Goal: Transaction & Acquisition: Purchase product/service

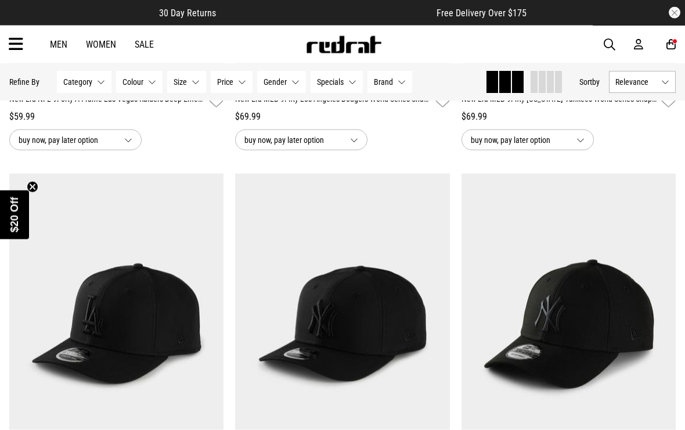
scroll to position [480, 0]
click at [671, 44] on icon at bounding box center [671, 44] width 9 height 12
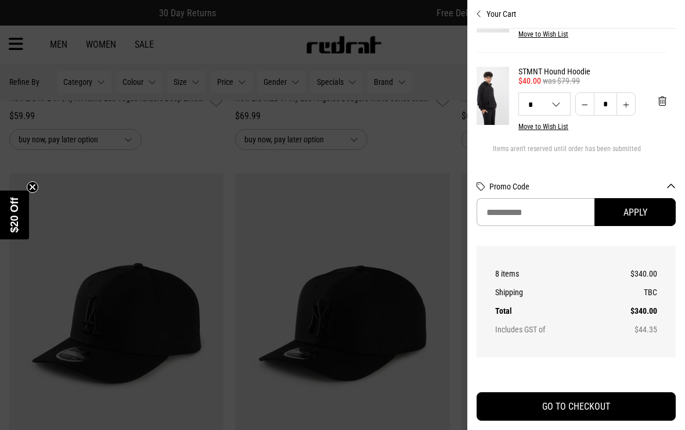
scroll to position [632, 9]
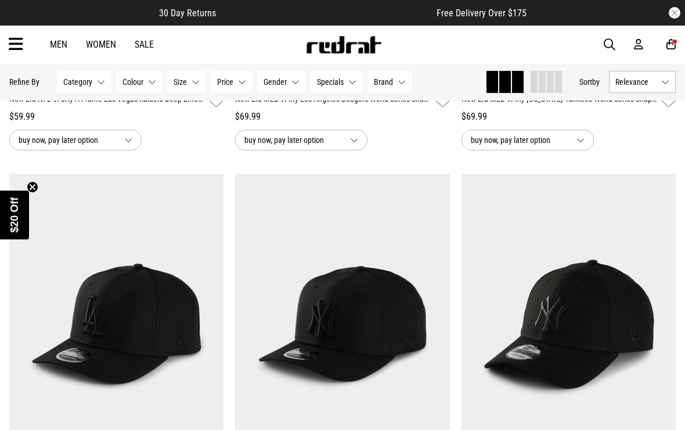
click at [674, 47] on icon at bounding box center [671, 44] width 9 height 12
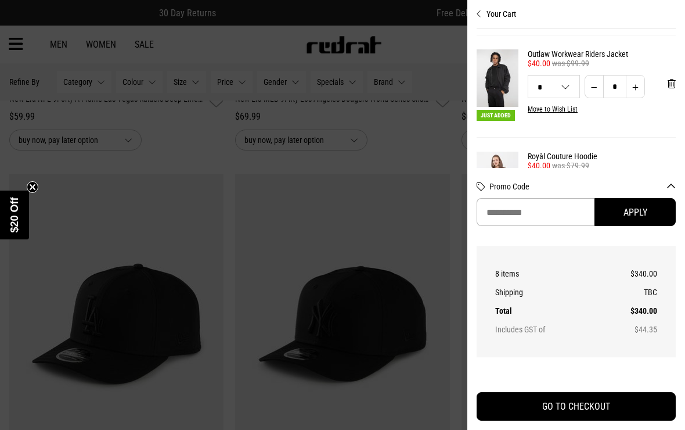
scroll to position [171, 1]
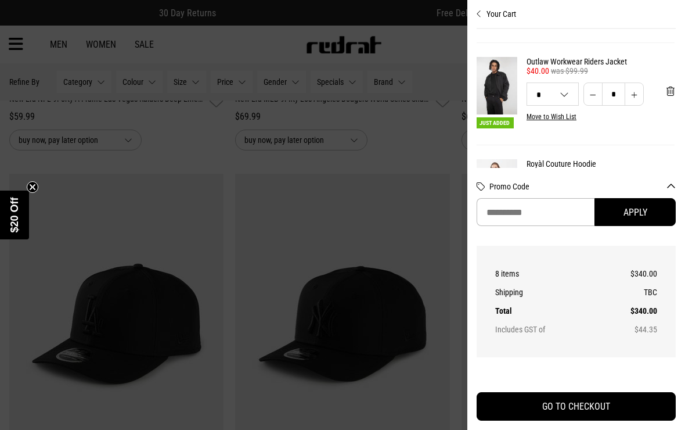
click at [438, 54] on div at bounding box center [342, 215] width 685 height 430
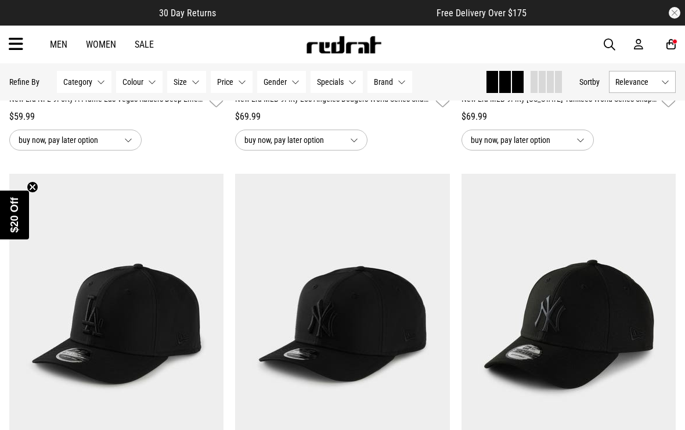
click at [13, 44] on icon at bounding box center [16, 44] width 15 height 19
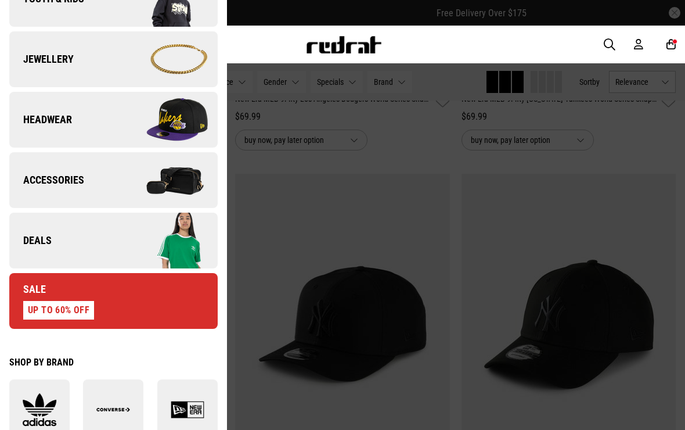
scroll to position [339, 0]
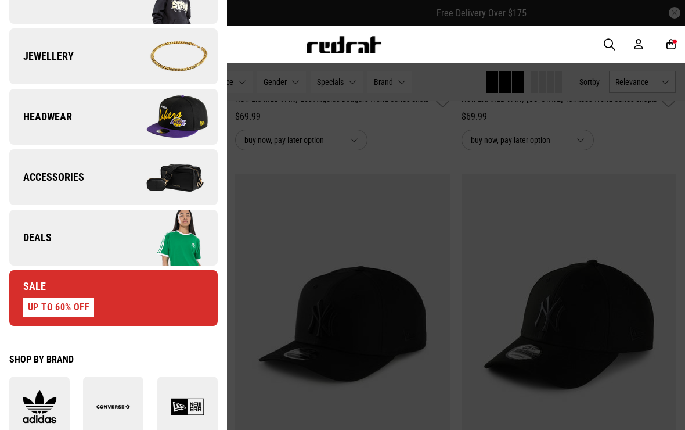
click at [64, 243] on link "Deals" at bounding box center [113, 238] width 208 height 56
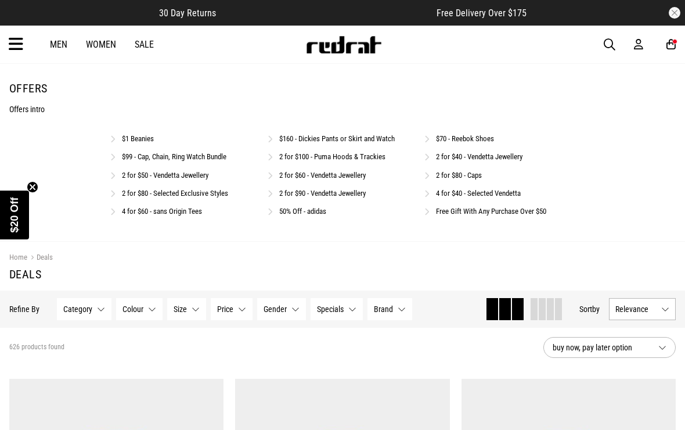
click at [194, 193] on link "2 for $80 - Selected Exclusive Styles" at bounding box center [175, 193] width 106 height 9
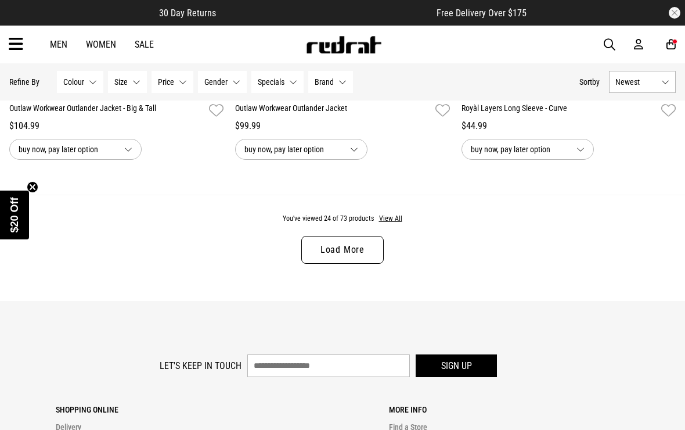
scroll to position [3099, 0]
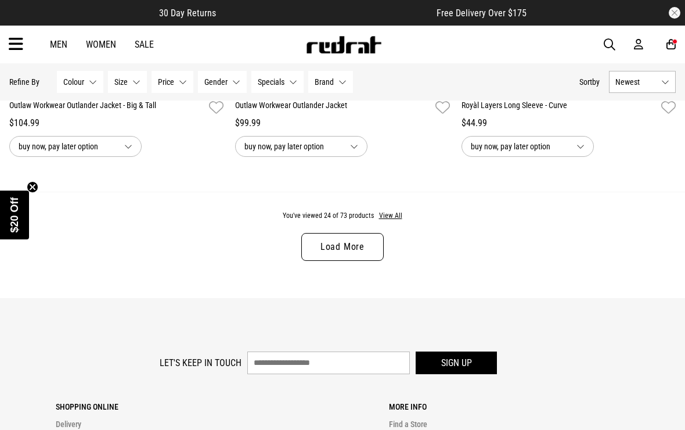
click at [394, 221] on button "View All" at bounding box center [391, 216] width 24 height 10
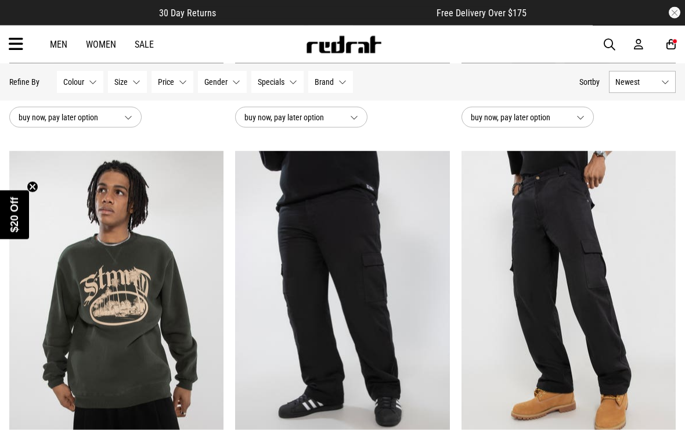
scroll to position [4690, 0]
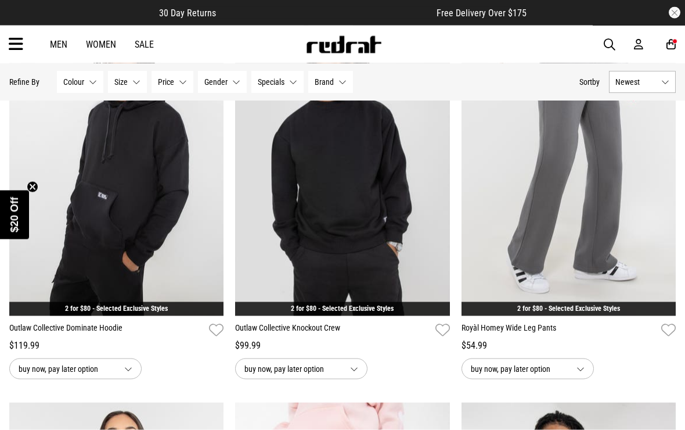
scroll to position [6359, 0]
click at [105, 225] on img at bounding box center [116, 165] width 214 height 300
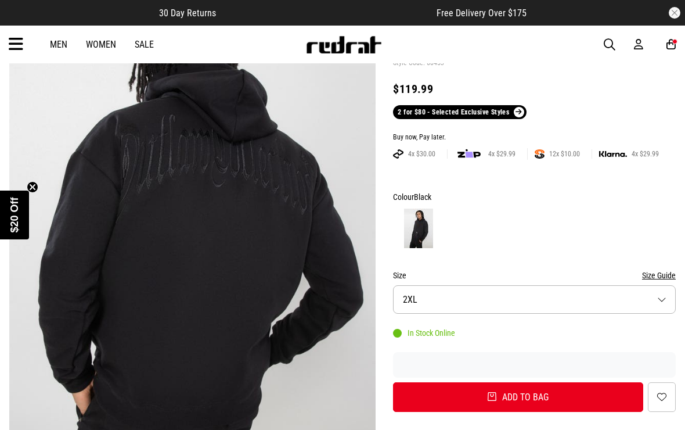
click at [635, 291] on button "Size 2XL" at bounding box center [534, 299] width 283 height 28
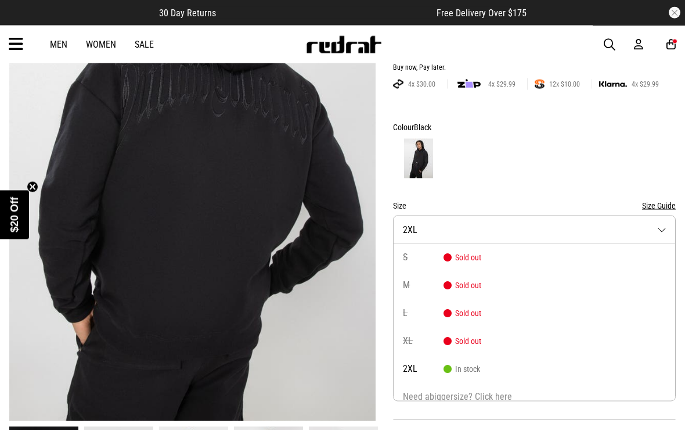
scroll to position [189, 0]
click at [646, 215] on button "Size 2XL" at bounding box center [534, 229] width 283 height 28
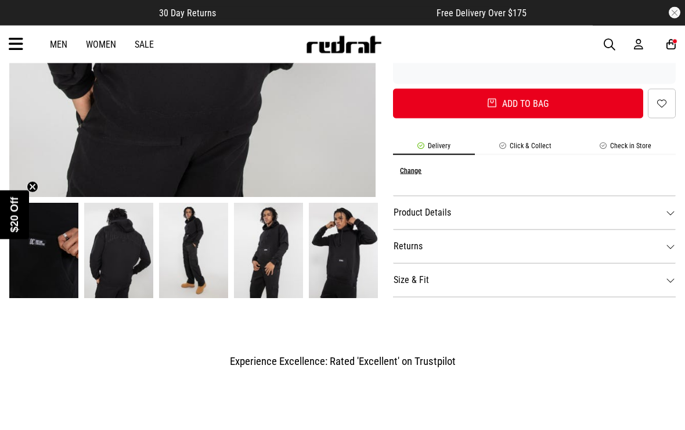
scroll to position [415, 0]
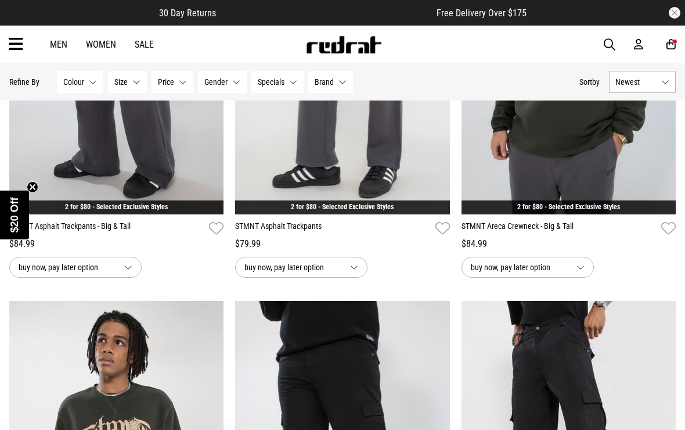
scroll to position [1496, 0]
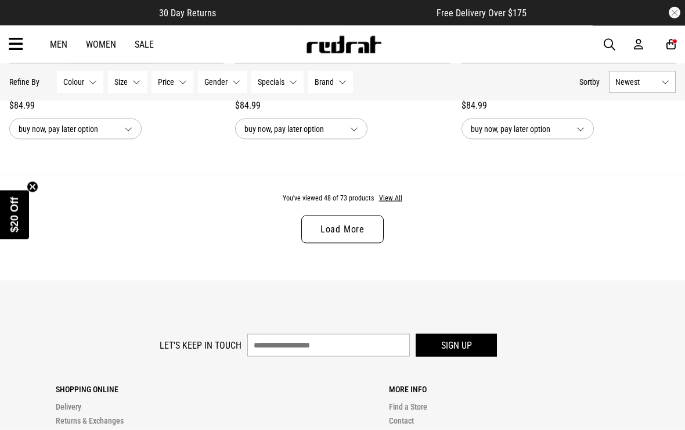
click at [392, 204] on button "View All" at bounding box center [391, 198] width 24 height 10
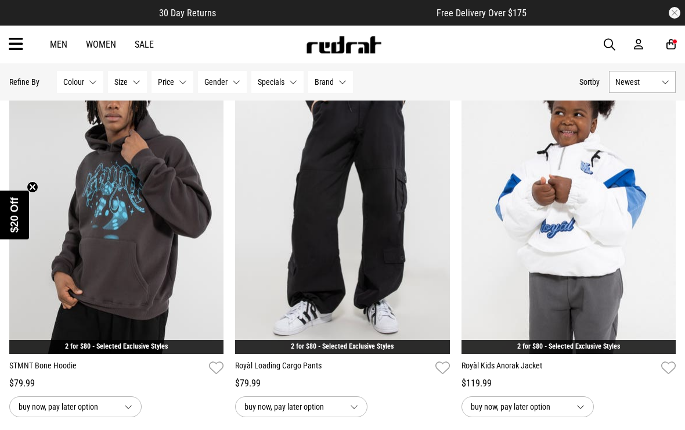
scroll to position [4046, 0]
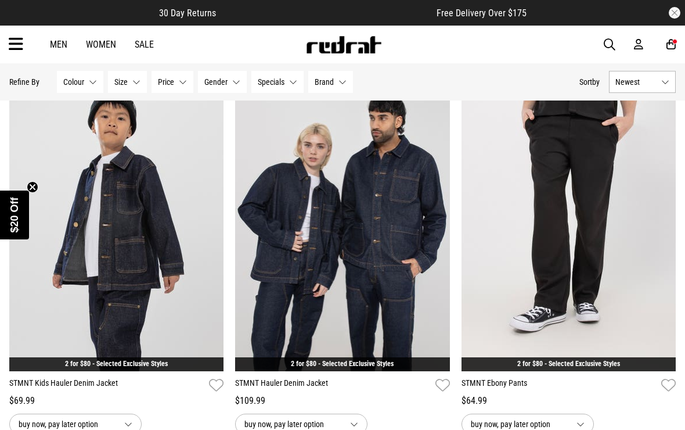
scroll to position [5980, 0]
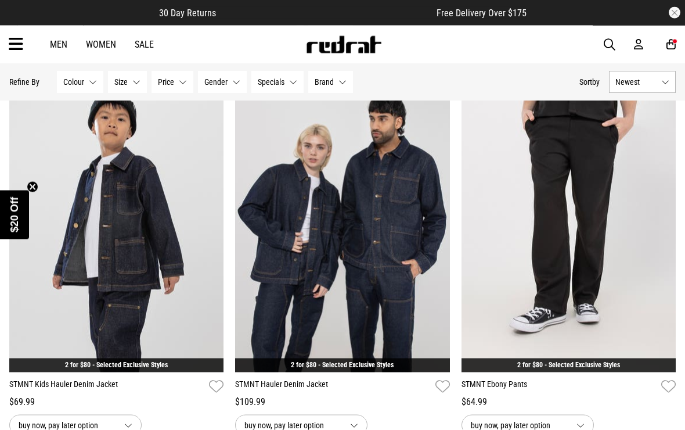
click at [671, 42] on icon at bounding box center [671, 44] width 9 height 12
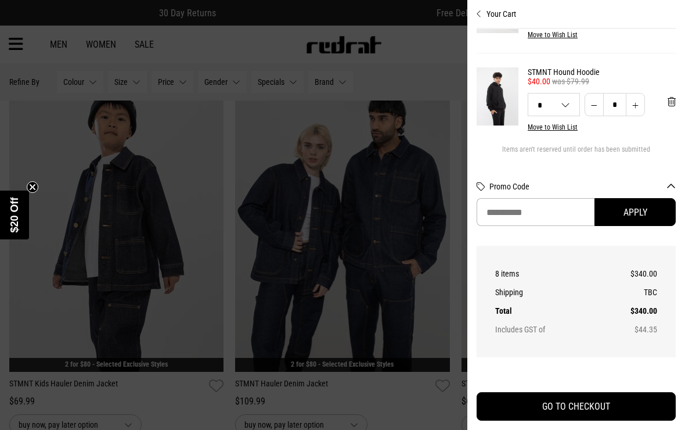
scroll to position [632, 0]
click at [408, 78] on div at bounding box center [342, 215] width 685 height 430
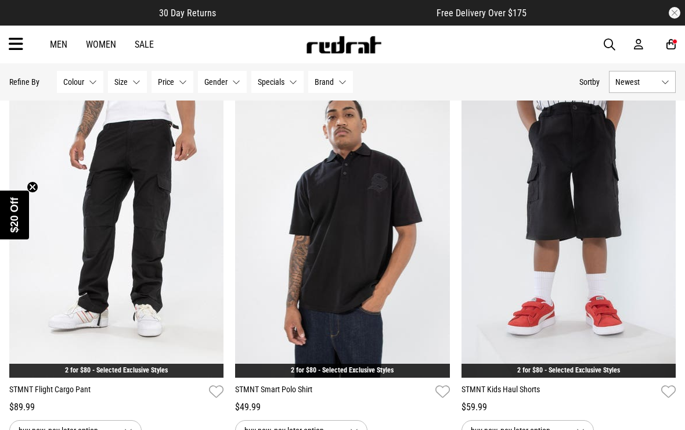
scroll to position [5198, 0]
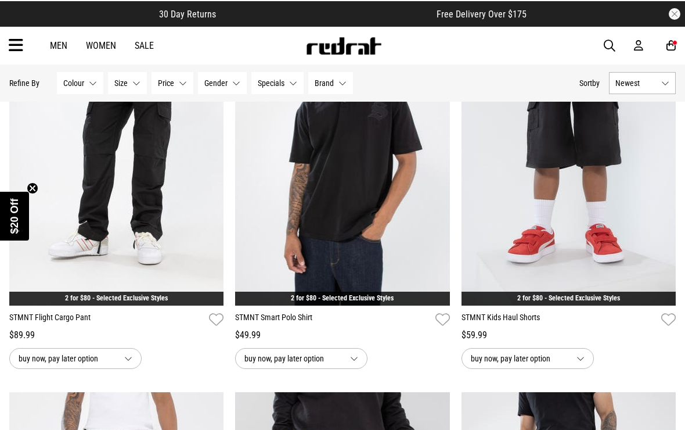
click at [90, 364] on span "buy now, pay later option" at bounding box center [67, 357] width 96 height 14
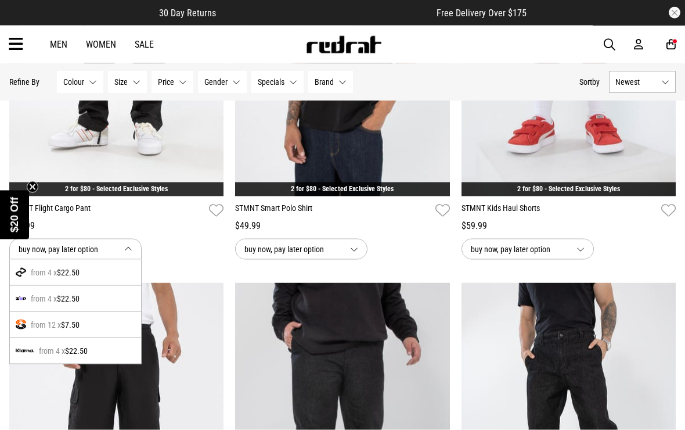
scroll to position [5383, 0]
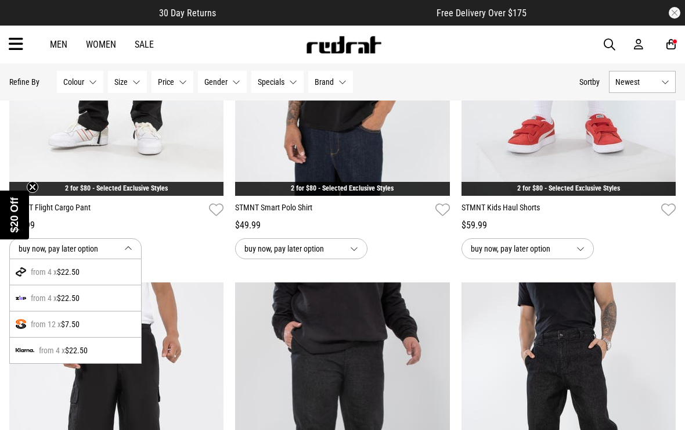
click at [73, 256] on span "buy now, pay later option" at bounding box center [67, 249] width 96 height 14
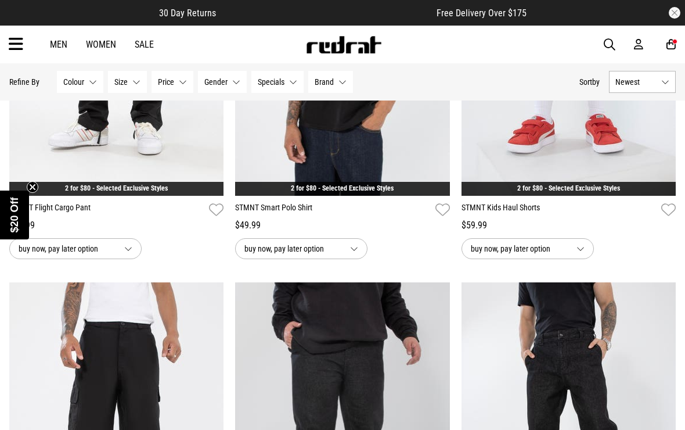
click at [78, 144] on img at bounding box center [116, 45] width 214 height 300
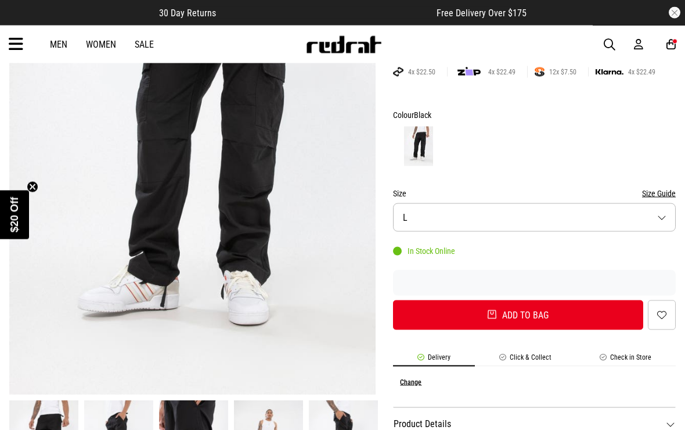
click at [429, 229] on button "Size L" at bounding box center [534, 217] width 283 height 28
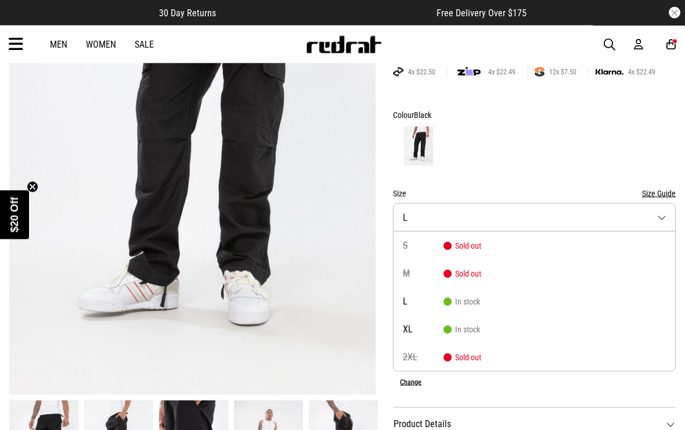
scroll to position [215, 0]
click at [421, 217] on button "Size L" at bounding box center [534, 217] width 283 height 28
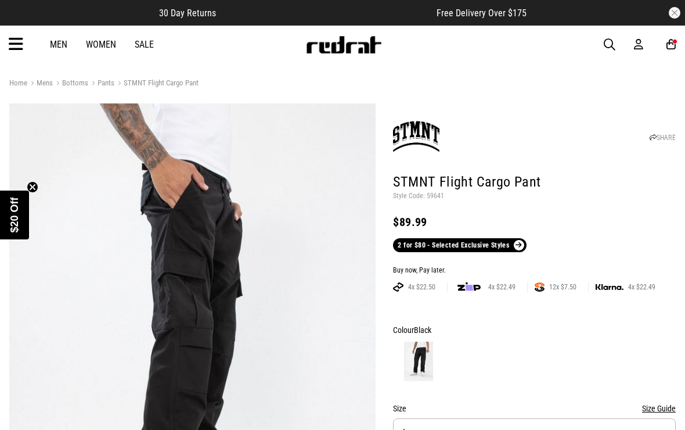
scroll to position [0, 0]
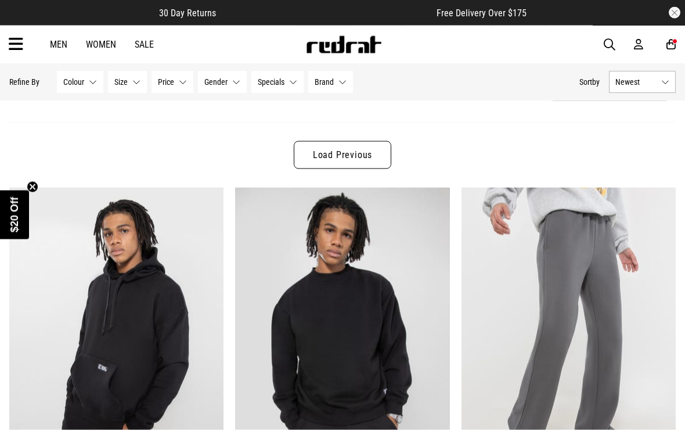
scroll to position [64, 0]
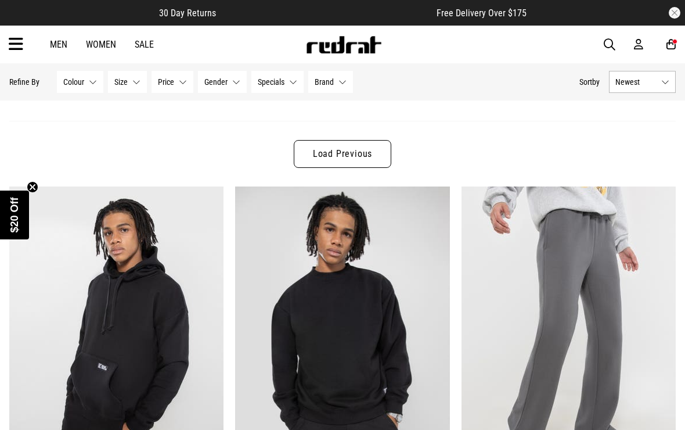
click at [331, 153] on link "Load Previous" at bounding box center [343, 154] width 98 height 28
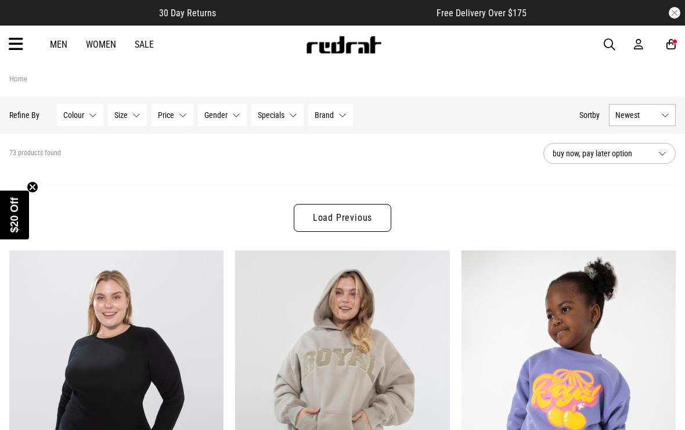
click at [315, 216] on link "Load Previous" at bounding box center [343, 218] width 98 height 28
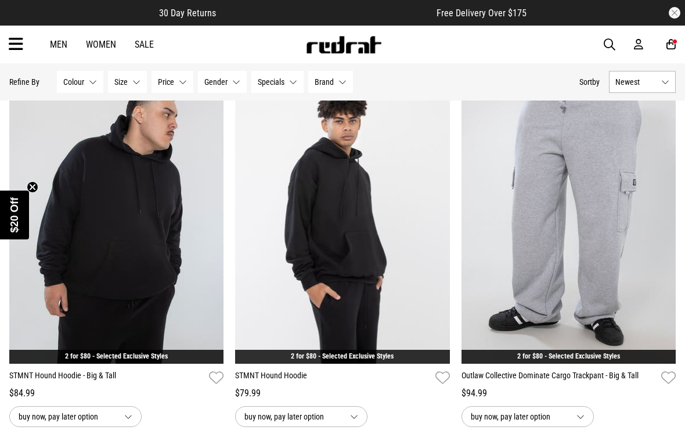
scroll to position [1362, 0]
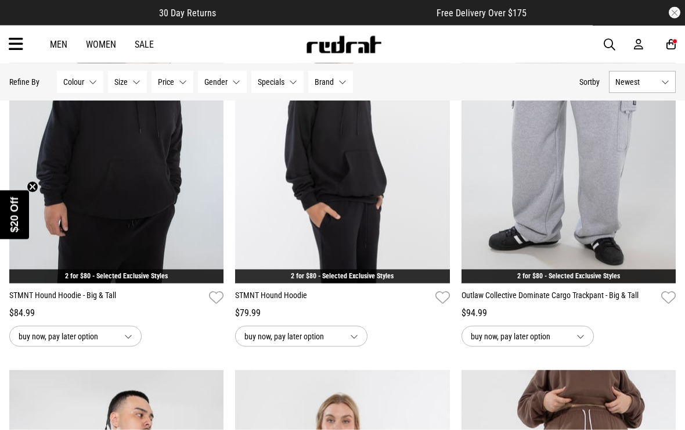
click at [267, 231] on img at bounding box center [342, 133] width 214 height 300
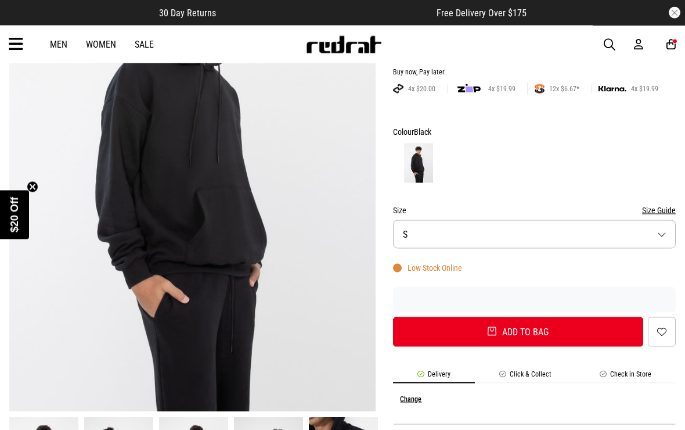
scroll to position [197, 0]
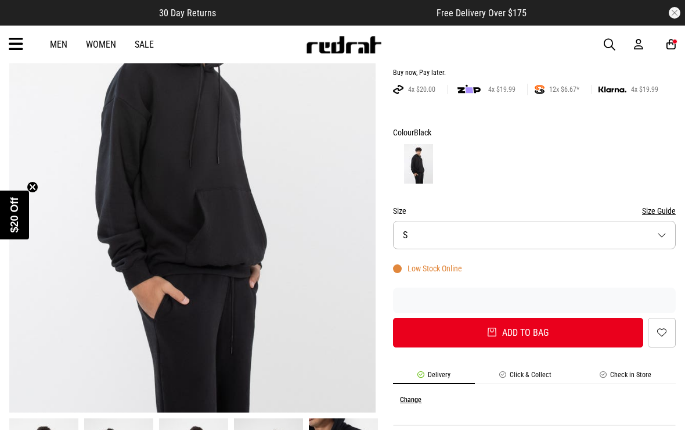
click at [416, 240] on button "Size S" at bounding box center [534, 235] width 283 height 28
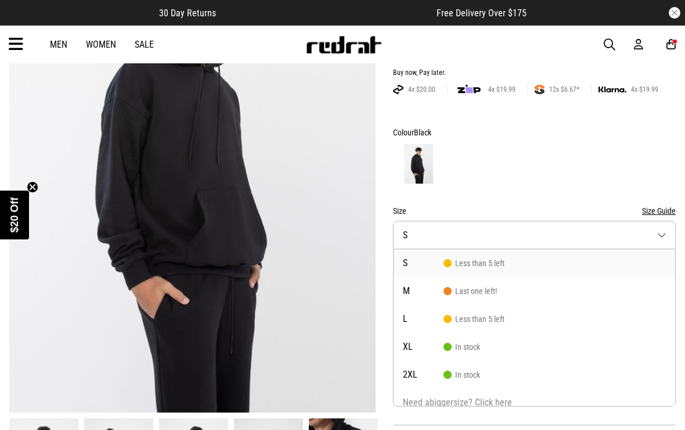
click at [239, 225] on img at bounding box center [192, 159] width 367 height 506
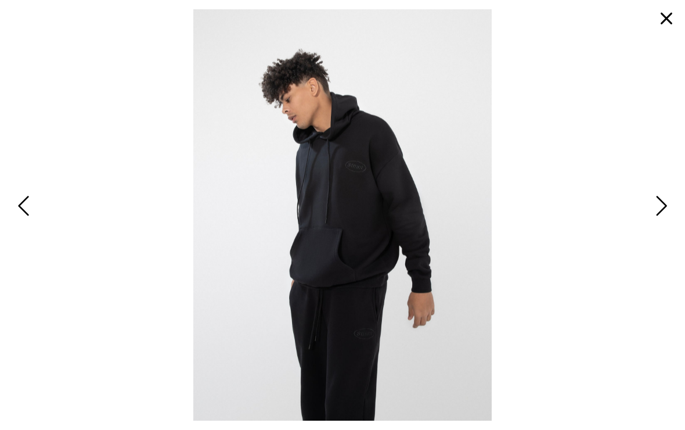
scroll to position [449, 0]
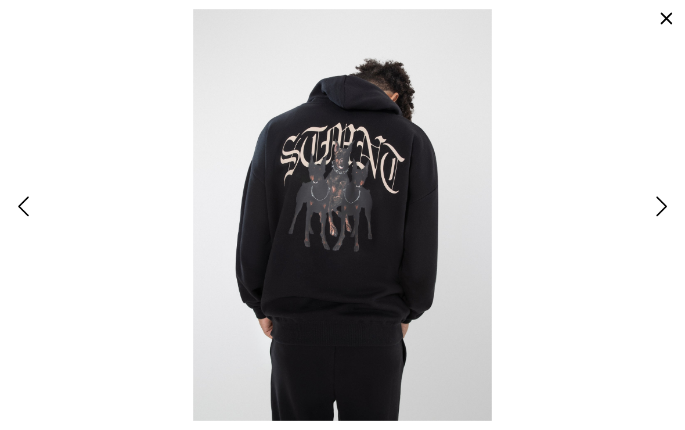
click at [666, 23] on button "button" at bounding box center [667, 19] width 28 height 28
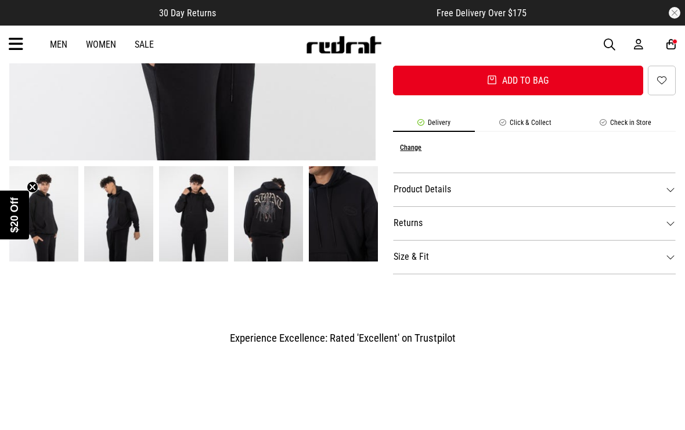
click at [672, 13] on button "button" at bounding box center [675, 13] width 12 height 12
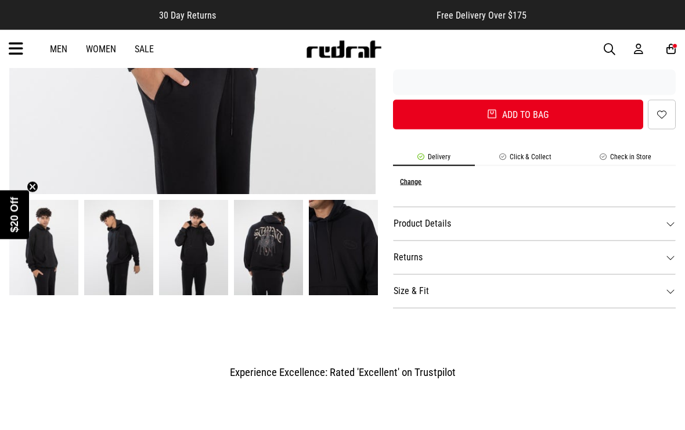
click at [667, 44] on icon at bounding box center [671, 49] width 9 height 12
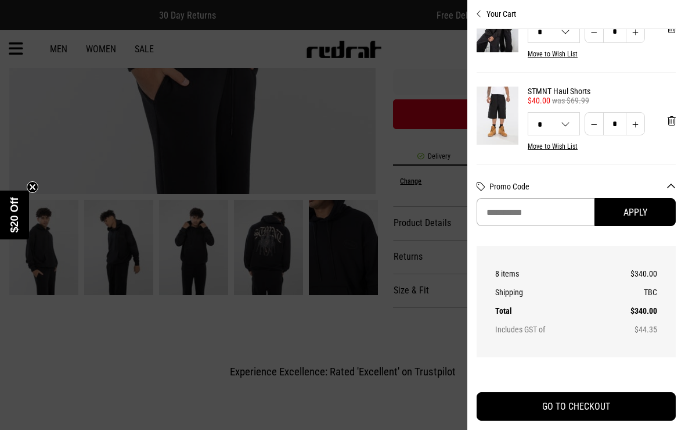
scroll to position [508, -1]
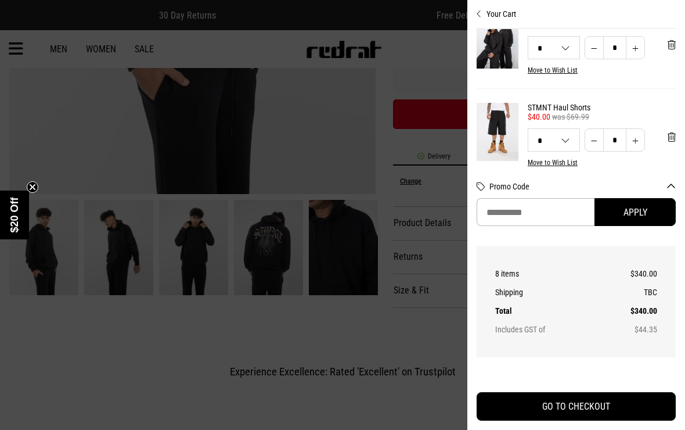
click at [411, 166] on div at bounding box center [342, 215] width 685 height 430
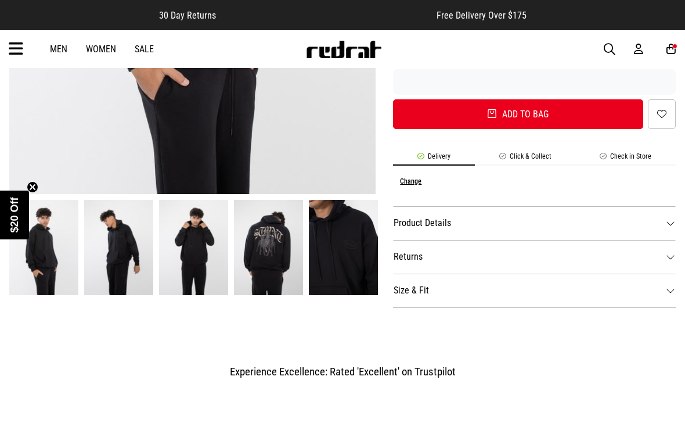
scroll to position [0, 0]
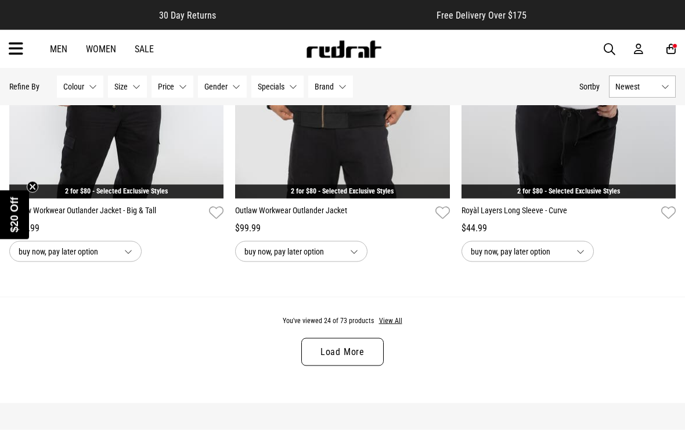
scroll to position [2999, 0]
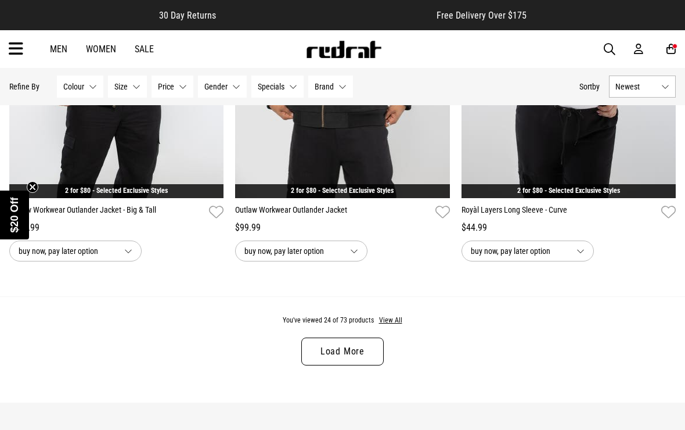
click at [390, 326] on button "View All" at bounding box center [391, 320] width 24 height 10
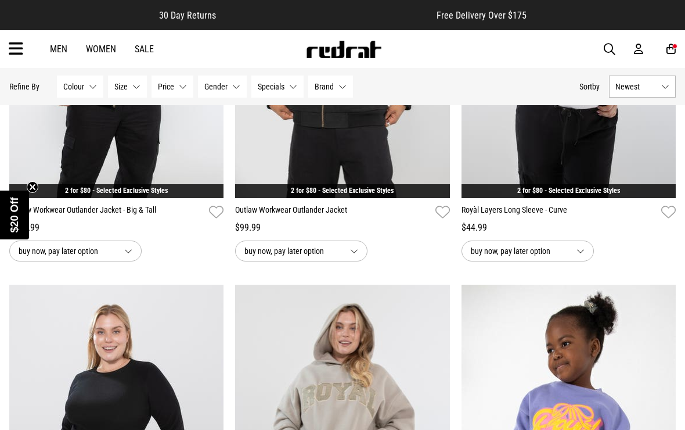
click at [280, 169] on img at bounding box center [342, 48] width 214 height 300
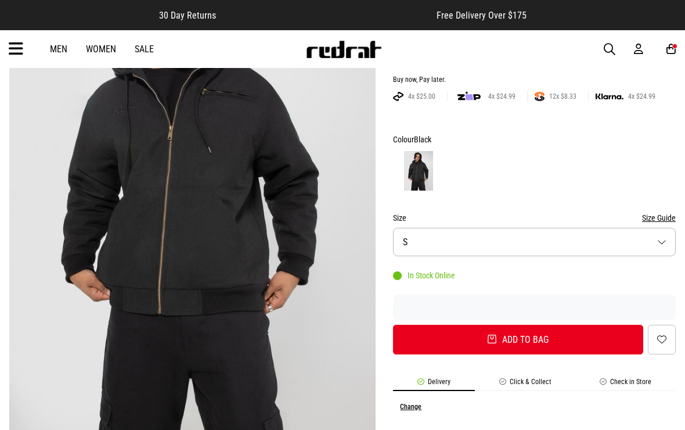
scroll to position [197, 0]
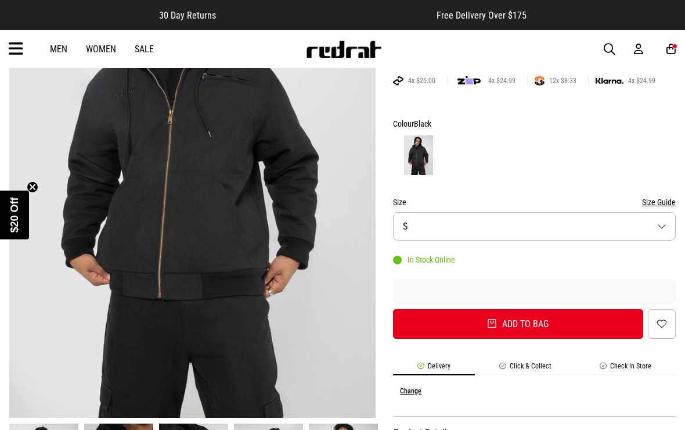
click at [402, 224] on button "Size S" at bounding box center [534, 226] width 283 height 28
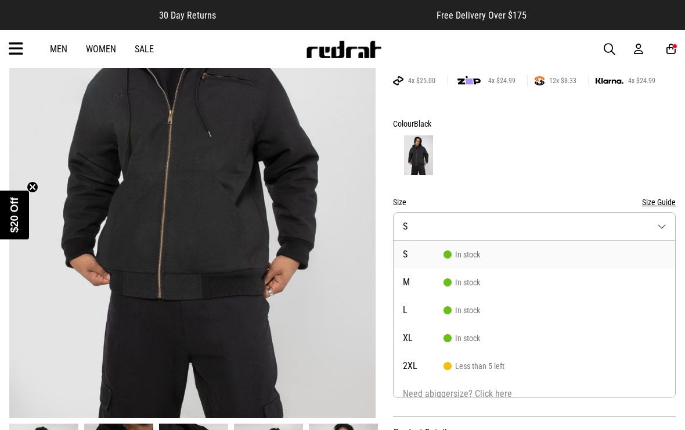
scroll to position [0, 0]
click at [415, 315] on li "L In stock" at bounding box center [535, 310] width 282 height 28
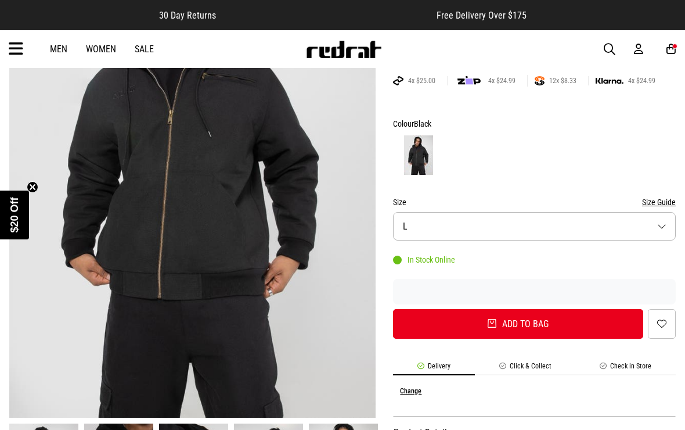
click at [439, 327] on button "Add to bag" at bounding box center [518, 324] width 250 height 30
select select "*"
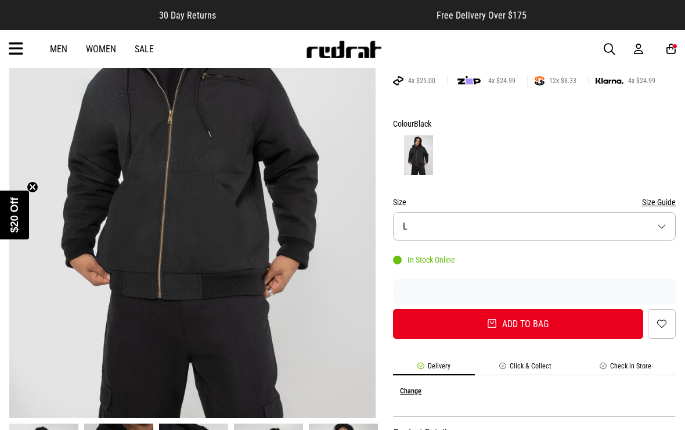
select select "**"
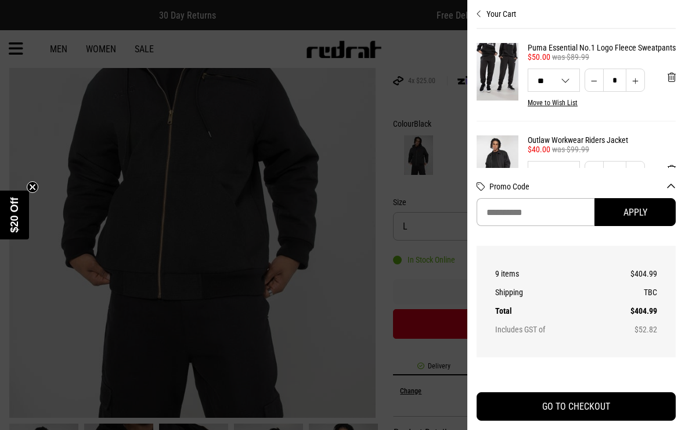
click at [418, 264] on div at bounding box center [342, 215] width 685 height 430
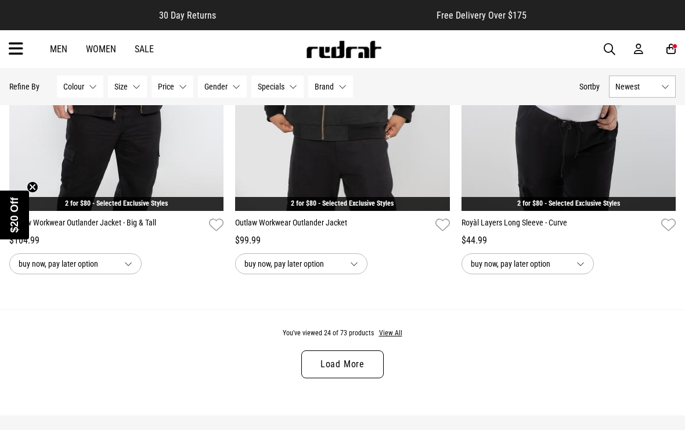
scroll to position [2994, 0]
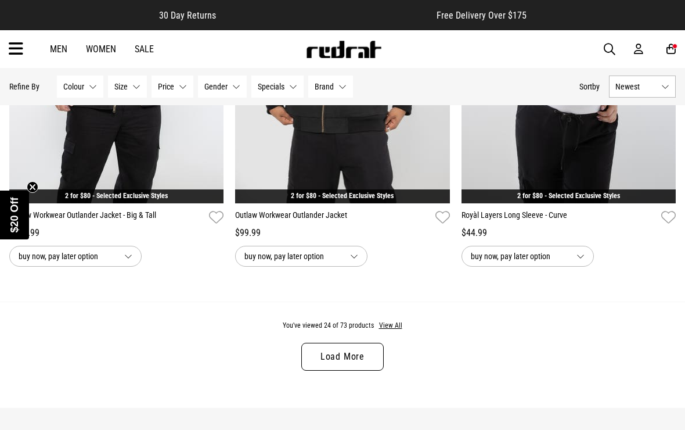
click at [280, 263] on span "buy now, pay later option" at bounding box center [293, 256] width 96 height 14
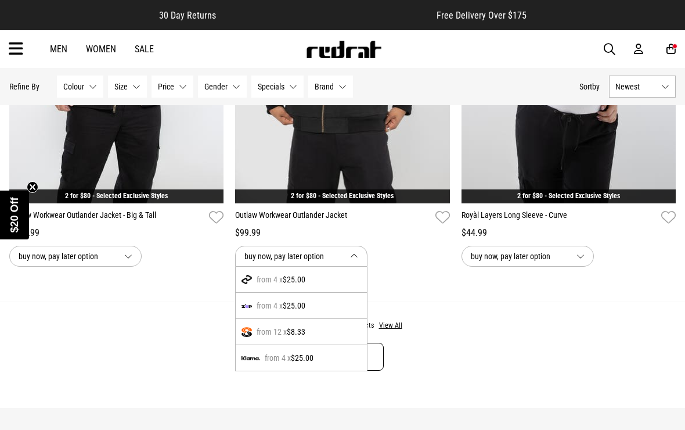
click at [197, 267] on div "buy now, pay later option" at bounding box center [116, 256] width 214 height 21
click at [189, 240] on div "$104.99" at bounding box center [116, 233] width 214 height 14
click at [349, 264] on button "buy now, pay later option" at bounding box center [301, 256] width 132 height 21
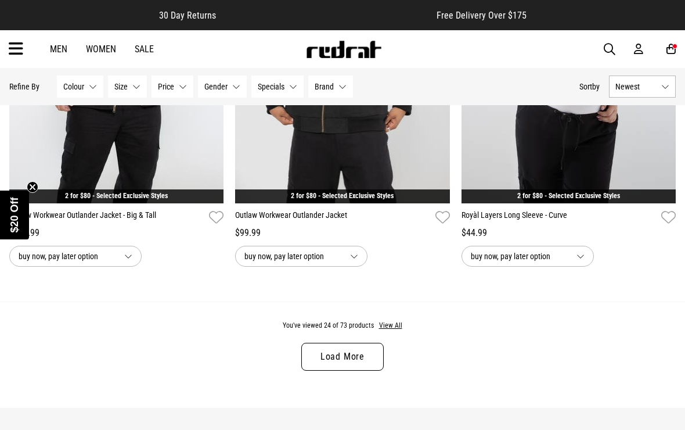
click at [389, 331] on button "View All" at bounding box center [391, 326] width 24 height 10
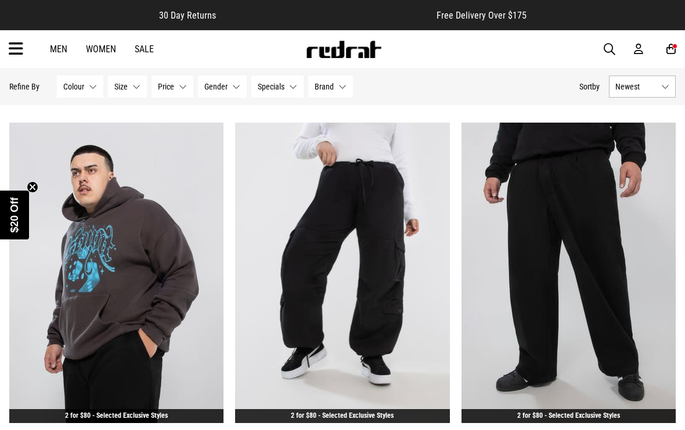
scroll to position [5870, 0]
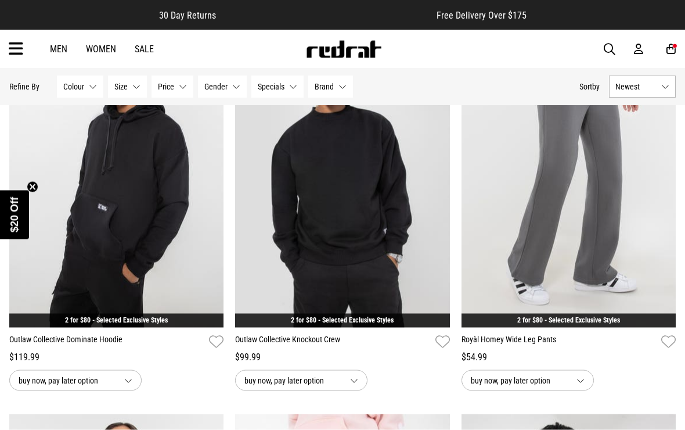
scroll to position [6351, 0]
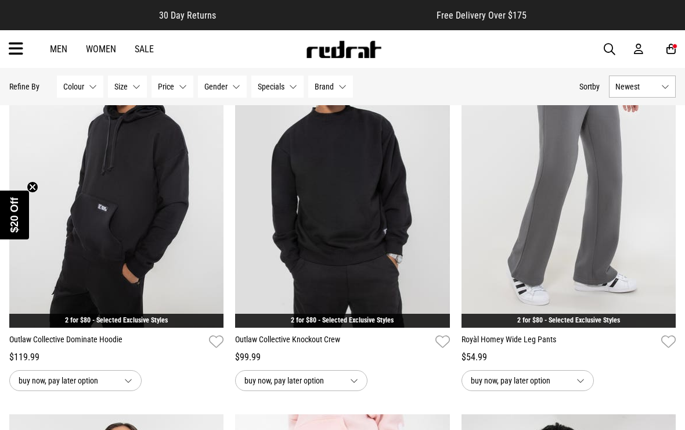
click at [117, 242] on img at bounding box center [116, 177] width 214 height 300
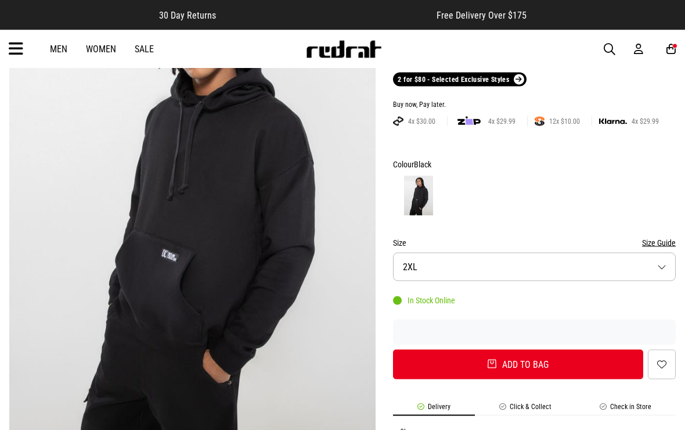
scroll to position [178, 0]
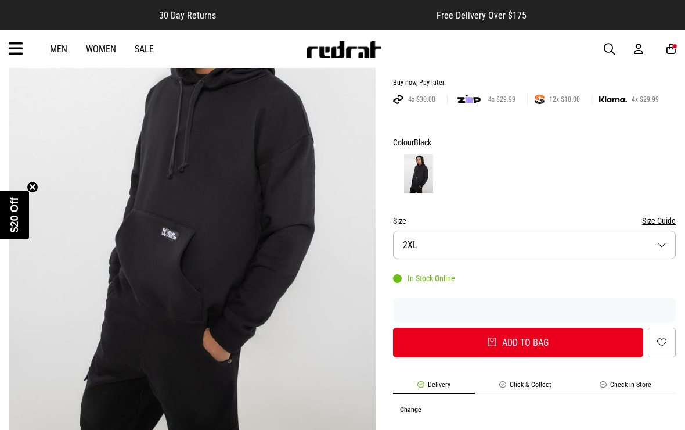
click at [396, 250] on button "Size 2XL" at bounding box center [534, 245] width 283 height 28
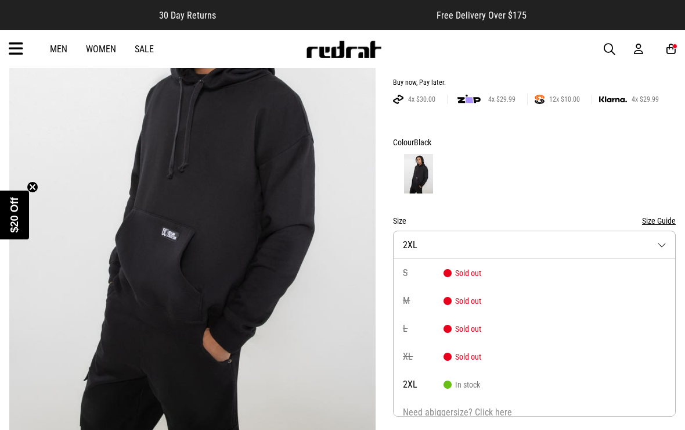
click at [408, 250] on button "Size 2XL" at bounding box center [534, 245] width 283 height 28
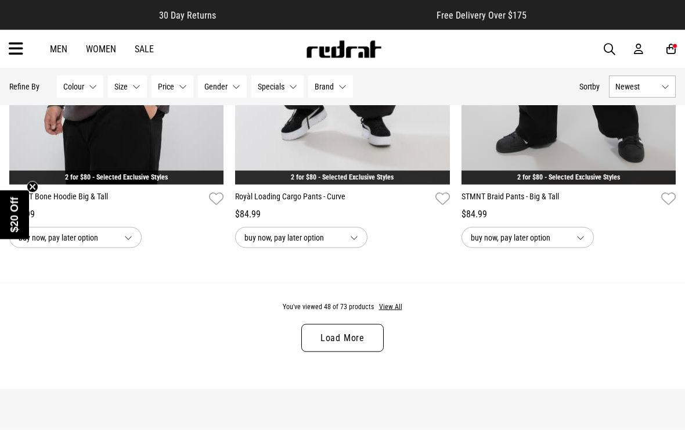
scroll to position [3078, 0]
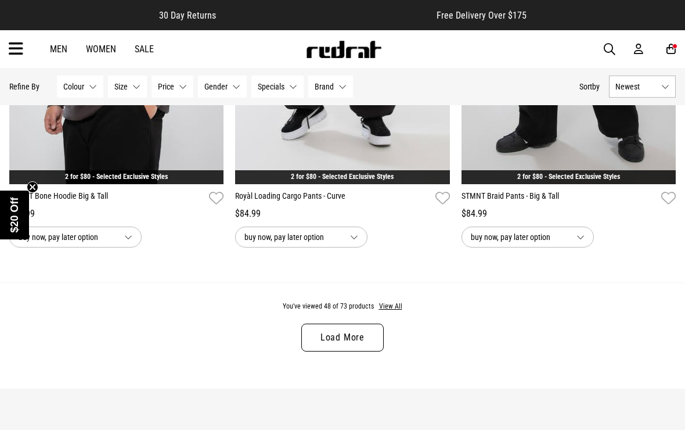
click at [390, 312] on button "View All" at bounding box center [391, 306] width 24 height 10
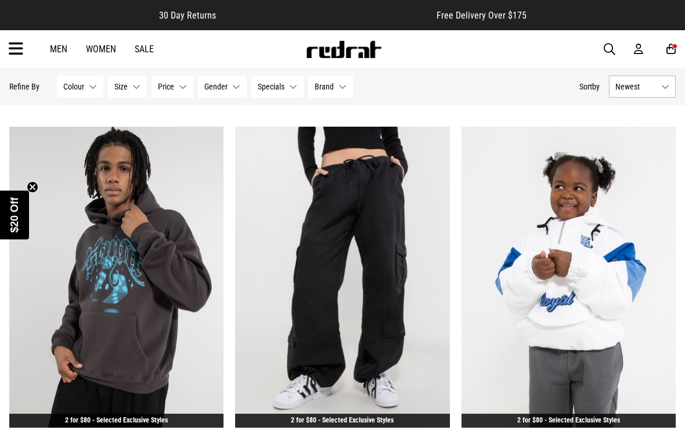
scroll to position [4003, 0]
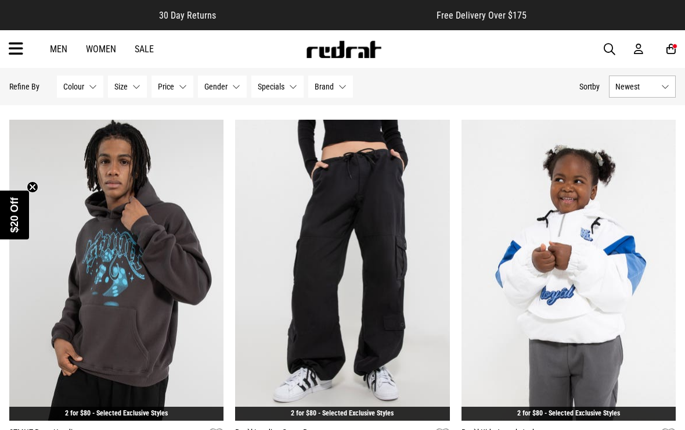
click at [110, 247] on img at bounding box center [116, 270] width 214 height 300
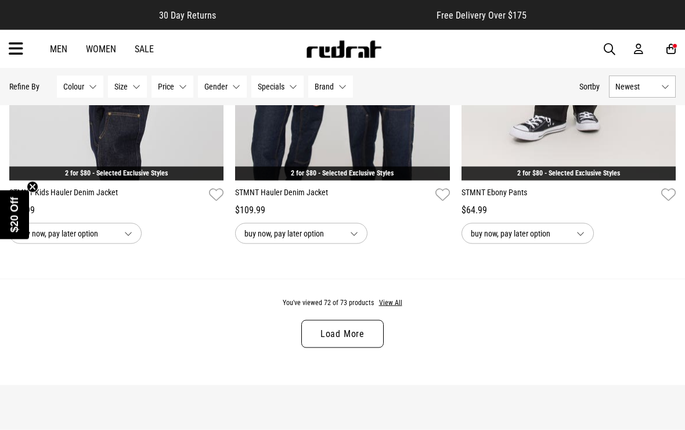
scroll to position [3083, 0]
click at [384, 308] on button "View All" at bounding box center [391, 302] width 24 height 10
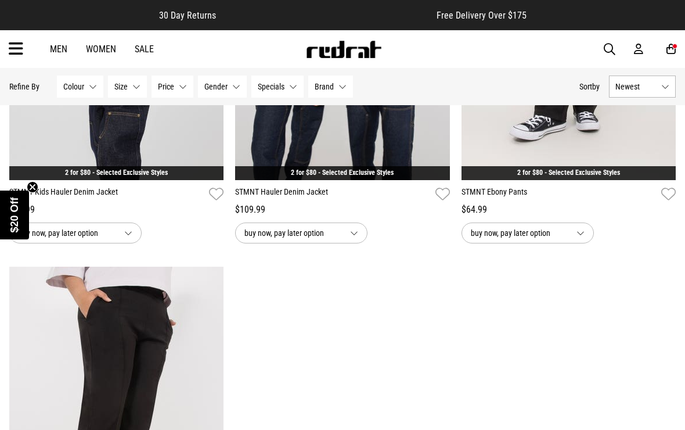
click at [668, 49] on icon at bounding box center [671, 49] width 9 height 12
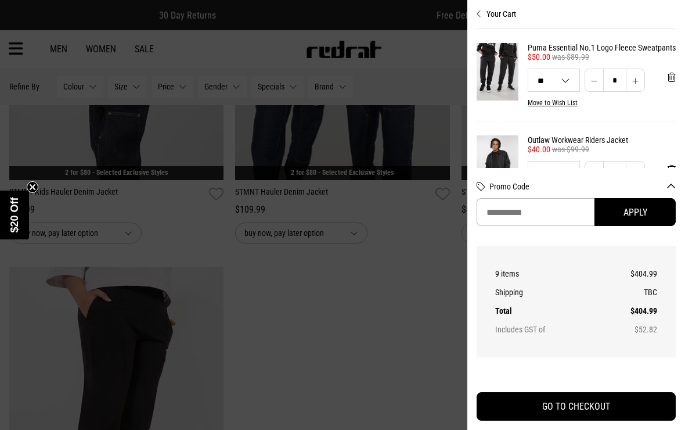
click at [341, 311] on div at bounding box center [342, 215] width 685 height 430
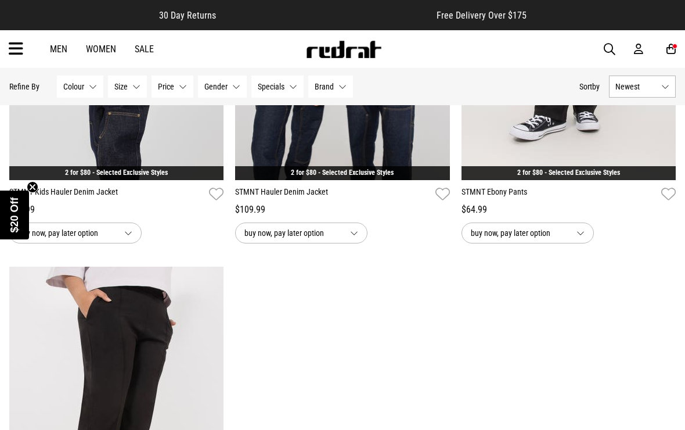
click at [17, 55] on icon at bounding box center [16, 48] width 15 height 19
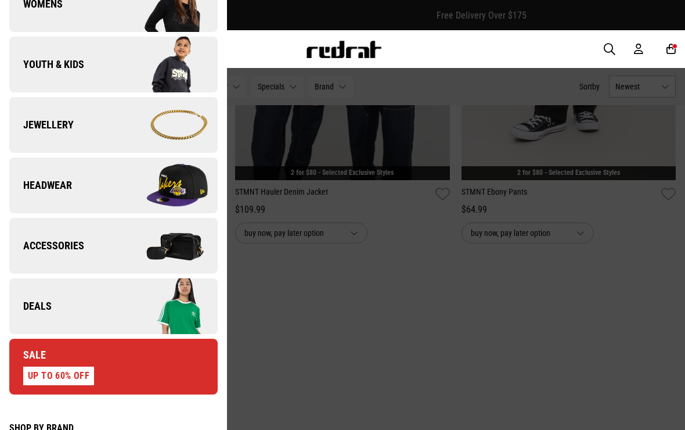
scroll to position [285, 0]
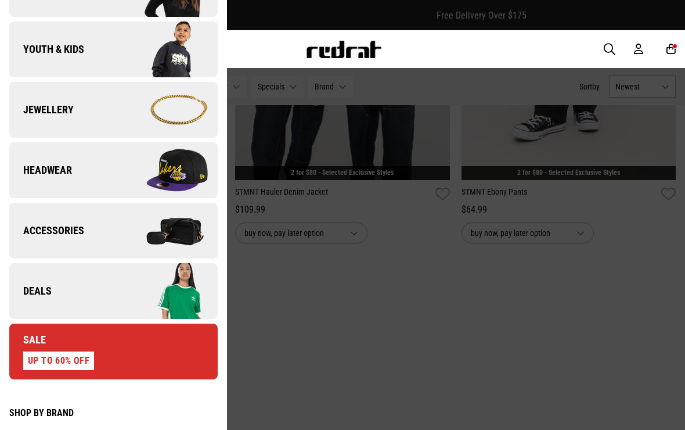
click at [53, 281] on link "Deals" at bounding box center [113, 291] width 208 height 56
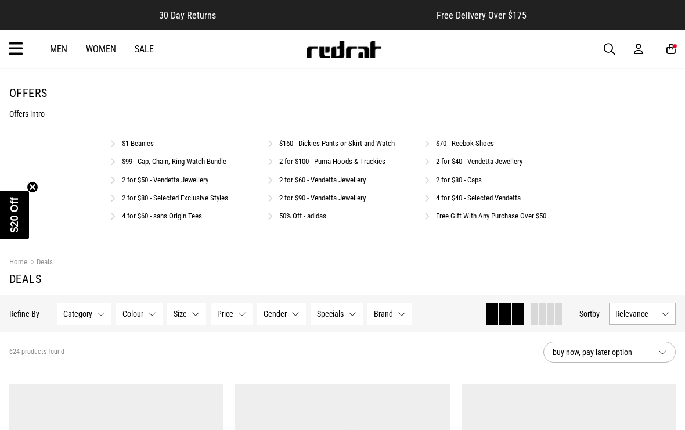
click at [140, 145] on link "$1 Beanies" at bounding box center [138, 143] width 32 height 9
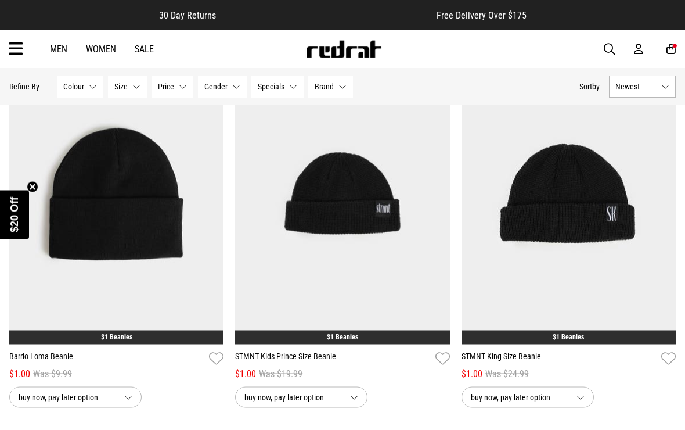
scroll to position [146, 0]
click at [21, 46] on icon at bounding box center [16, 48] width 15 height 19
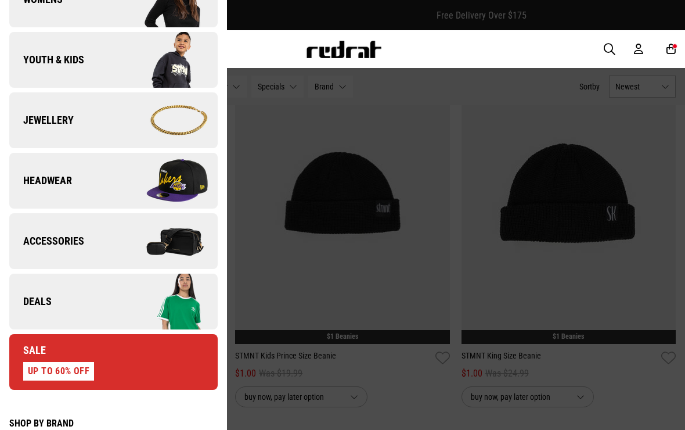
scroll to position [274, 0]
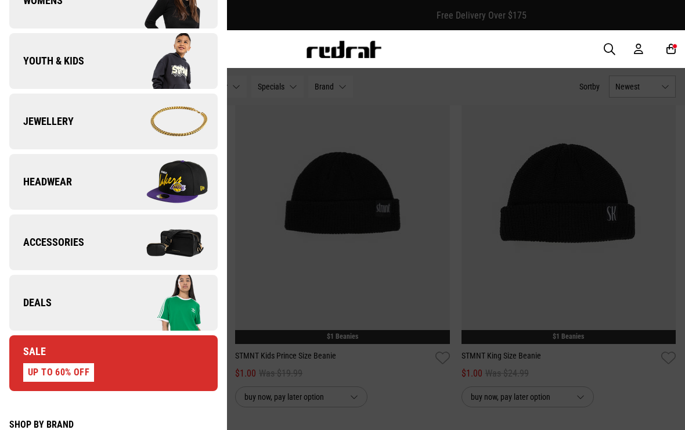
click at [66, 299] on link "Deals" at bounding box center [113, 303] width 208 height 56
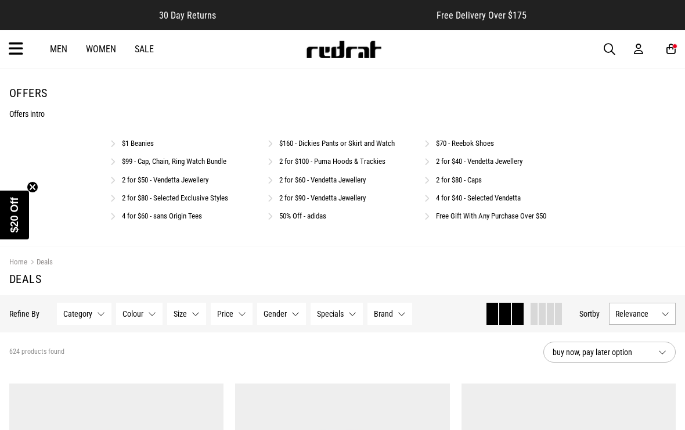
click at [159, 213] on link "4 for $60 - sans Origin Tees" at bounding box center [162, 215] width 80 height 9
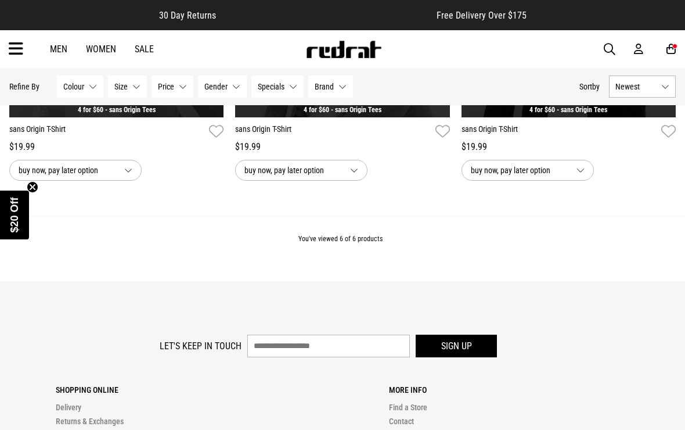
scroll to position [758, 0]
click at [9, 51] on icon at bounding box center [16, 48] width 15 height 19
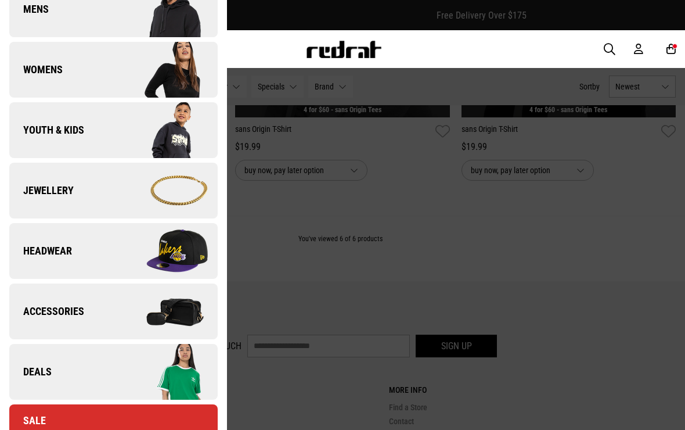
scroll to position [234, 0]
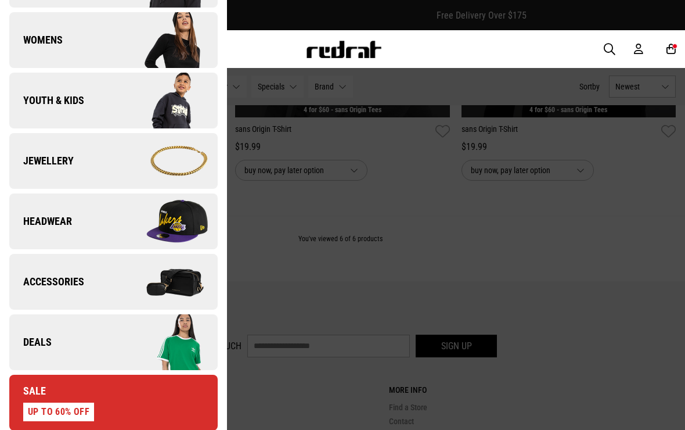
click at [103, 347] on link "Deals" at bounding box center [113, 342] width 208 height 56
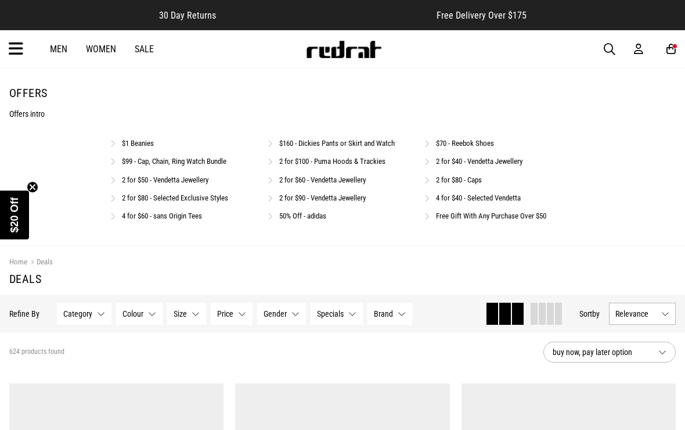
click at [312, 145] on link "$160 - Dickies Pants or Skirt and Watch" at bounding box center [337, 143] width 116 height 9
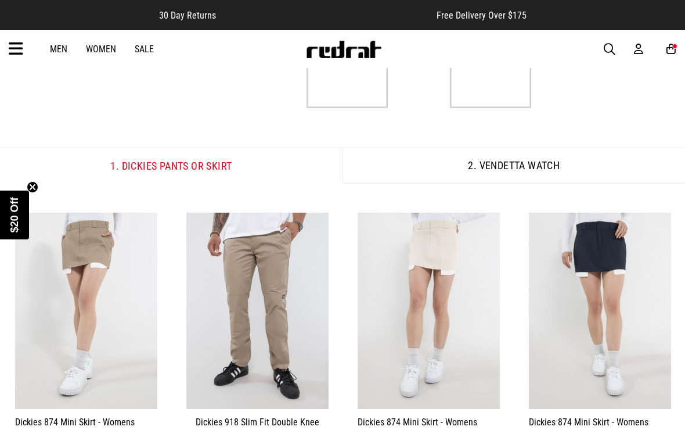
scroll to position [125, 0]
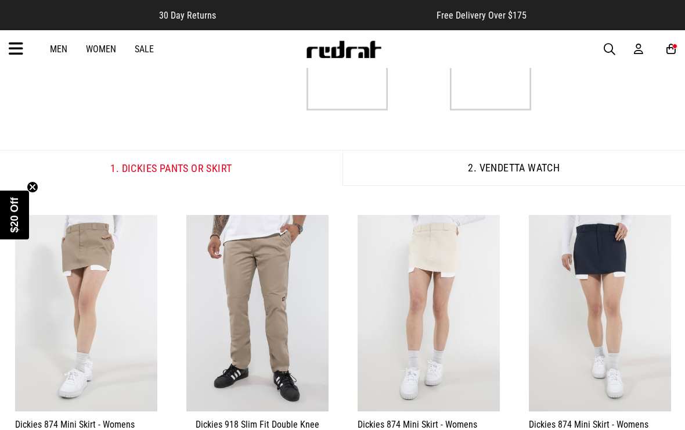
click at [400, 172] on button "2. Vendetta Watch" at bounding box center [514, 168] width 343 height 36
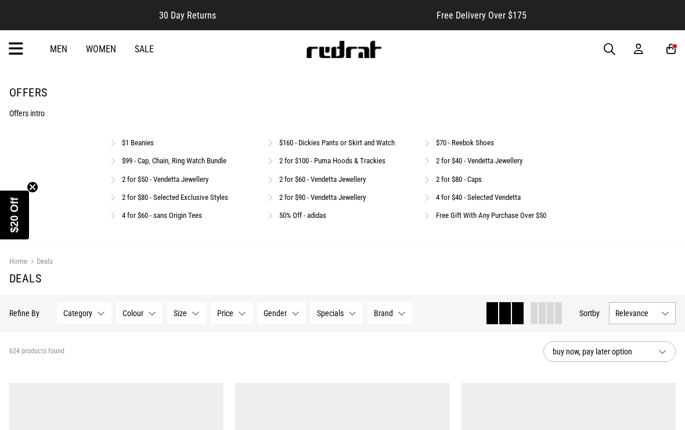
click at [311, 226] on div "$1 Beanies $160 - Dickies Pants or Skirt and Watch $70 - Reebok Shoes $99 - Cap…" at bounding box center [342, 181] width 465 height 91
click at [297, 219] on link "50% Off - adidas" at bounding box center [302, 215] width 47 height 9
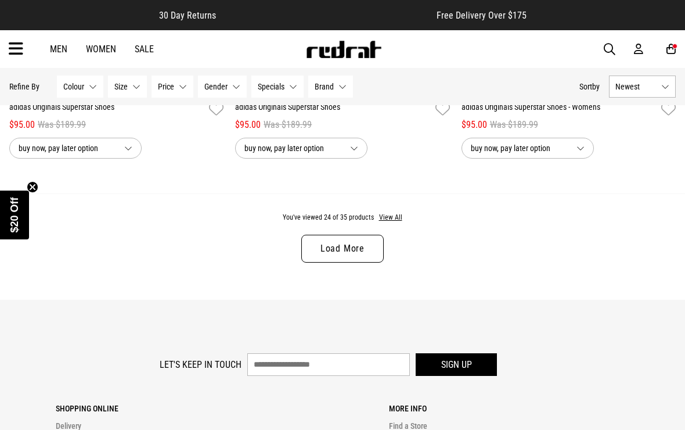
scroll to position [3101, 0]
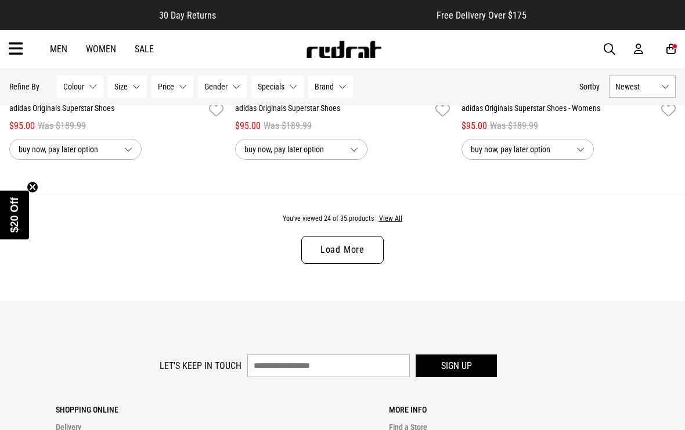
click at [379, 224] on button "View All" at bounding box center [391, 219] width 24 height 10
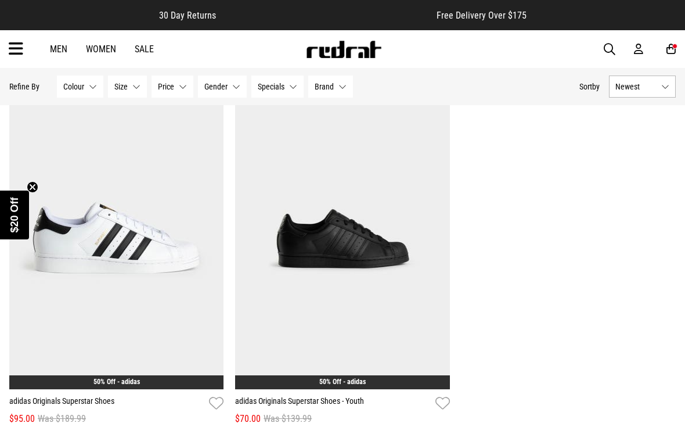
scroll to position [4358, 0]
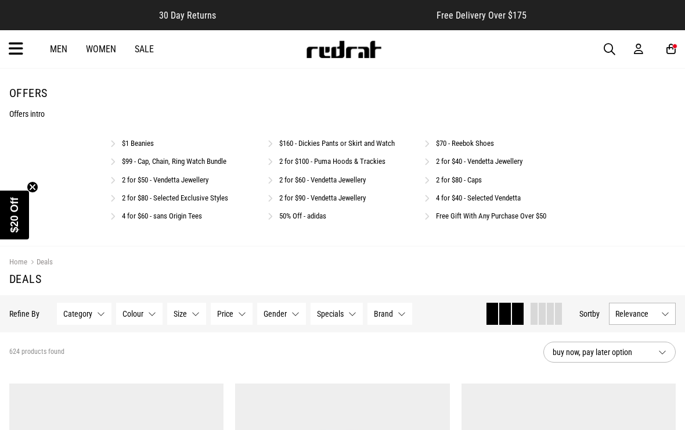
click at [324, 165] on link "2 for $100 - Puma Hoods & Trackies" at bounding box center [332, 161] width 106 height 9
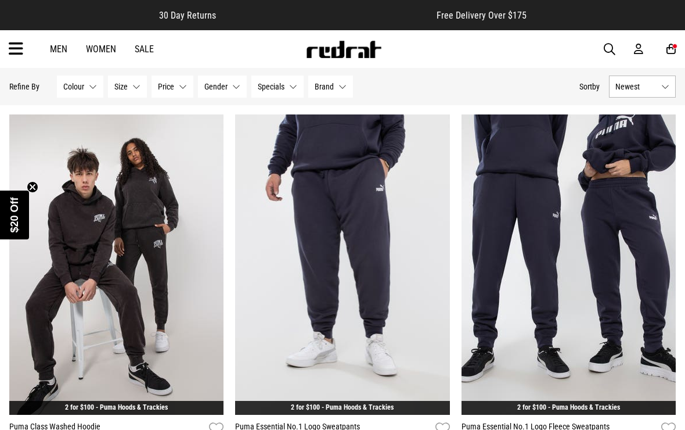
scroll to position [460, 0]
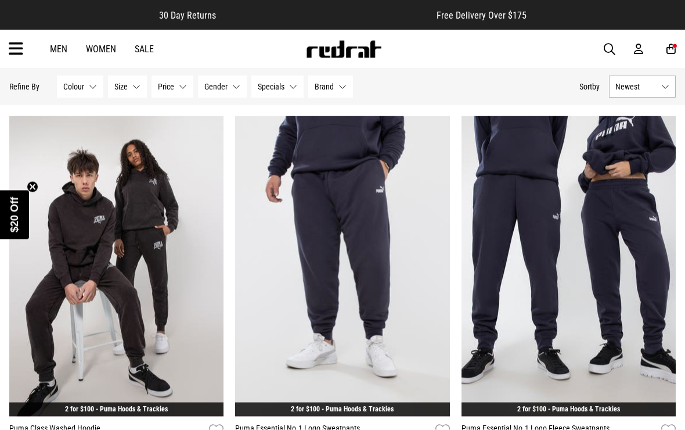
click at [670, 54] on icon at bounding box center [671, 49] width 9 height 12
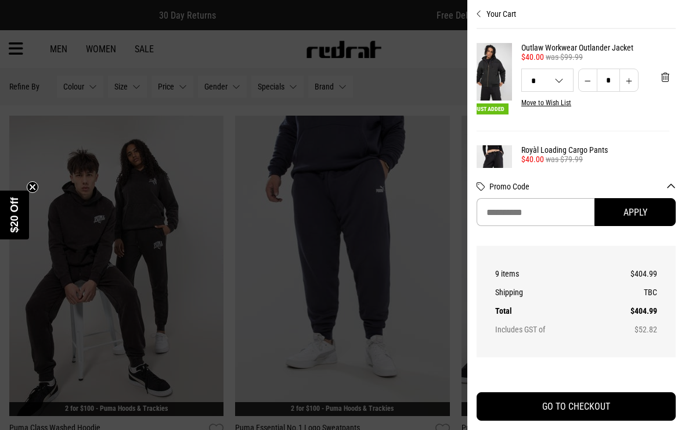
scroll to position [261, 3]
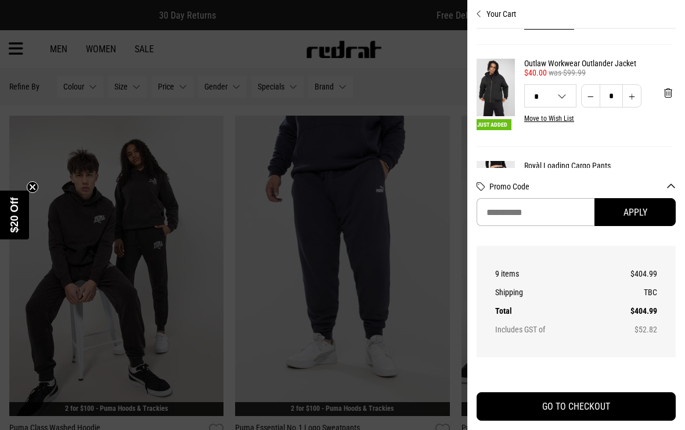
click at [664, 99] on span "'Remove from cart" at bounding box center [668, 93] width 8 height 11
select select "**"
select select "*"
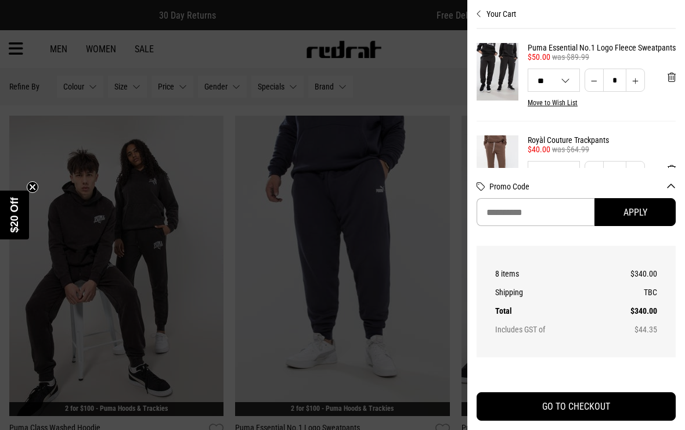
scroll to position [0, 0]
click at [328, 66] on div at bounding box center [342, 215] width 685 height 430
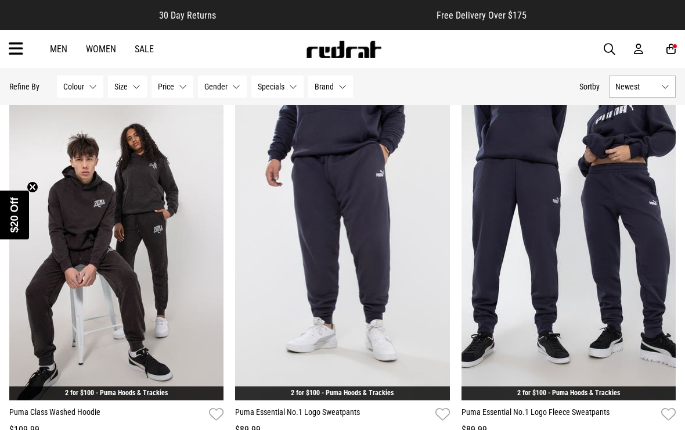
scroll to position [476, 0]
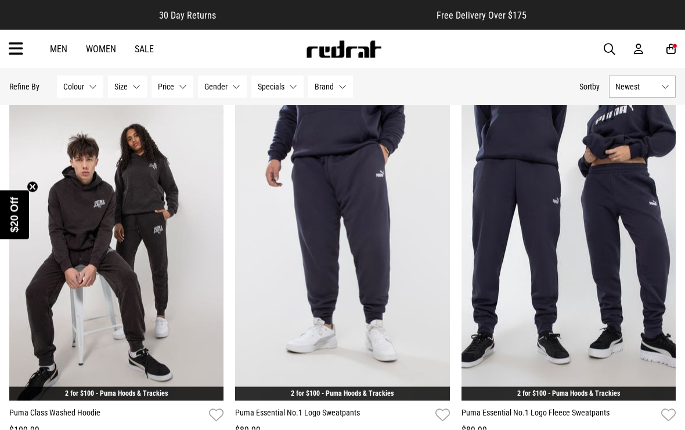
click at [309, 230] on img at bounding box center [342, 250] width 214 height 300
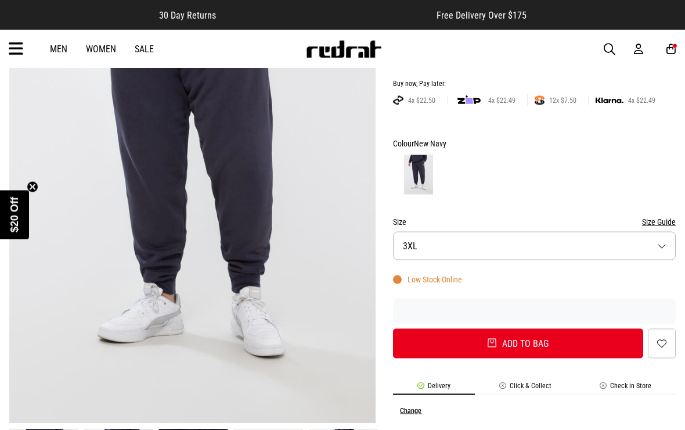
scroll to position [192, 0]
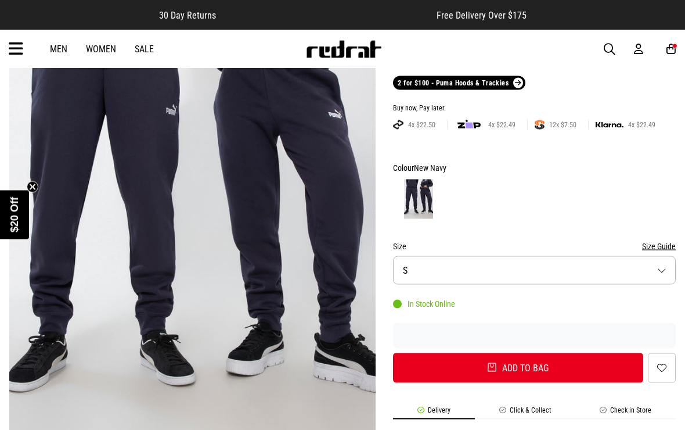
scroll to position [167, 0]
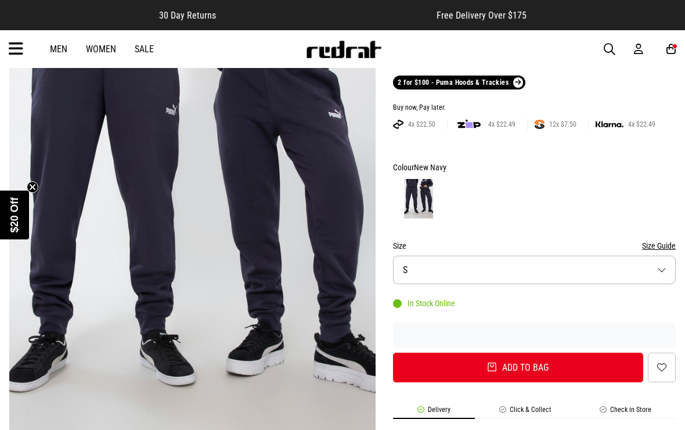
click at [430, 267] on button "Size S" at bounding box center [534, 270] width 283 height 28
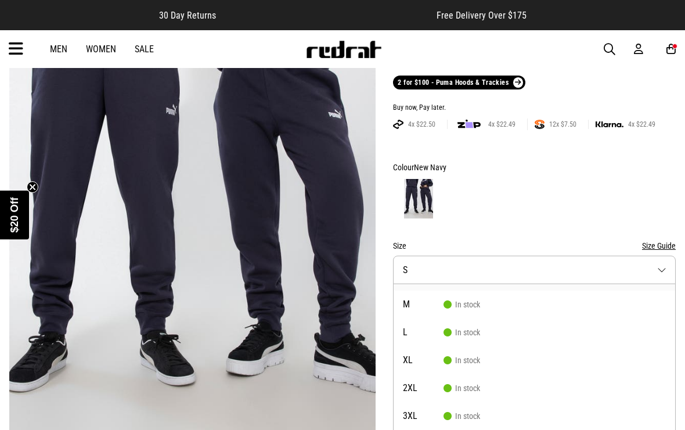
scroll to position [23, 0]
click at [445, 363] on li "XL In stock" at bounding box center [535, 358] width 282 height 28
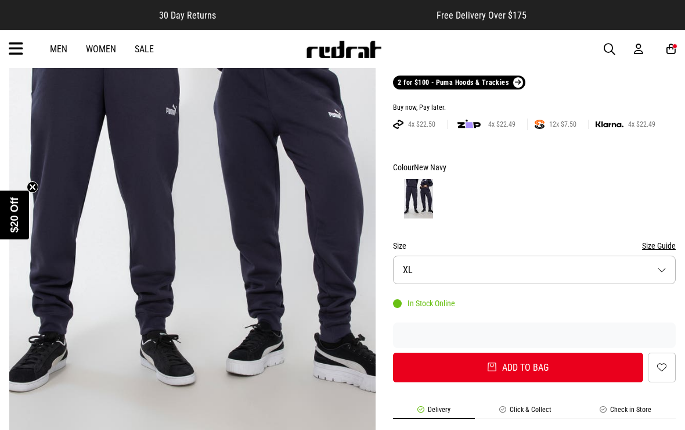
click at [449, 370] on button "Add to bag" at bounding box center [518, 368] width 250 height 30
select select "**"
select select "*"
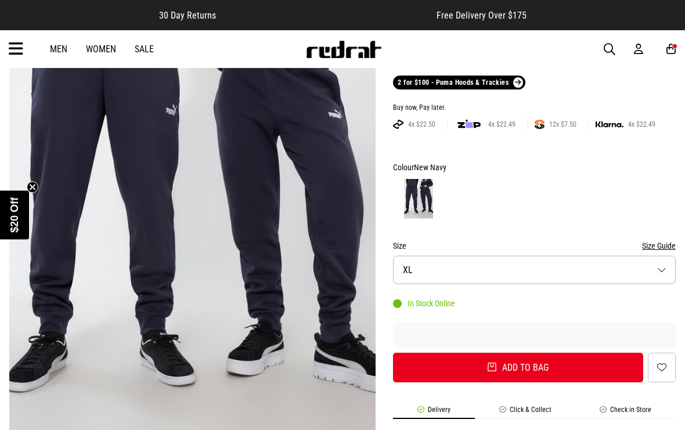
select select "*"
select select "**"
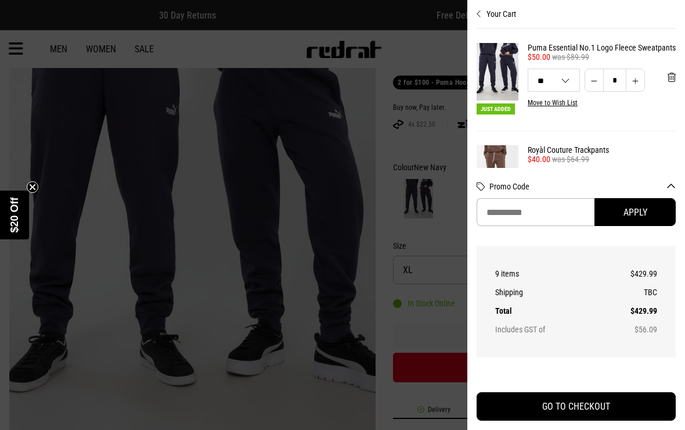
click at [402, 240] on div at bounding box center [342, 215] width 685 height 430
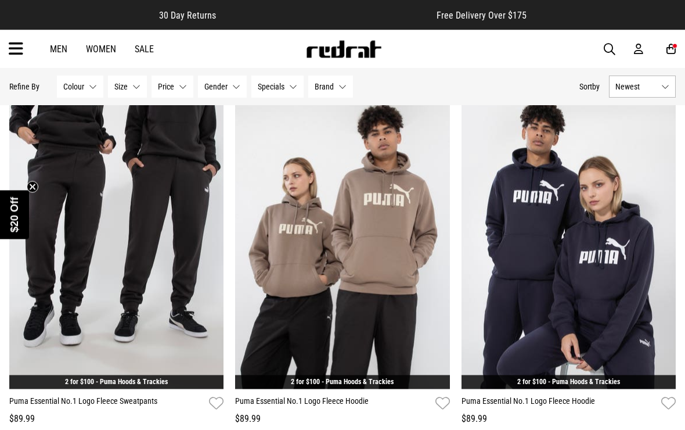
scroll to position [916, 0]
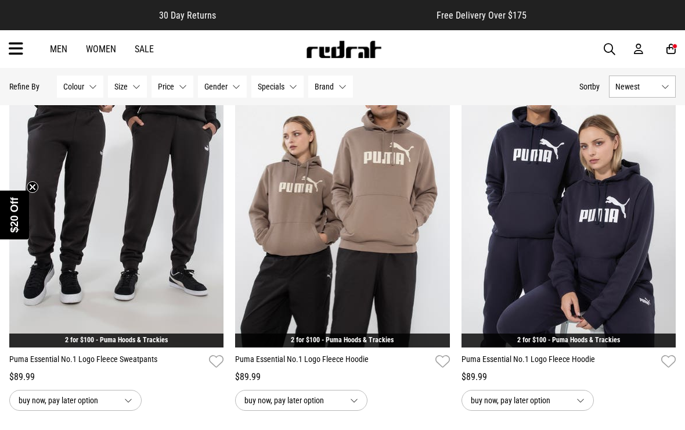
click at [509, 258] on img at bounding box center [569, 197] width 214 height 300
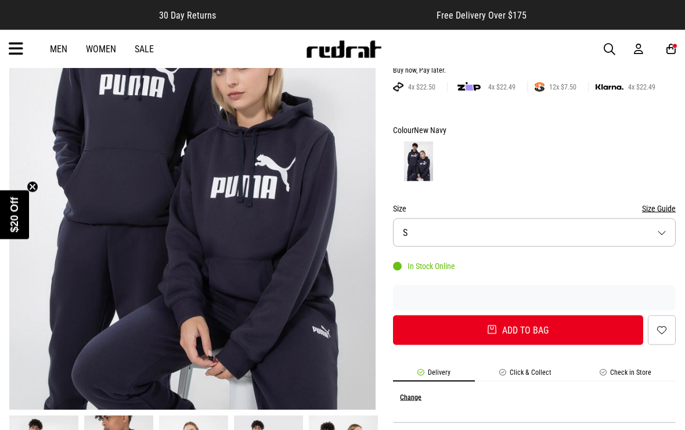
click at [404, 229] on span "S" at bounding box center [405, 232] width 5 height 11
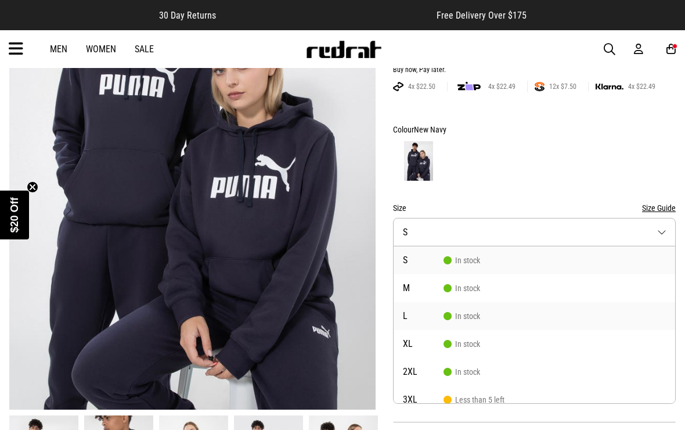
click at [413, 316] on span "L" at bounding box center [423, 315] width 41 height 9
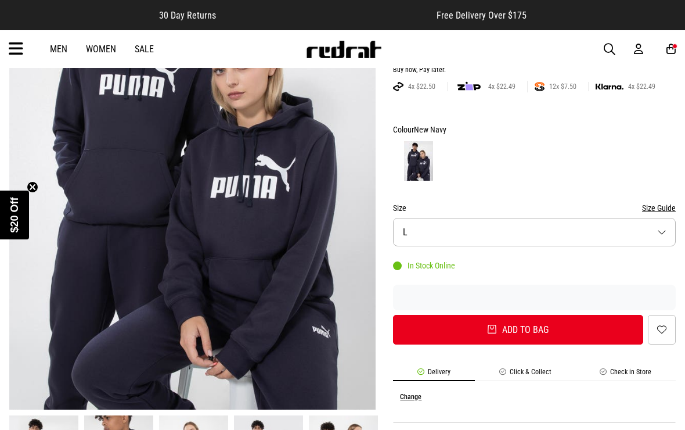
click at [427, 330] on button "Add to bag" at bounding box center [518, 330] width 250 height 30
select select "*"
select select "**"
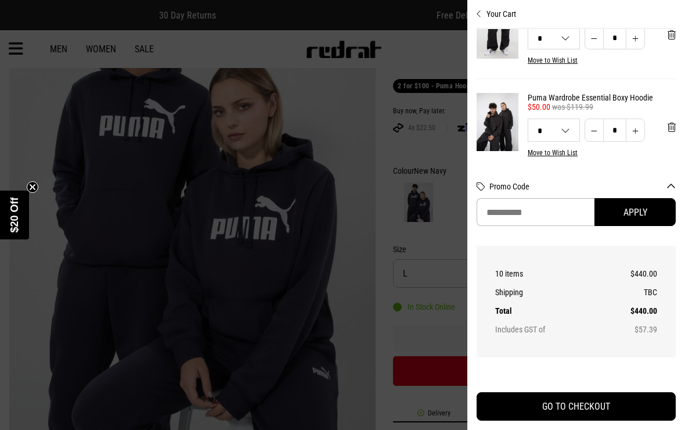
scroll to position [619, 0]
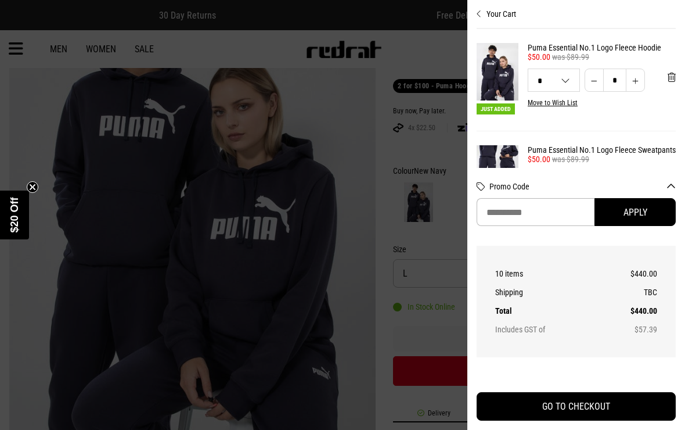
click at [666, 78] on button "'Remove from cart" at bounding box center [672, 77] width 27 height 29
select select "**"
select select "*"
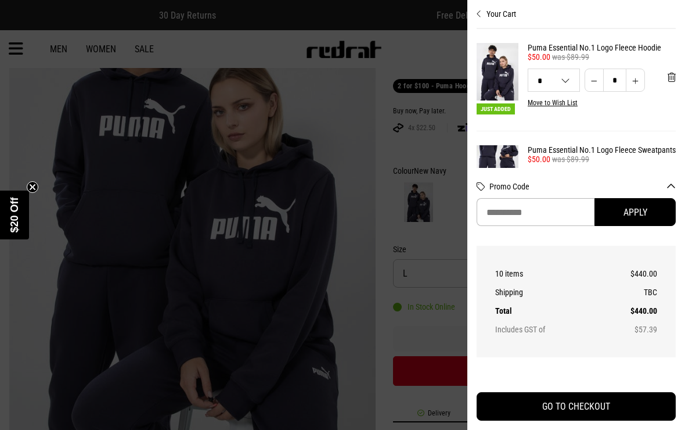
select select "*"
select select "**"
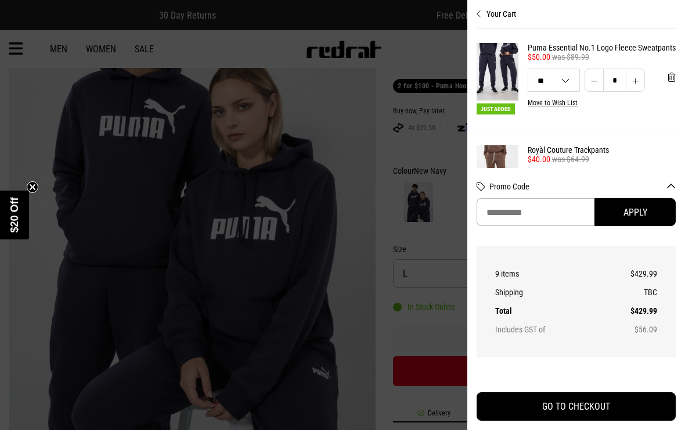
click at [667, 83] on button "'Remove from cart" at bounding box center [672, 77] width 27 height 29
select select "**"
select select "*"
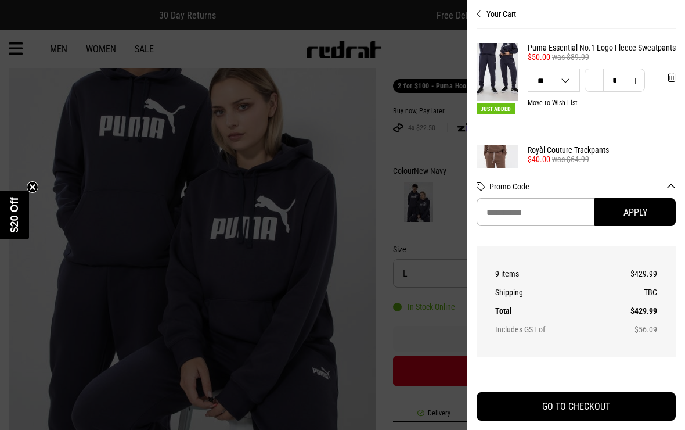
select select "*"
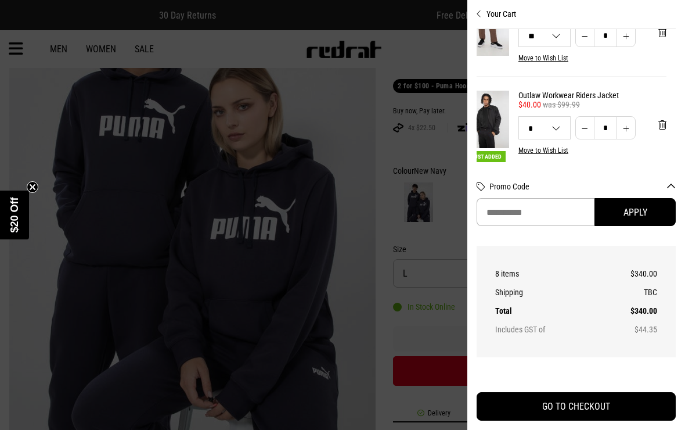
click at [274, 188] on div at bounding box center [342, 215] width 685 height 430
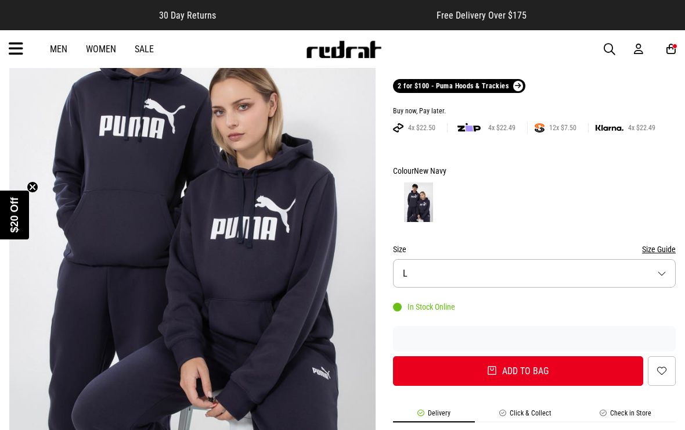
click at [664, 49] on div at bounding box center [650, 50] width 33 height 12
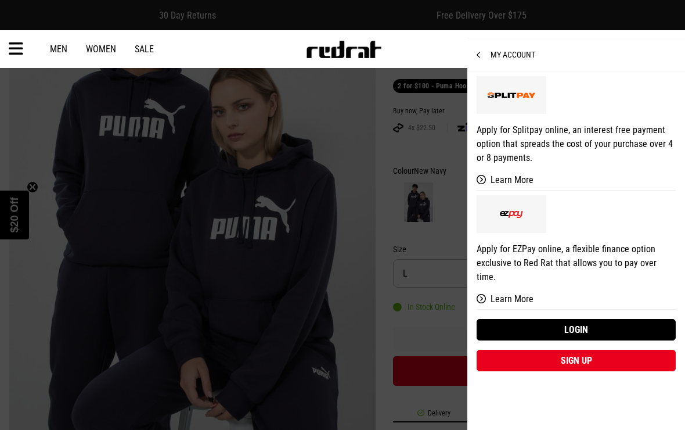
click at [469, 51] on div "My Account" at bounding box center [577, 54] width 218 height 33
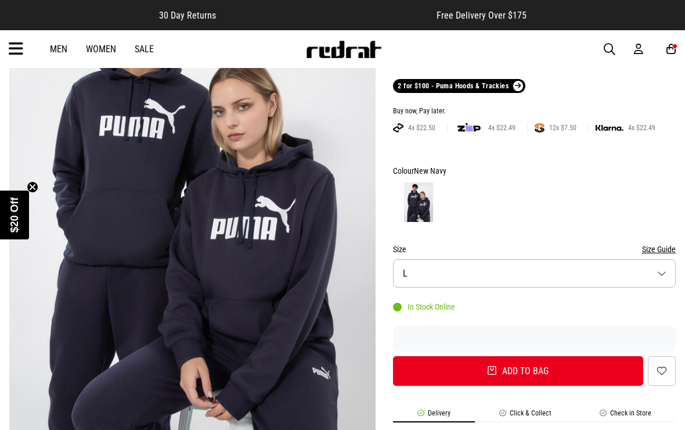
click at [662, 49] on div at bounding box center [650, 50] width 33 height 12
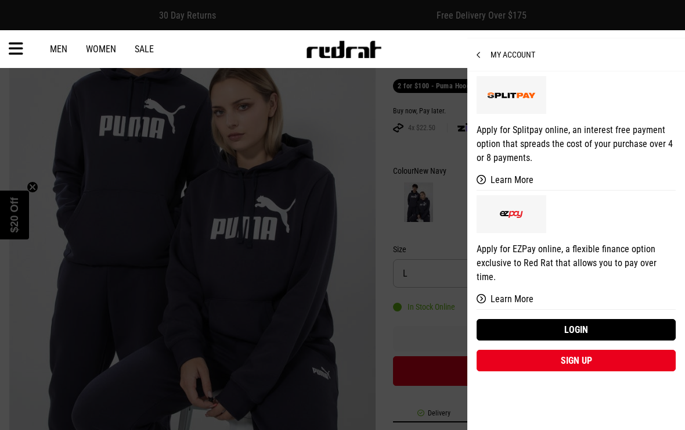
click at [478, 62] on div "My Account" at bounding box center [577, 54] width 218 height 33
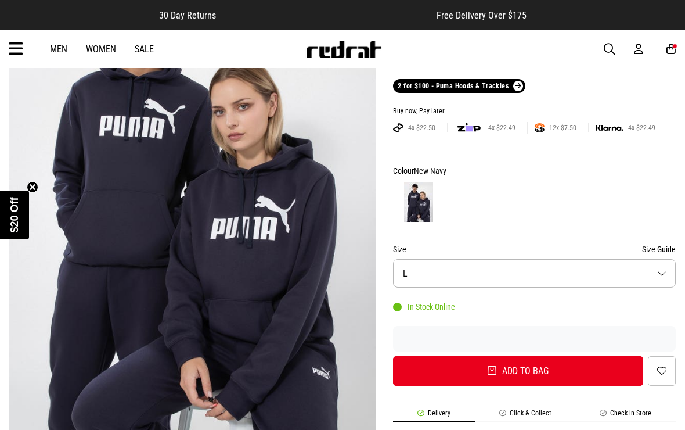
click at [668, 53] on icon at bounding box center [671, 49] width 9 height 12
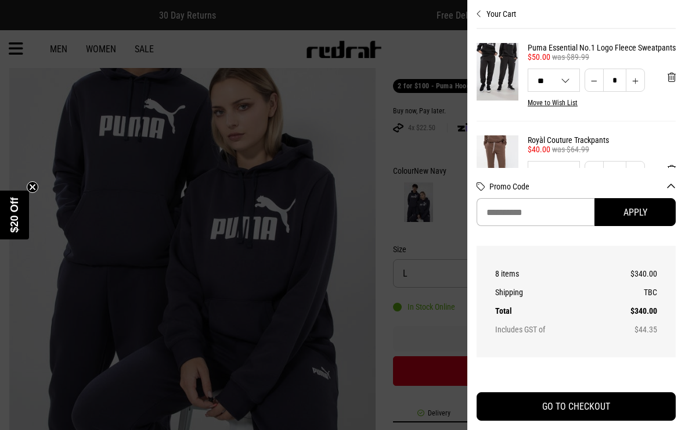
scroll to position [0, 0]
click at [556, 420] on button "GO TO CHECKOUT" at bounding box center [576, 406] width 199 height 28
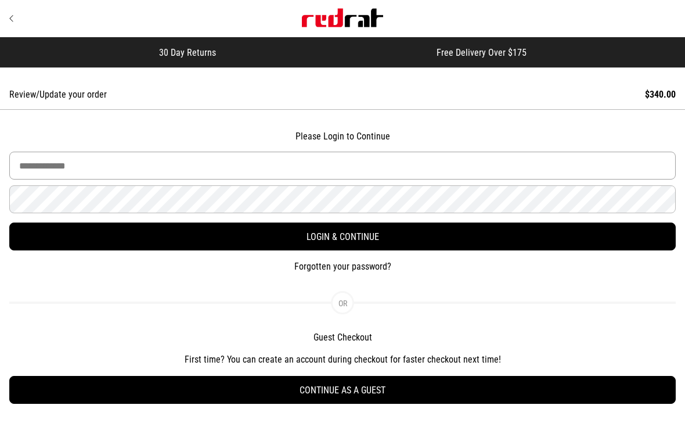
type input "**********"
click at [343, 237] on button "Login & Continue" at bounding box center [342, 236] width 667 height 28
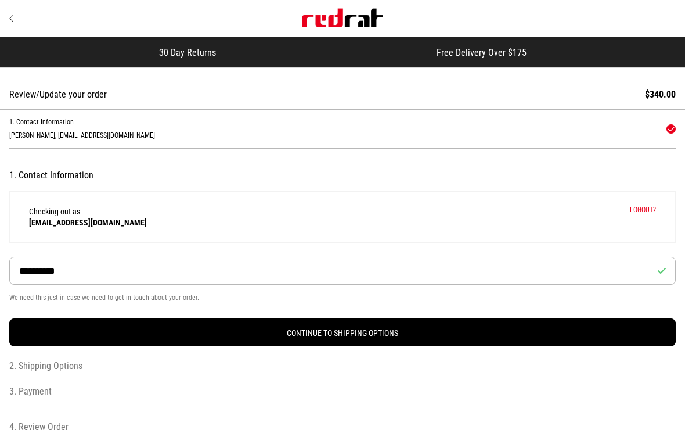
click at [19, 22] on link "Continue Shopping" at bounding box center [92, 18] width 167 height 9
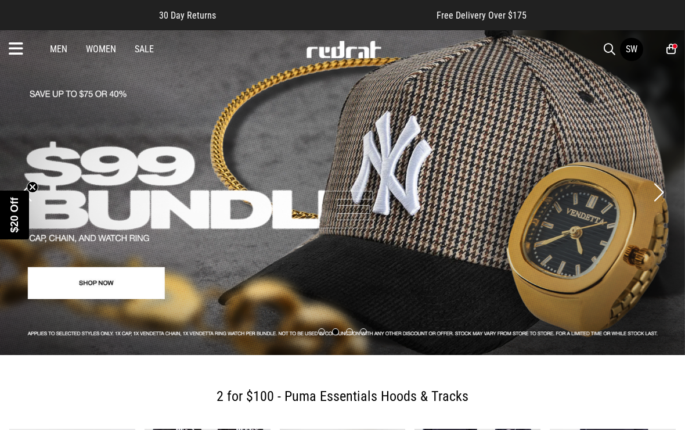
click at [666, 54] on div "SW" at bounding box center [643, 49] width 46 height 23
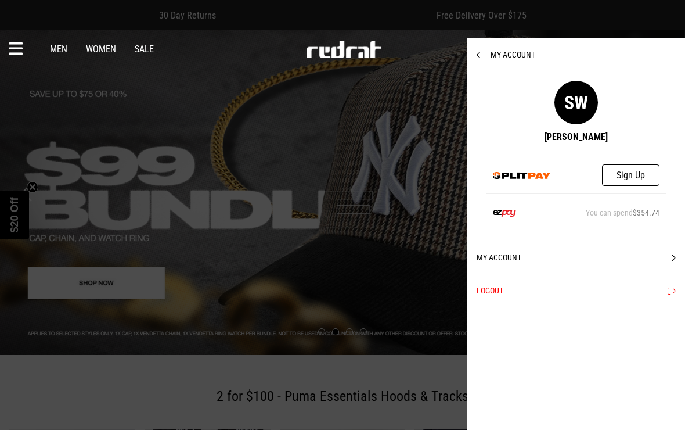
click at [472, 53] on div "My Account" at bounding box center [577, 54] width 218 height 33
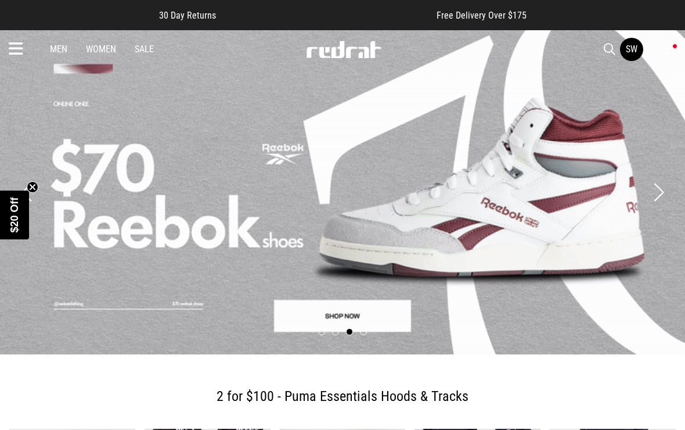
click at [668, 49] on icon at bounding box center [671, 49] width 9 height 12
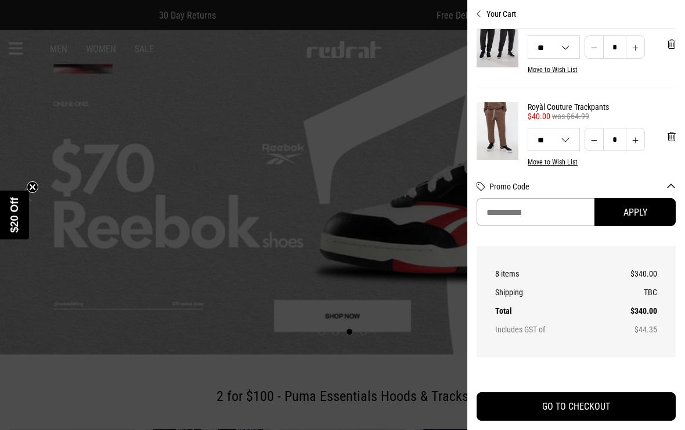
scroll to position [31, 0]
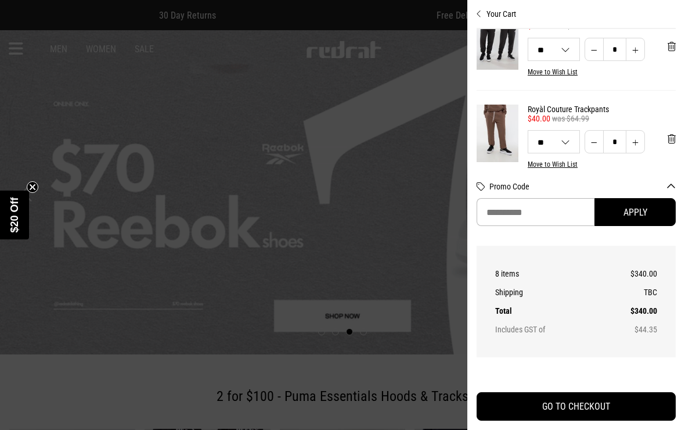
click at [466, 9] on div at bounding box center [342, 215] width 685 height 430
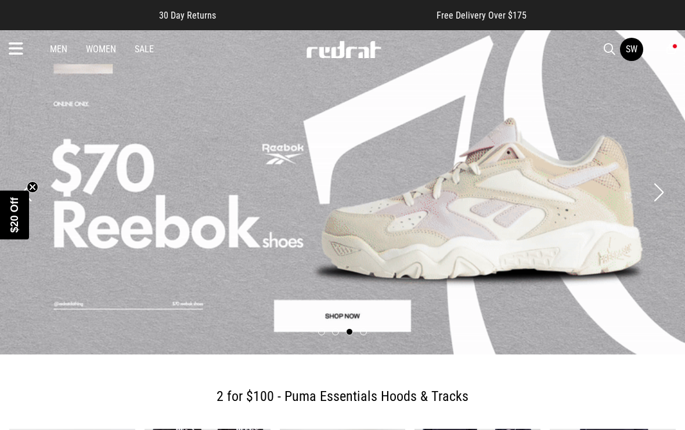
click at [12, 56] on icon at bounding box center [16, 48] width 15 height 19
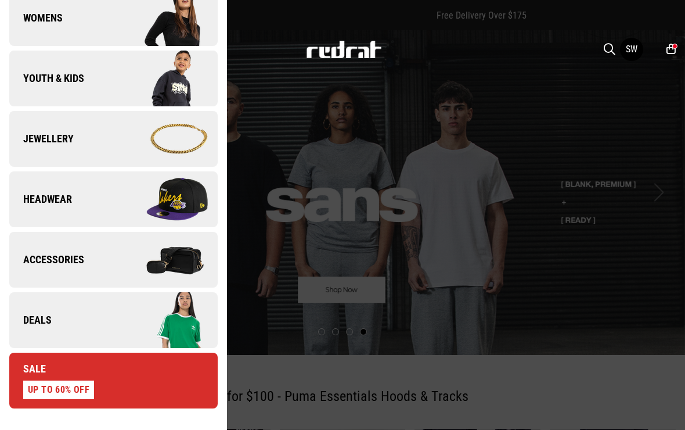
scroll to position [319, 0]
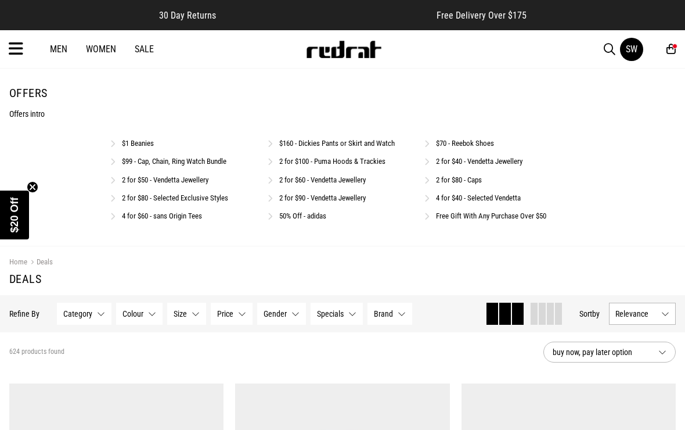
click at [210, 197] on link "2 for $80 - Selected Exclusive Styles" at bounding box center [175, 197] width 106 height 9
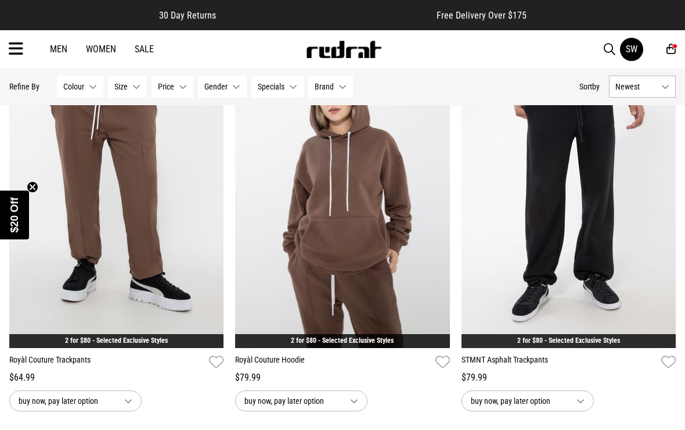
scroll to position [908, 0]
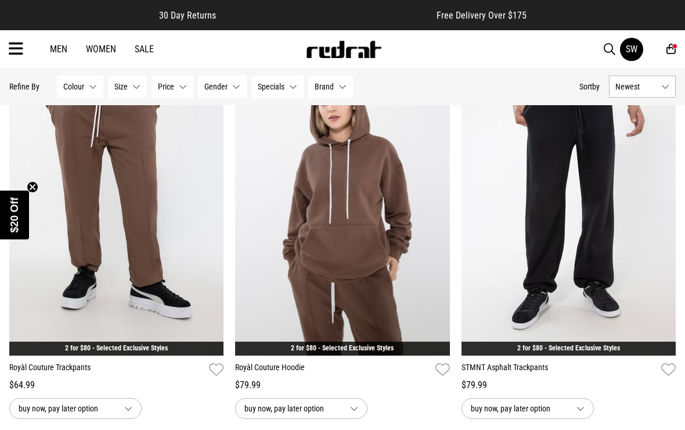
click at [480, 250] on img at bounding box center [569, 205] width 214 height 300
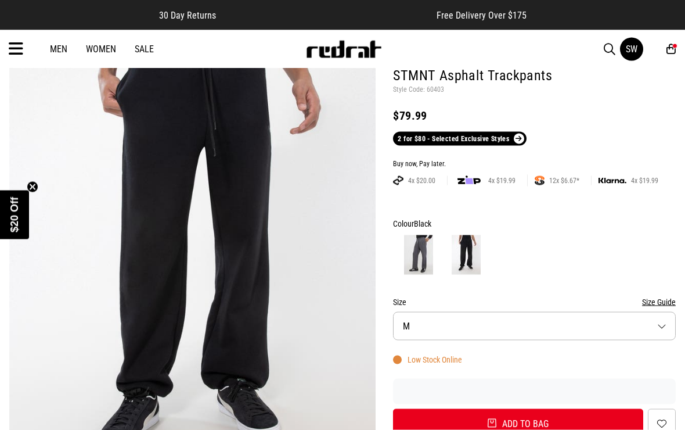
click at [410, 328] on span "M" at bounding box center [406, 326] width 7 height 11
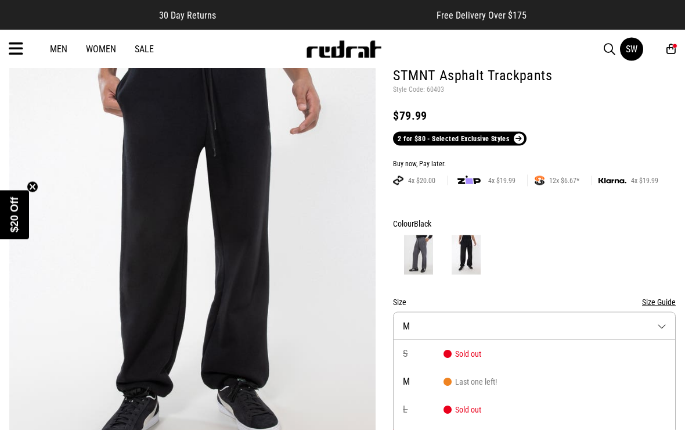
scroll to position [158, 0]
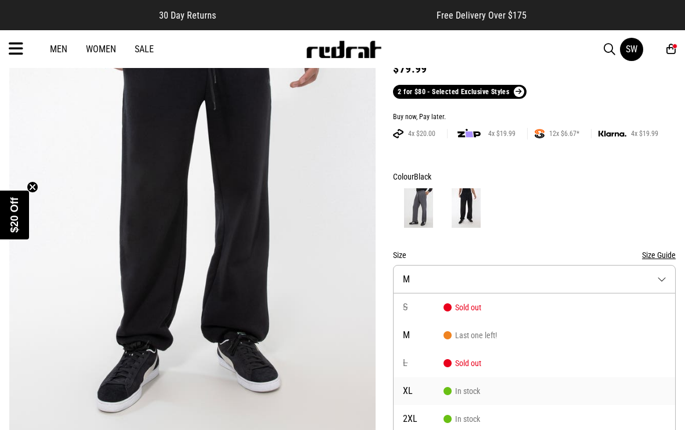
click at [420, 388] on span "XL" at bounding box center [423, 390] width 41 height 9
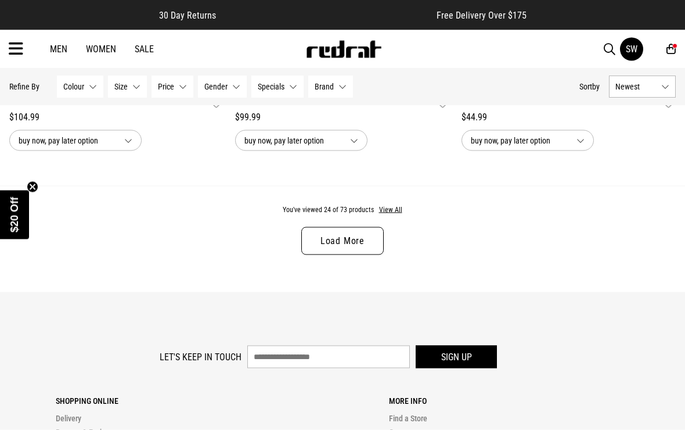
click at [388, 215] on button "View All" at bounding box center [391, 210] width 24 height 10
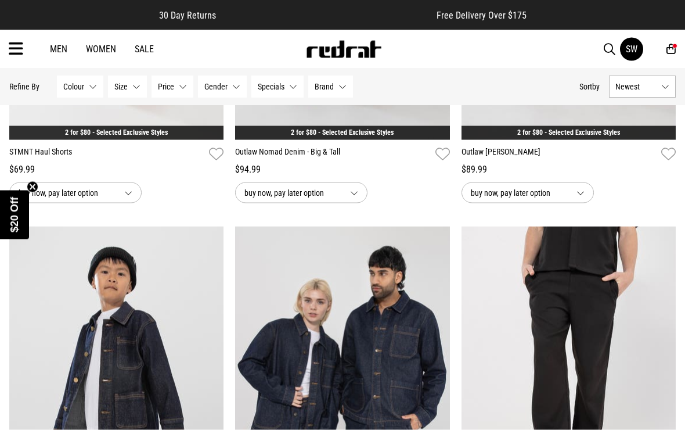
scroll to position [8842, 0]
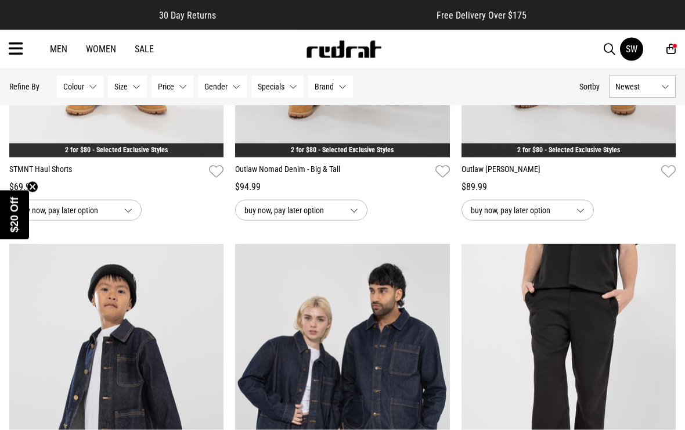
click at [671, 52] on icon at bounding box center [671, 49] width 9 height 12
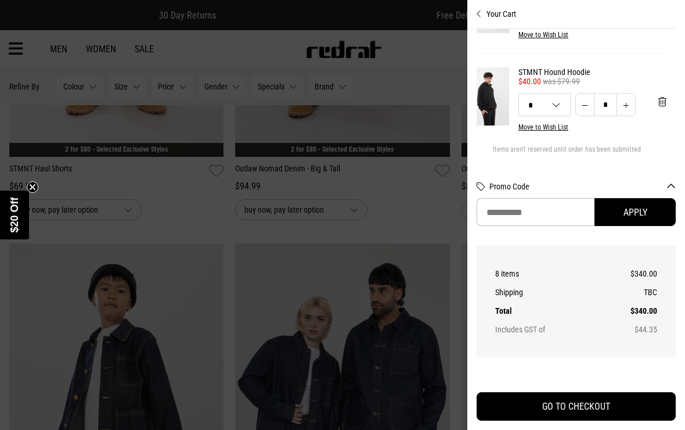
scroll to position [632, 9]
click at [662, 107] on span "'Remove from cart" at bounding box center [663, 101] width 8 height 11
select select "*"
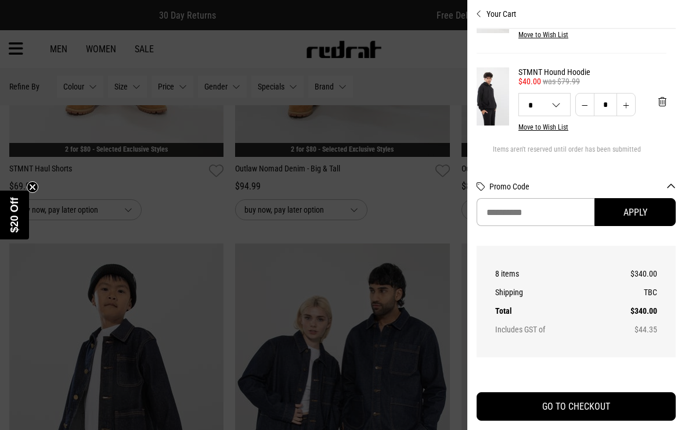
select select "**"
select select "*"
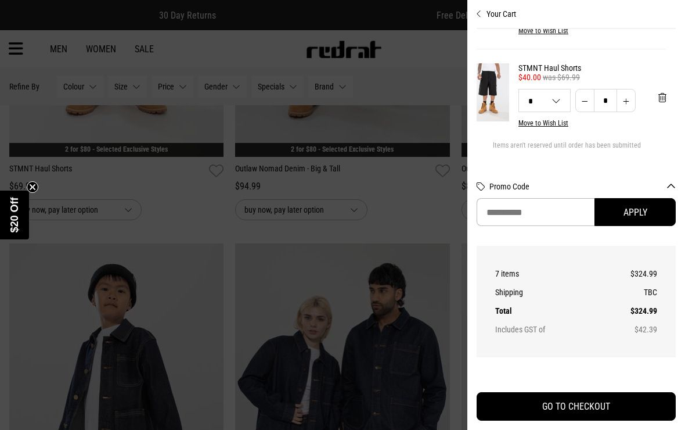
scroll to position [538, 9]
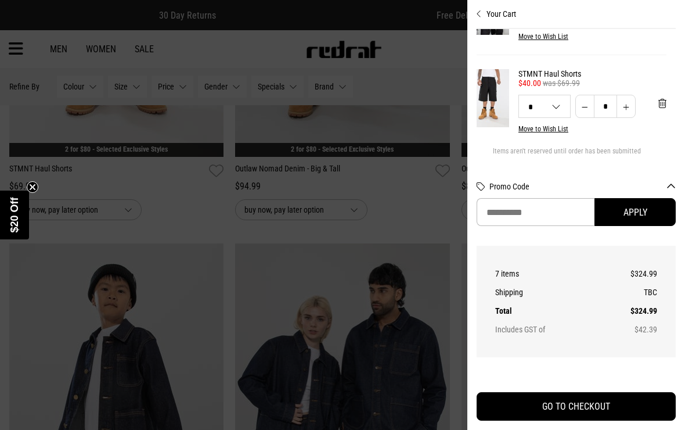
click at [663, 109] on span "'Remove from cart" at bounding box center [663, 103] width 8 height 11
select select "**"
select select "*"
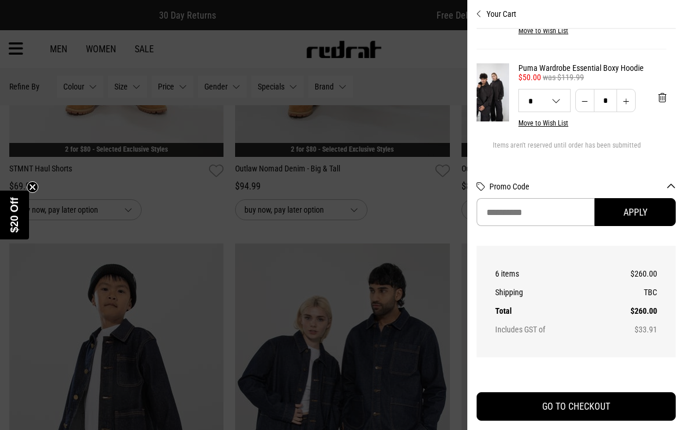
scroll to position [444, 9]
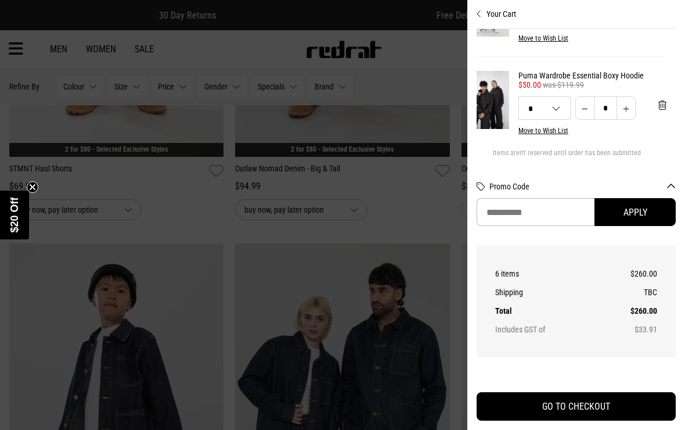
click at [664, 111] on span "'Remove from cart" at bounding box center [663, 105] width 8 height 11
select select "**"
select select "*"
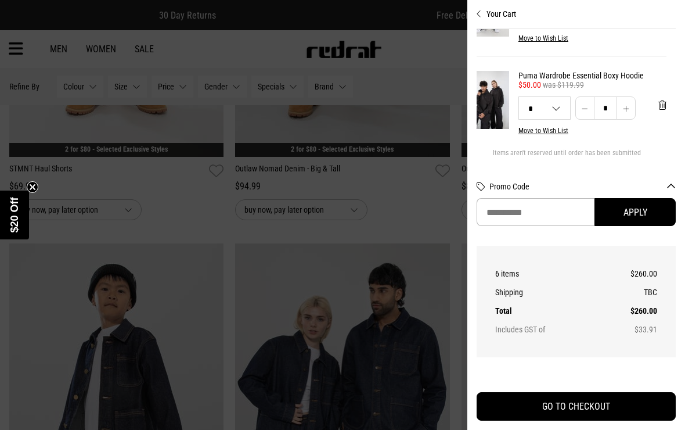
select select "**"
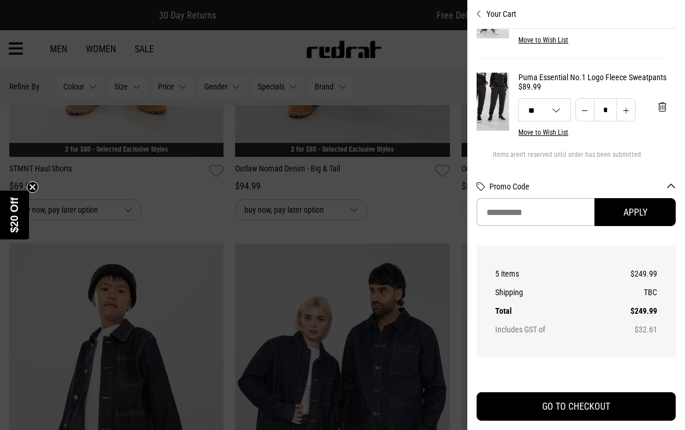
click at [662, 113] on span "'Remove from cart" at bounding box center [663, 107] width 8 height 11
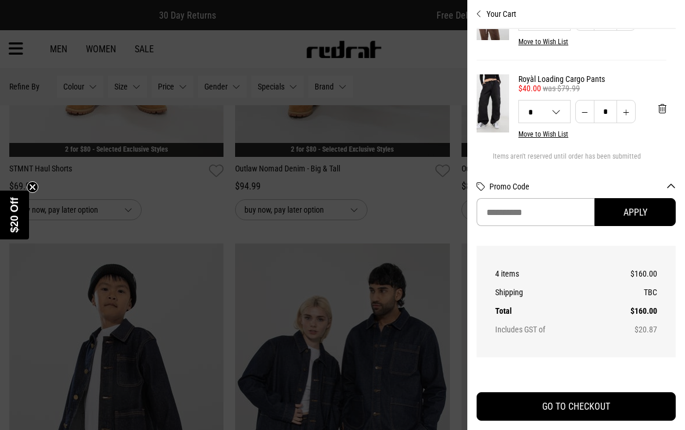
click at [660, 114] on span "'Remove from cart" at bounding box center [663, 108] width 8 height 11
select select "*"
select select "**"
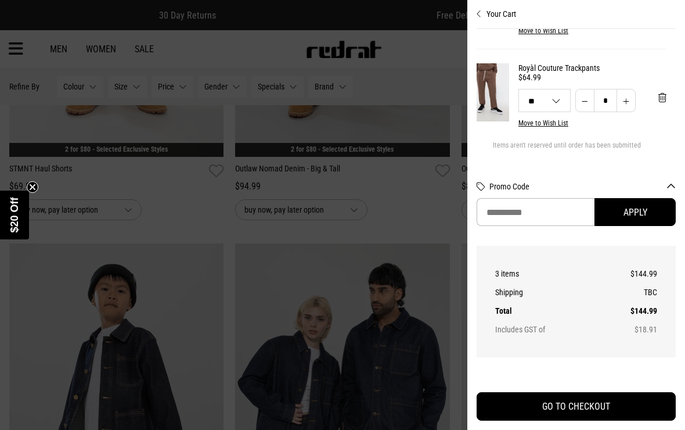
scroll to position [161, 9]
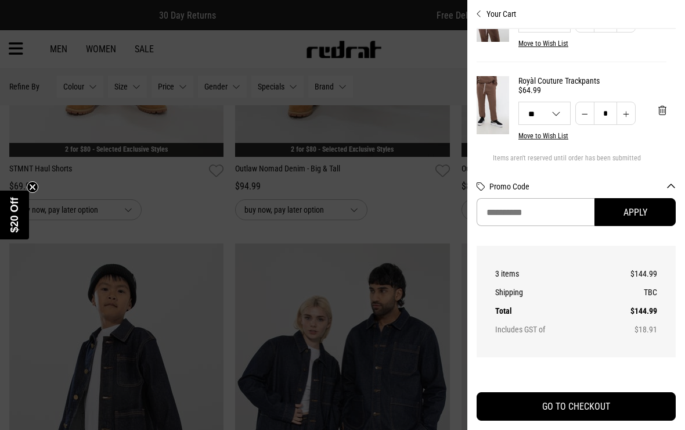
click at [659, 116] on span "'Remove from cart" at bounding box center [663, 110] width 8 height 11
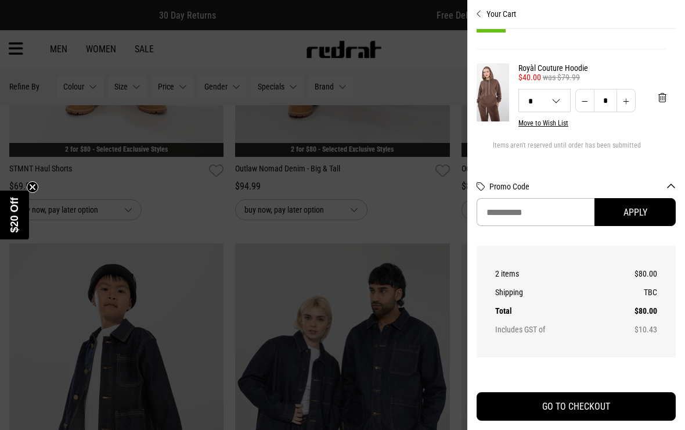
scroll to position [67, 9]
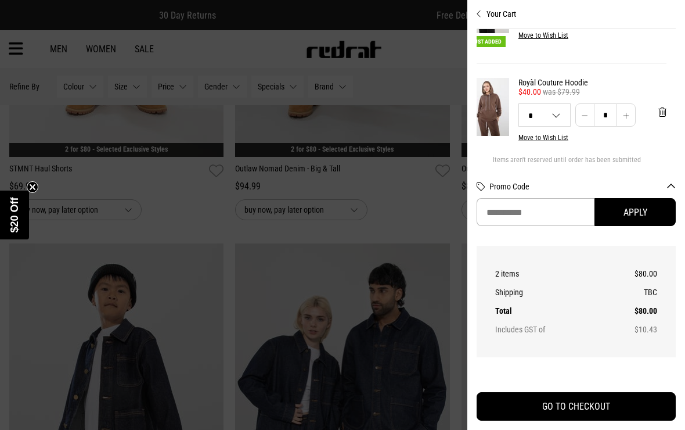
click at [660, 116] on span "'Remove from cart" at bounding box center [663, 112] width 8 height 11
select select "*"
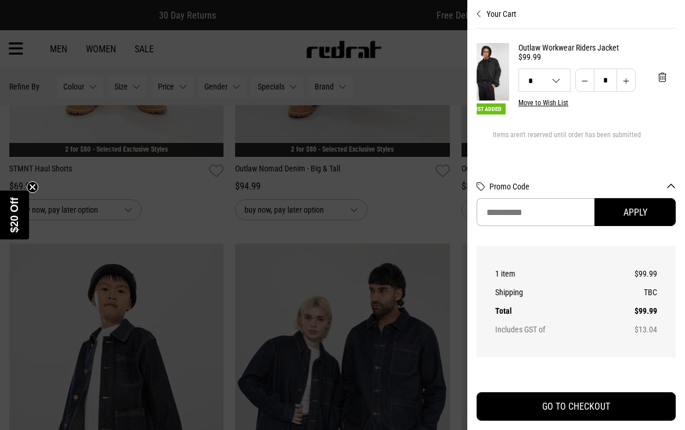
scroll to position [0, 9]
click at [657, 80] on button "'Remove from cart" at bounding box center [662, 77] width 27 height 29
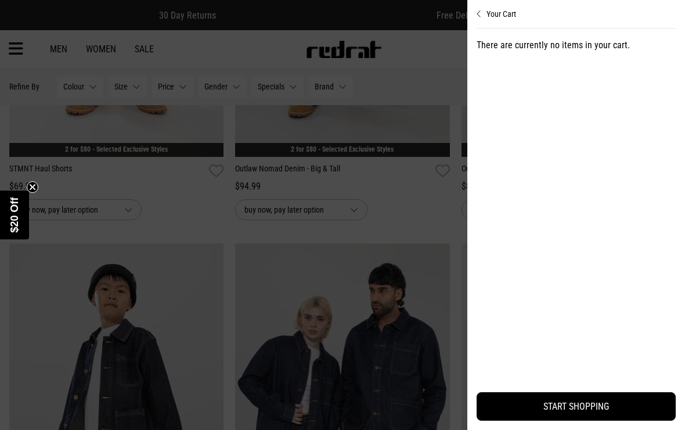
click at [481, 17] on icon "Close cart preview" at bounding box center [479, 13] width 5 height 9
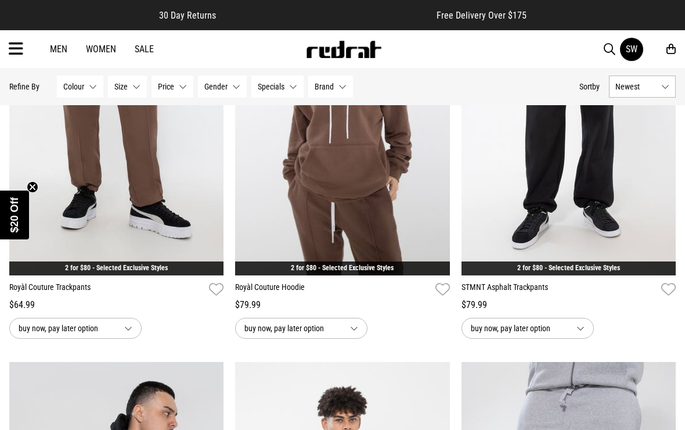
scroll to position [997, 0]
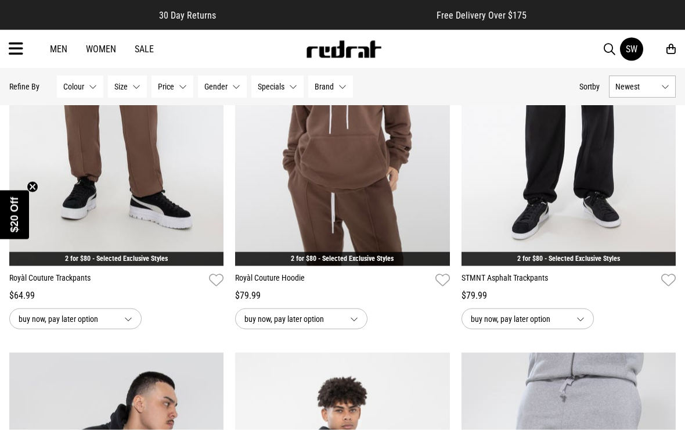
click at [284, 215] on img at bounding box center [342, 116] width 214 height 300
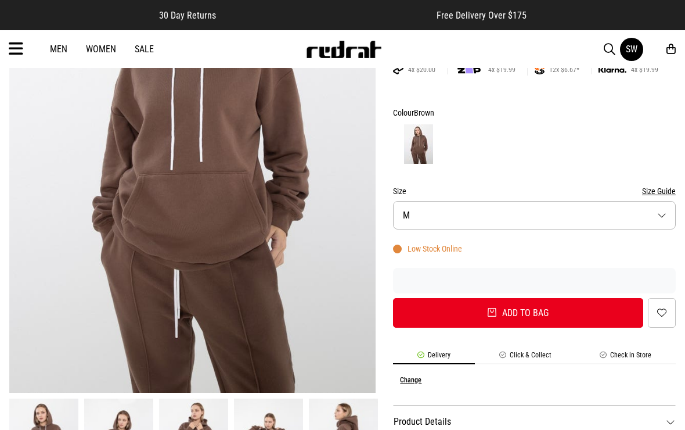
click at [403, 213] on span "M" at bounding box center [406, 215] width 7 height 11
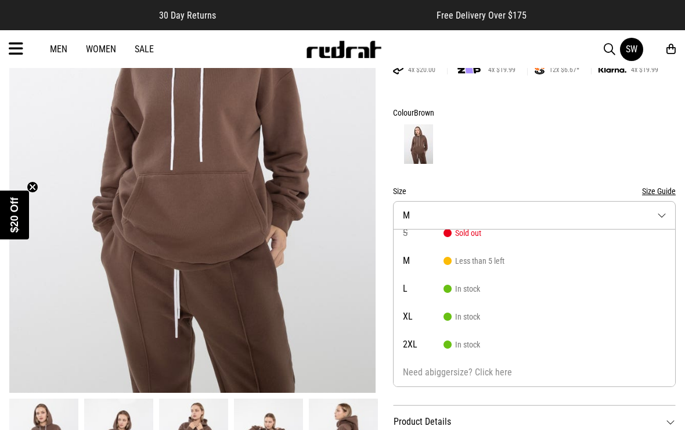
scroll to position [10, 0]
click at [420, 287] on span "L" at bounding box center [423, 288] width 41 height 9
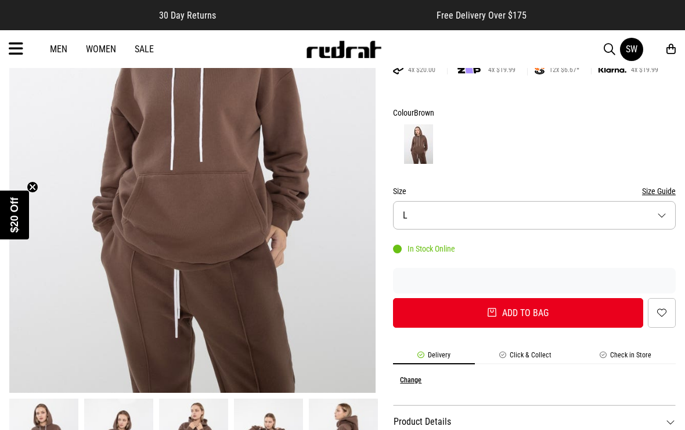
click at [426, 318] on button "Add to bag" at bounding box center [518, 313] width 250 height 30
select select "*"
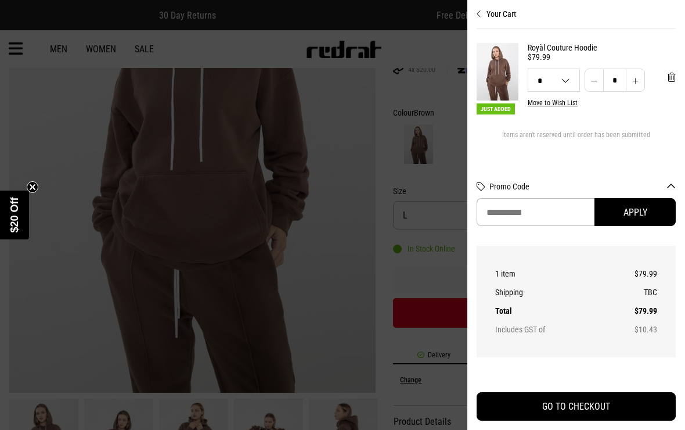
click at [412, 303] on div at bounding box center [342, 215] width 685 height 430
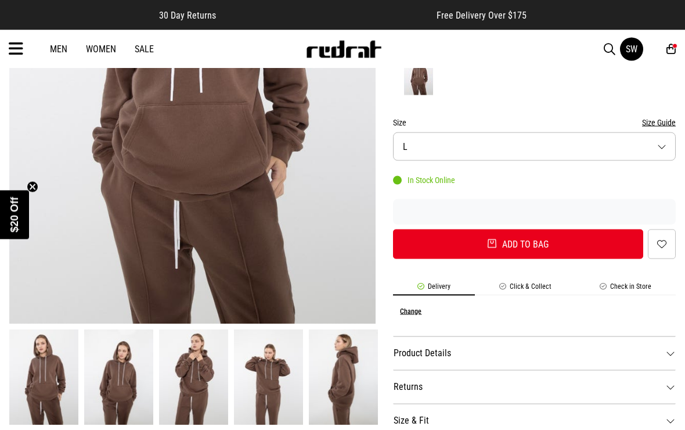
scroll to position [502, 0]
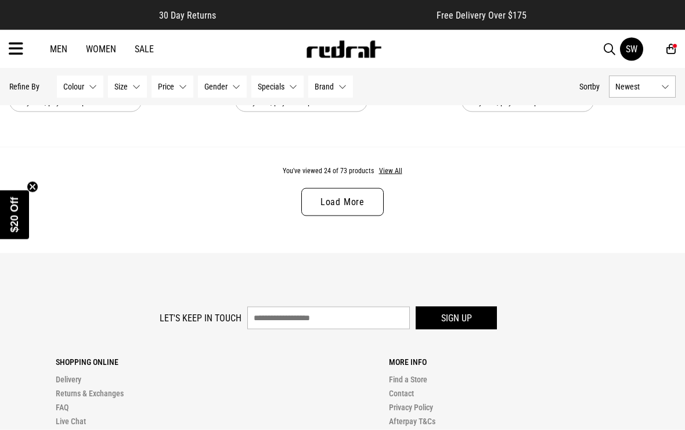
click at [389, 177] on button "View All" at bounding box center [391, 171] width 24 height 10
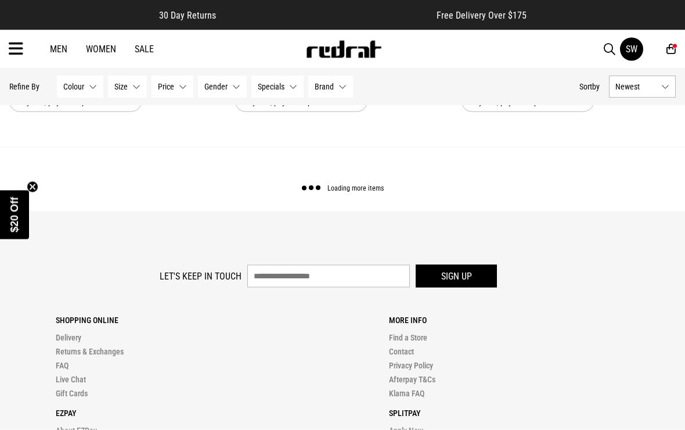
scroll to position [3148, 0]
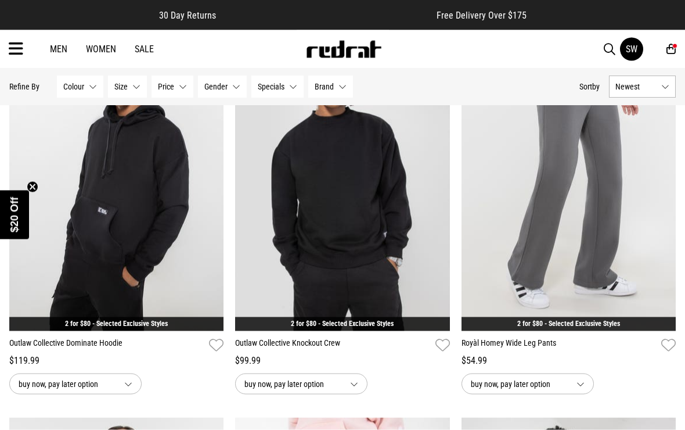
scroll to position [6334, 0]
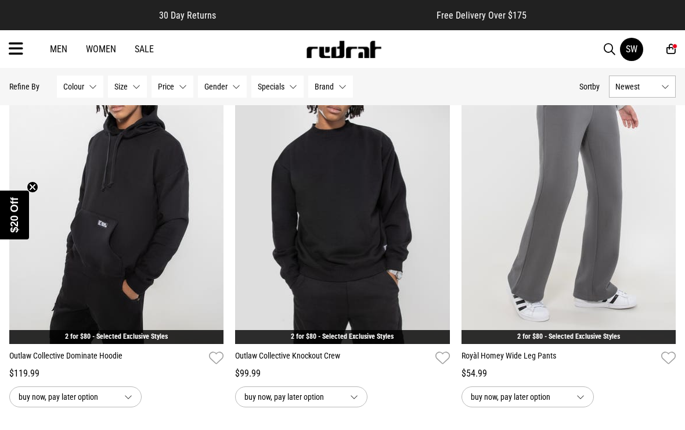
click at [79, 235] on img at bounding box center [116, 194] width 214 height 300
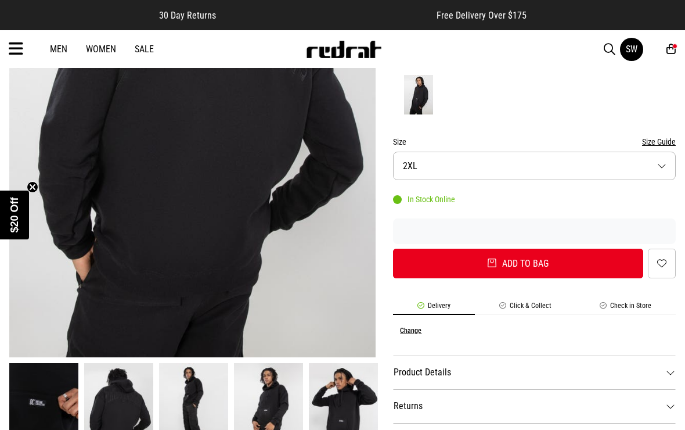
scroll to position [268, 0]
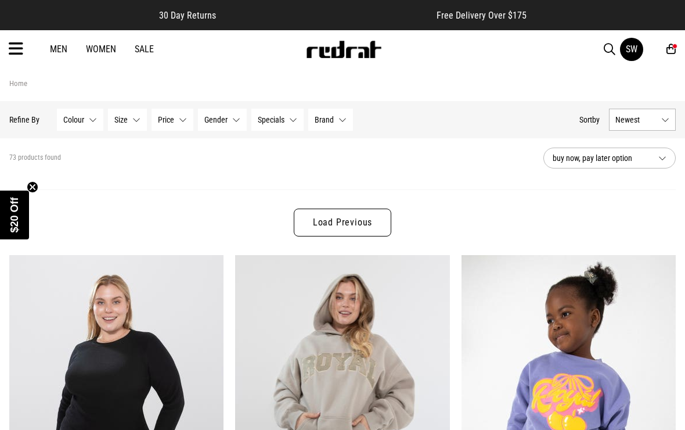
click at [310, 225] on link "Load Previous" at bounding box center [343, 222] width 98 height 28
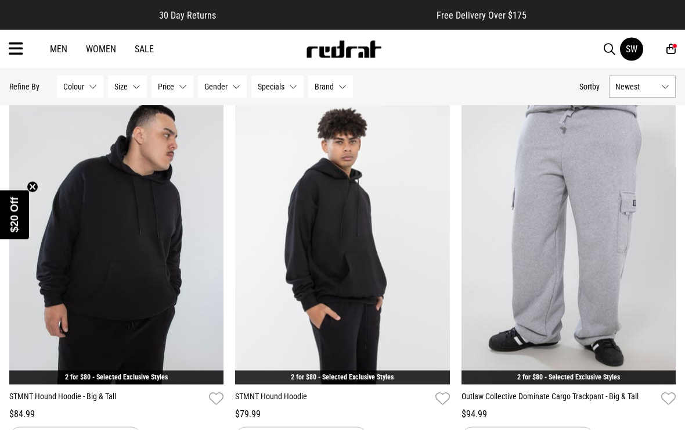
scroll to position [1266, 0]
click at [260, 307] on img at bounding box center [342, 234] width 214 height 300
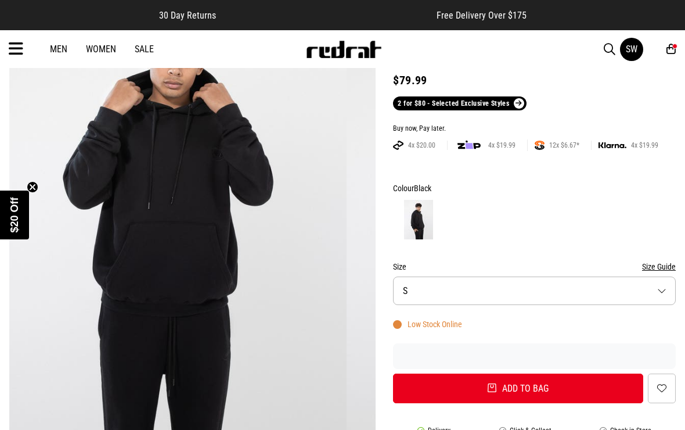
scroll to position [118, 0]
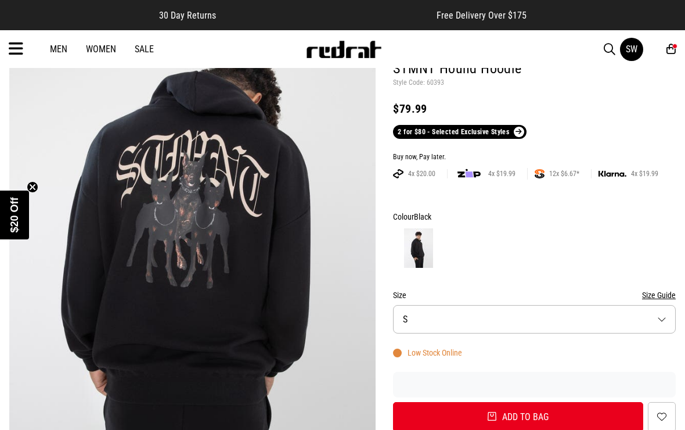
click at [443, 321] on button "Size S" at bounding box center [534, 319] width 283 height 28
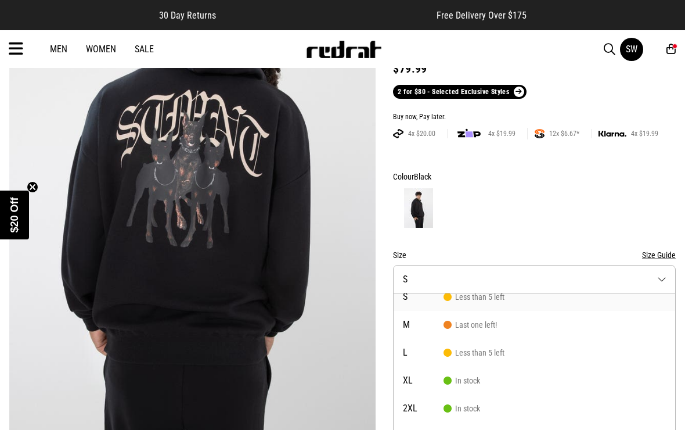
scroll to position [10, 0]
click at [435, 355] on span "L" at bounding box center [423, 352] width 41 height 9
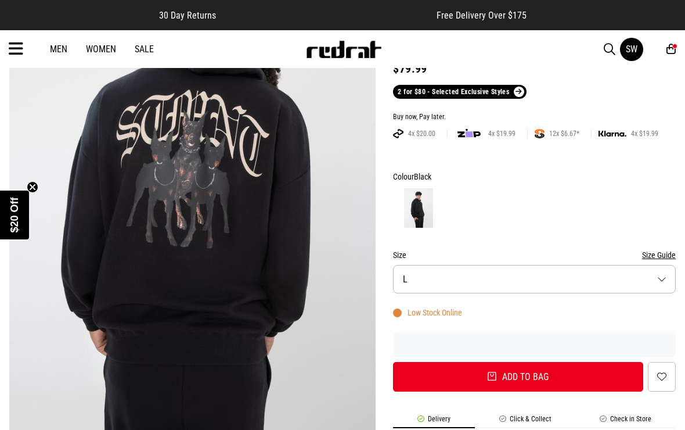
click at [424, 374] on button "Add to bag" at bounding box center [518, 377] width 250 height 30
select select "*"
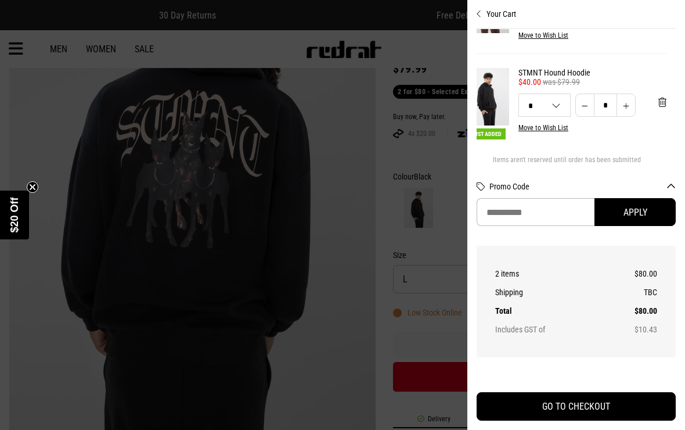
scroll to position [67, 9]
click at [425, 139] on div at bounding box center [342, 215] width 685 height 430
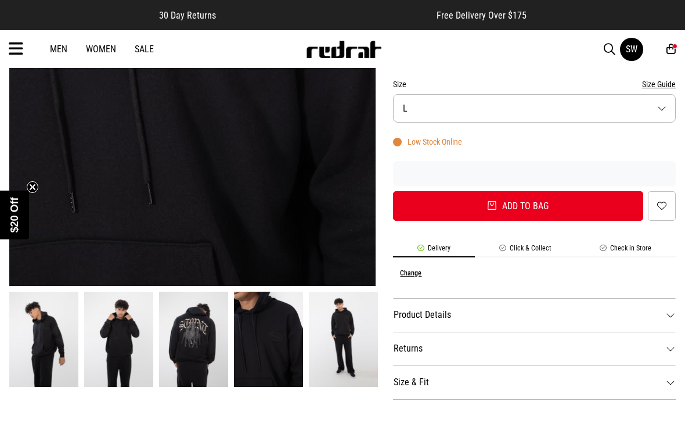
scroll to position [326, 0]
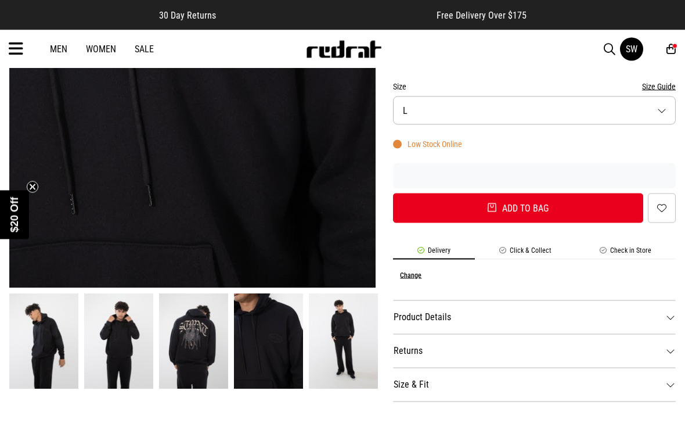
click at [13, 51] on icon at bounding box center [16, 48] width 15 height 19
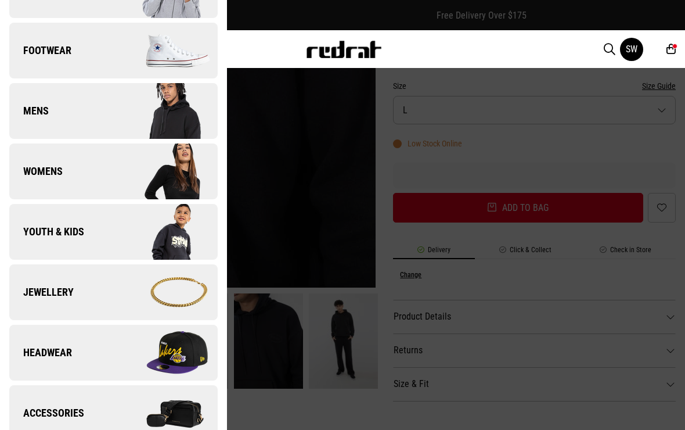
scroll to position [116, 0]
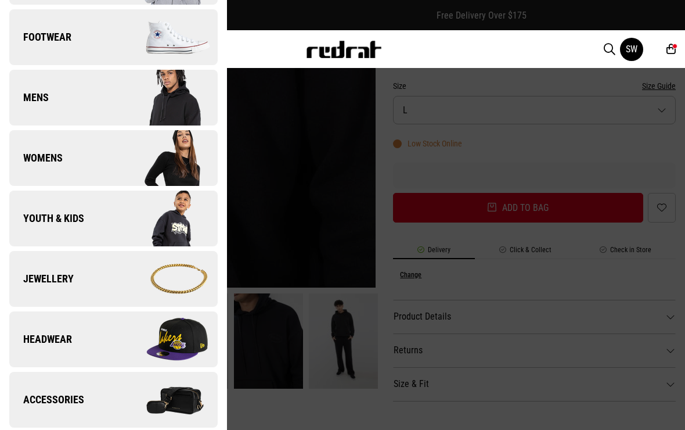
click at [297, 279] on div at bounding box center [342, 215] width 685 height 430
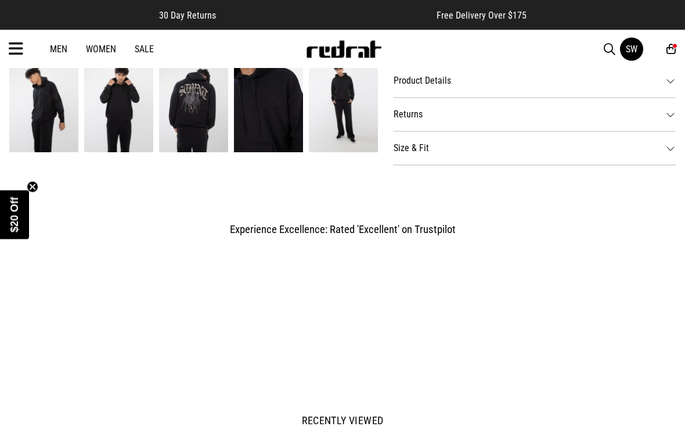
scroll to position [563, 0]
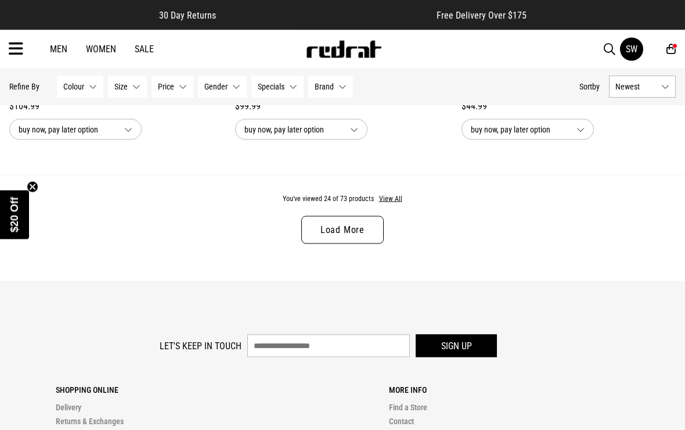
click at [387, 204] on button "View All" at bounding box center [391, 199] width 24 height 10
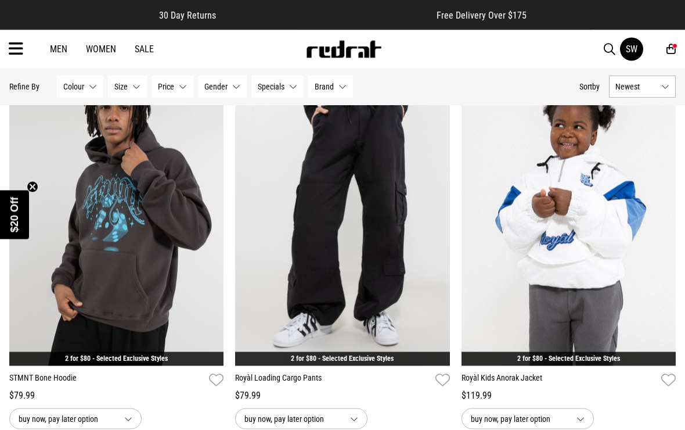
scroll to position [7103, 0]
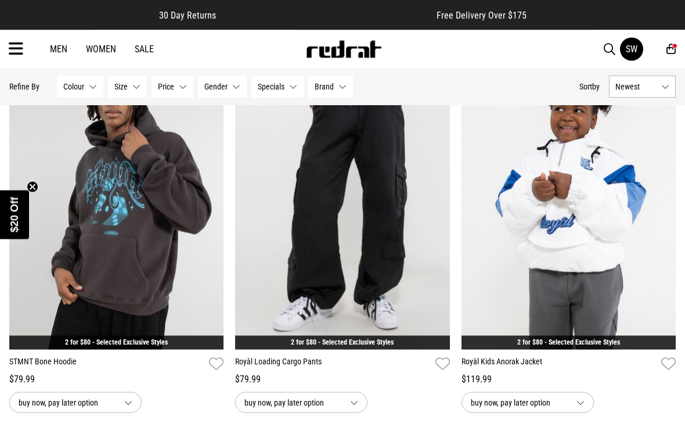
click at [281, 285] on img at bounding box center [342, 199] width 214 height 300
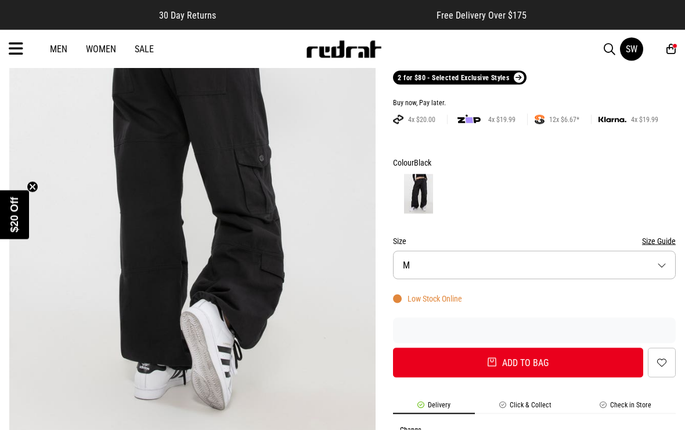
scroll to position [172, 0]
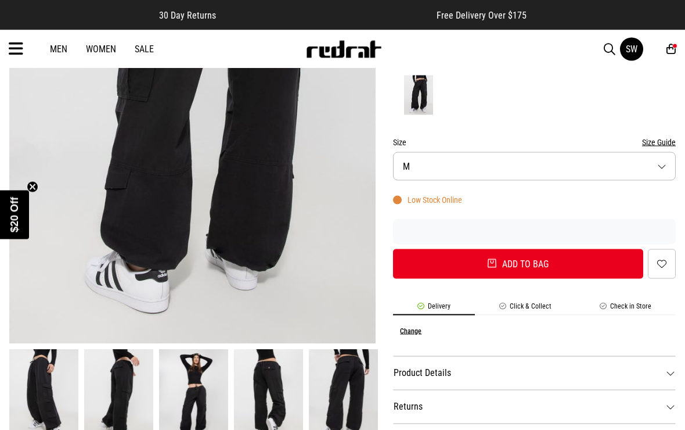
click at [408, 167] on span "M" at bounding box center [406, 166] width 7 height 11
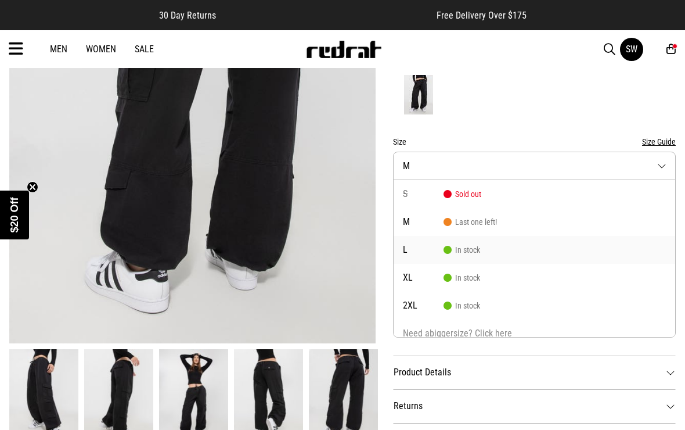
click at [418, 245] on span "L" at bounding box center [423, 249] width 41 height 9
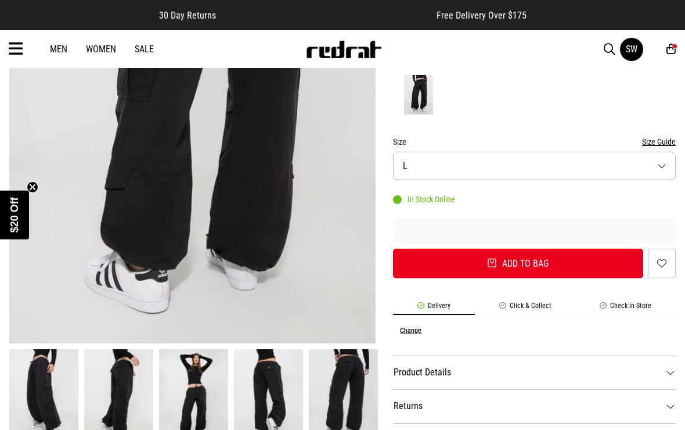
click at [425, 261] on button "Add to bag" at bounding box center [518, 264] width 250 height 30
select select "*"
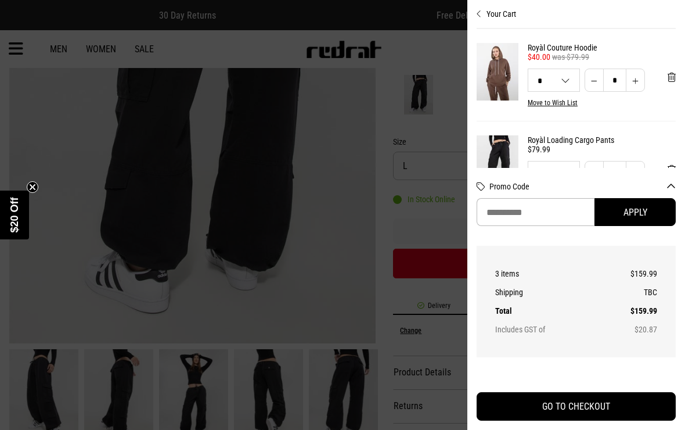
click at [396, 241] on div at bounding box center [342, 215] width 685 height 430
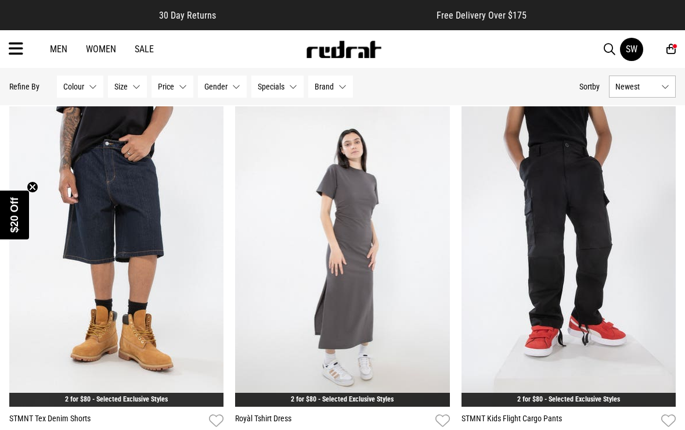
scroll to position [1702, 0]
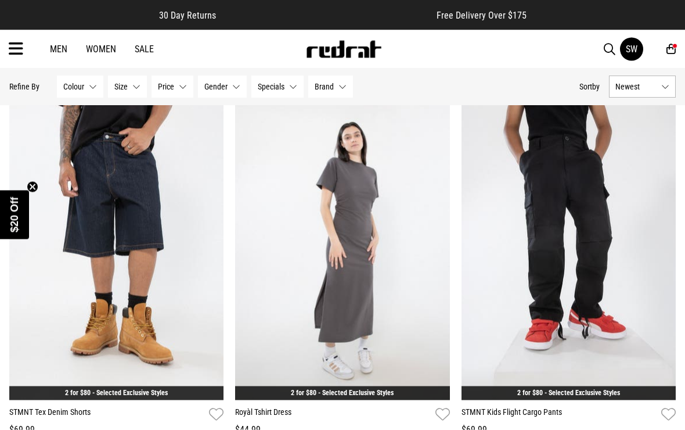
click at [91, 219] on img at bounding box center [116, 250] width 214 height 300
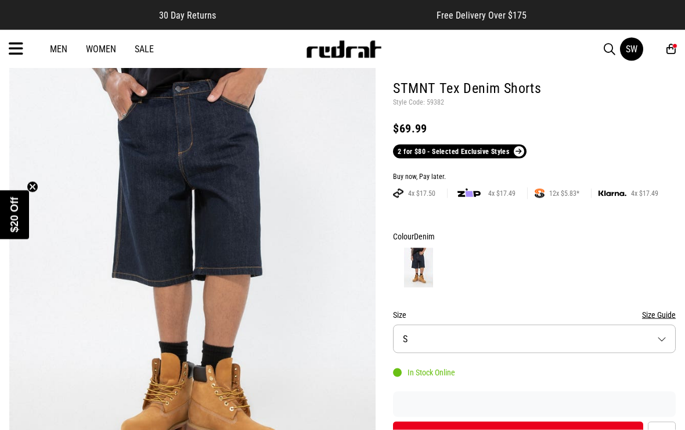
scroll to position [98, 0]
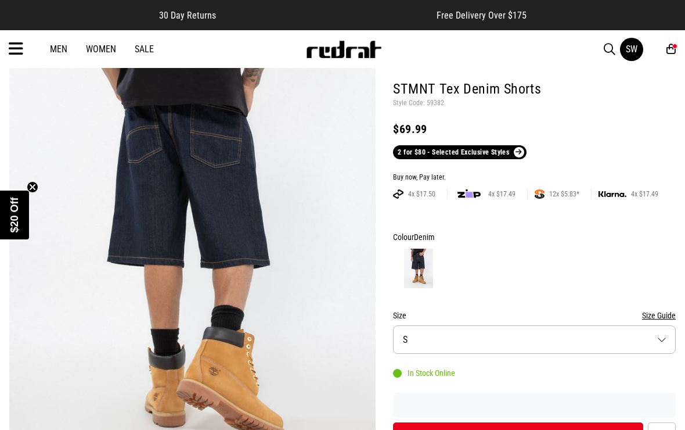
click at [412, 341] on button "Size S" at bounding box center [534, 339] width 283 height 28
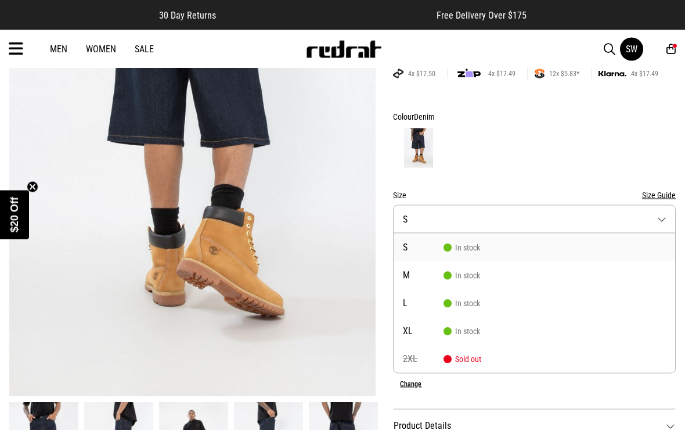
scroll to position [216, 0]
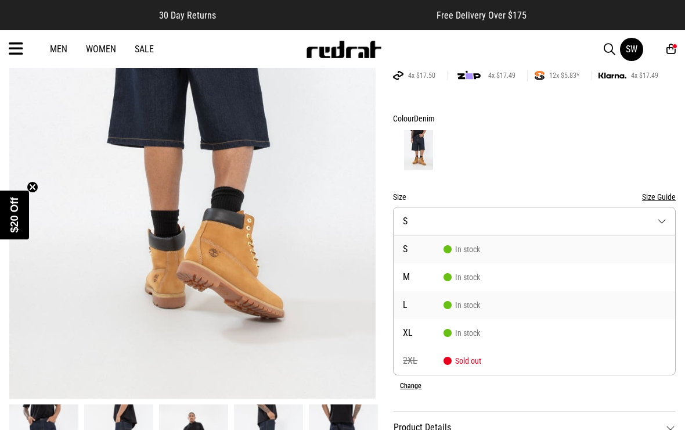
click at [418, 311] on li "L In stock" at bounding box center [535, 305] width 282 height 28
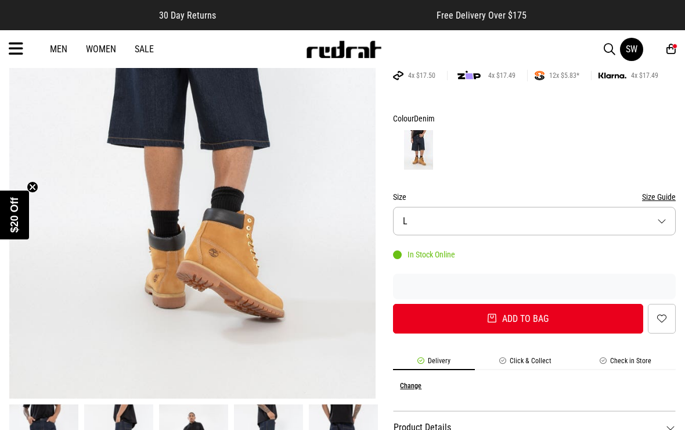
click at [416, 323] on button "Add to bag" at bounding box center [518, 319] width 250 height 30
select select "*"
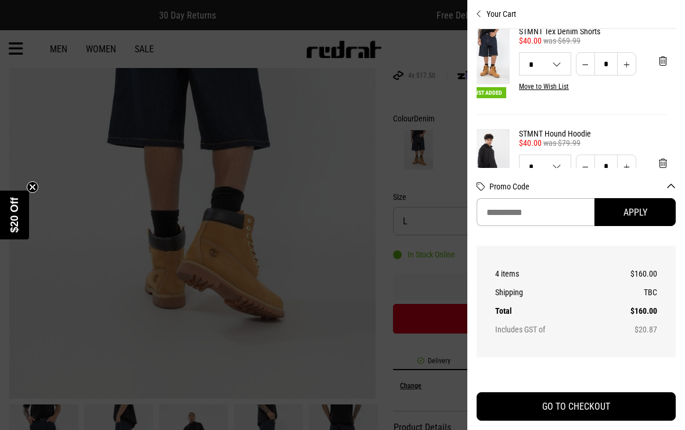
scroll to position [199, 9]
click at [665, 69] on span "'Remove from cart" at bounding box center [663, 62] width 8 height 11
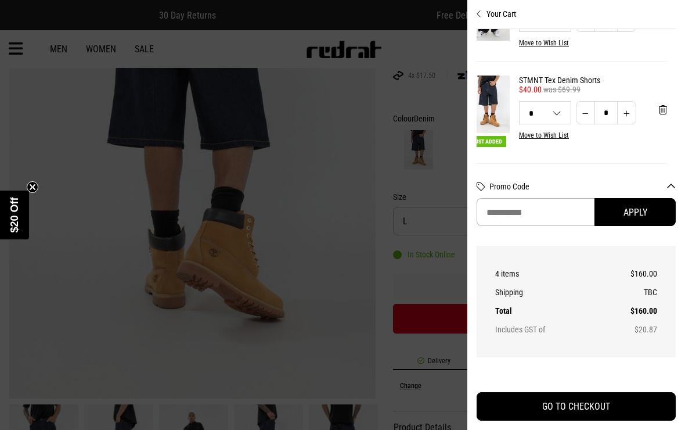
select select "*"
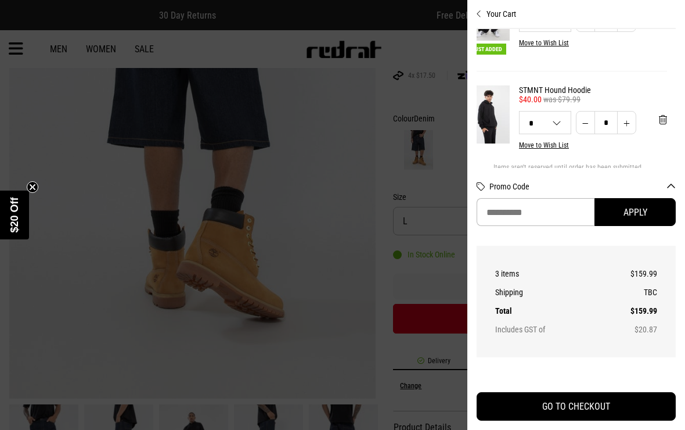
click at [393, 233] on div at bounding box center [342, 215] width 685 height 430
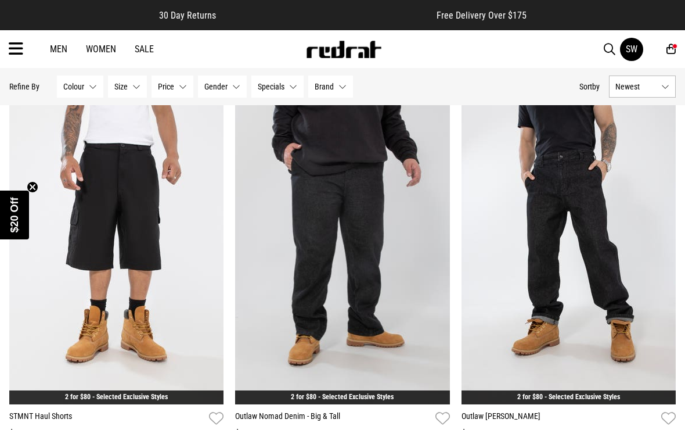
scroll to position [2478, 0]
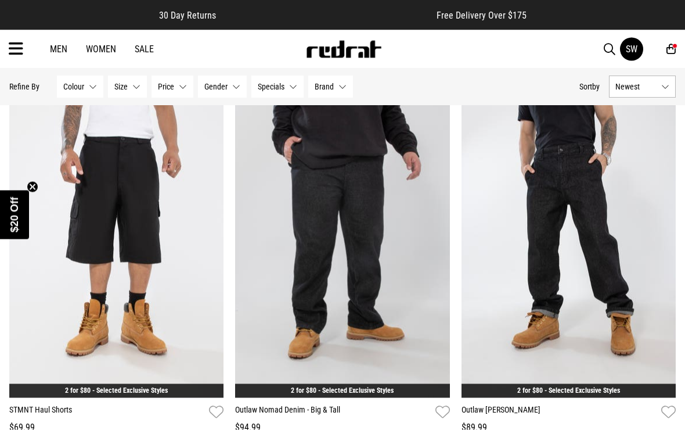
click at [95, 231] on img at bounding box center [116, 248] width 214 height 300
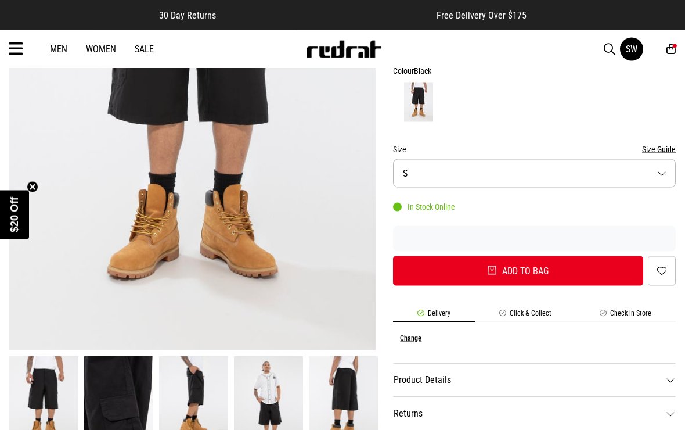
scroll to position [264, 0]
click at [409, 172] on button "Size S" at bounding box center [534, 173] width 283 height 28
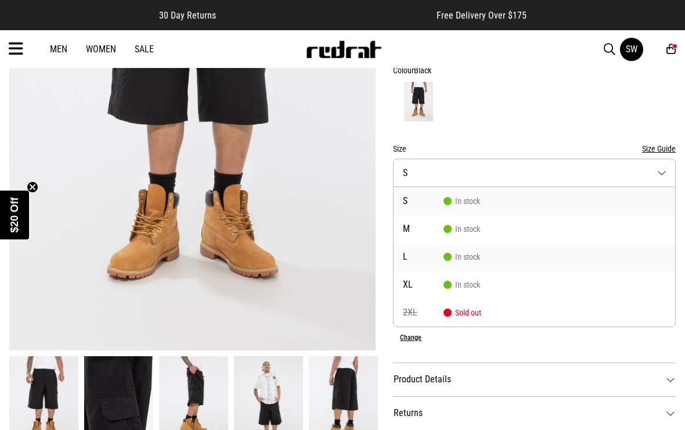
click at [411, 257] on span "L" at bounding box center [423, 256] width 41 height 9
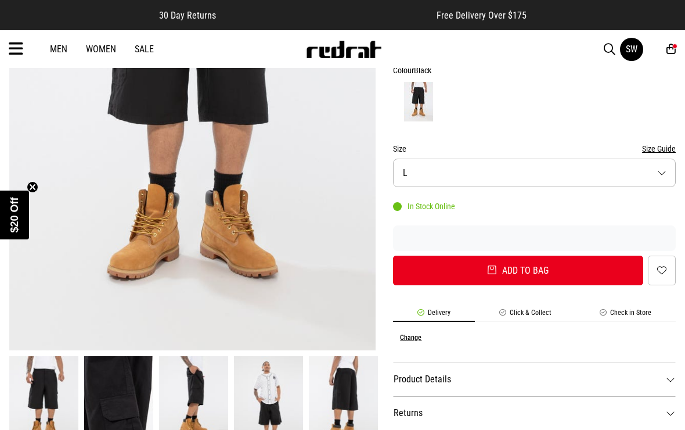
click at [412, 273] on button "Add to bag" at bounding box center [518, 271] width 250 height 30
select select "*"
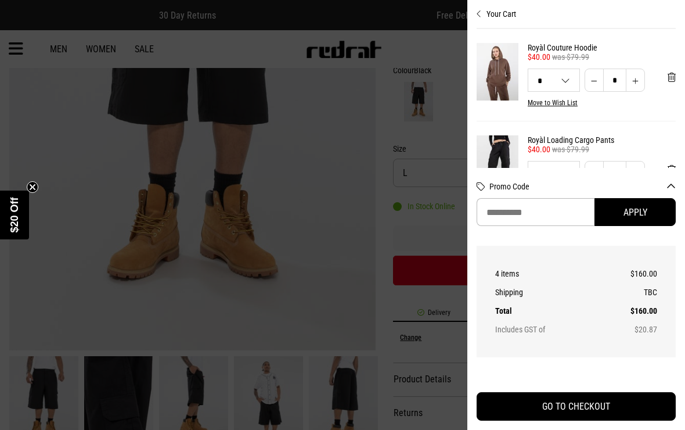
click at [398, 233] on div at bounding box center [342, 215] width 685 height 430
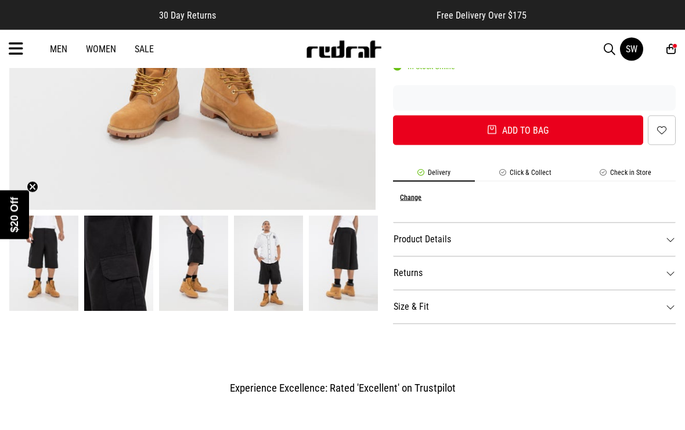
scroll to position [406, 0]
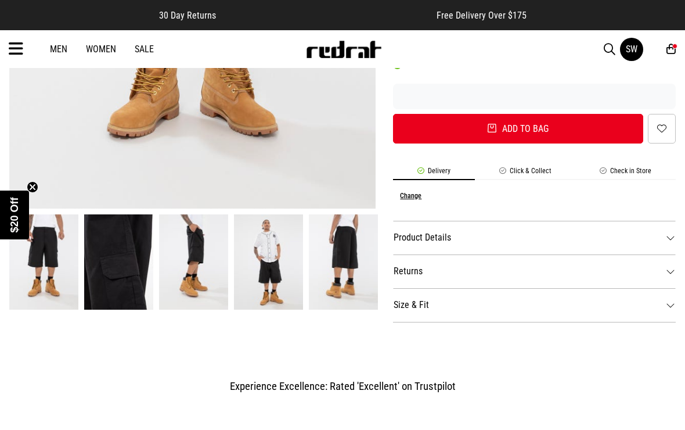
click at [412, 303] on dt "Size & Fit" at bounding box center [534, 305] width 283 height 34
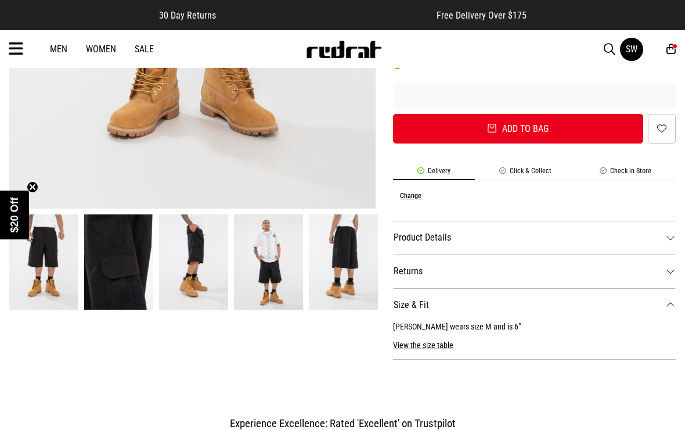
click at [399, 296] on dt "Size & Fit" at bounding box center [534, 305] width 283 height 34
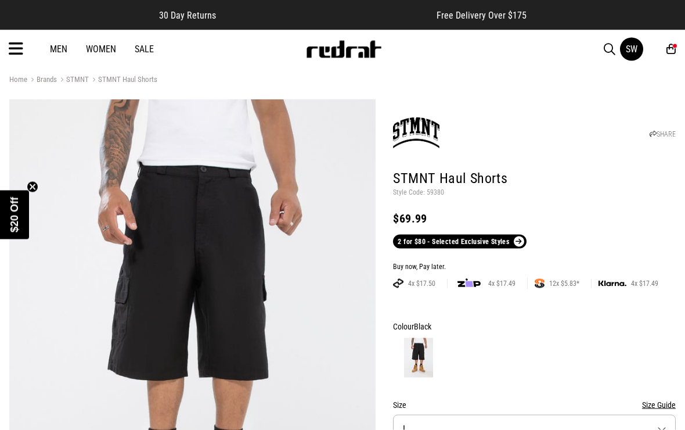
scroll to position [0, 0]
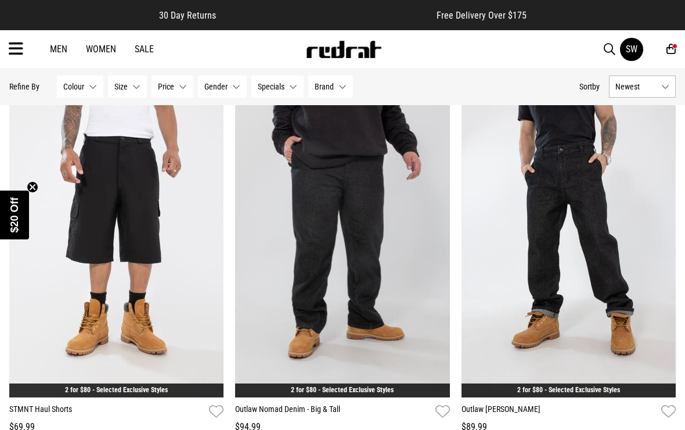
click at [663, 52] on div "SW" at bounding box center [643, 49] width 46 height 23
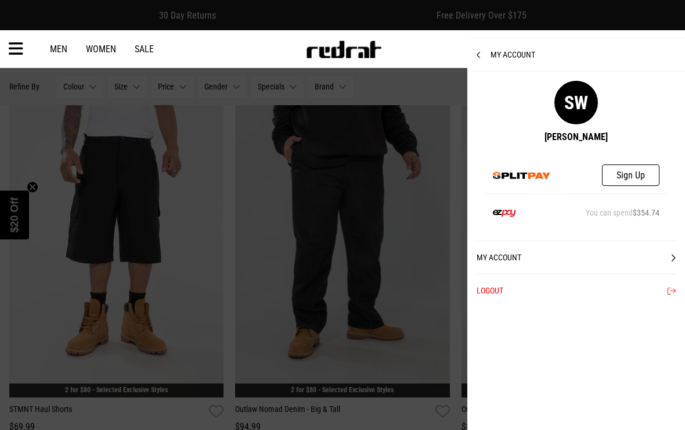
click at [477, 56] on icon at bounding box center [484, 55] width 14 height 8
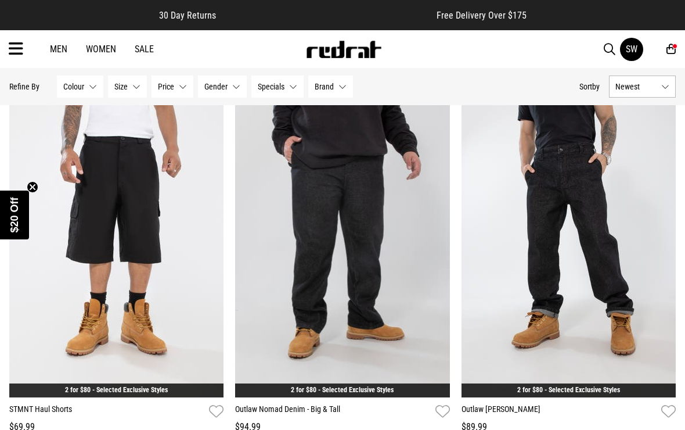
click at [661, 43] on div "SW" at bounding box center [643, 49] width 46 height 23
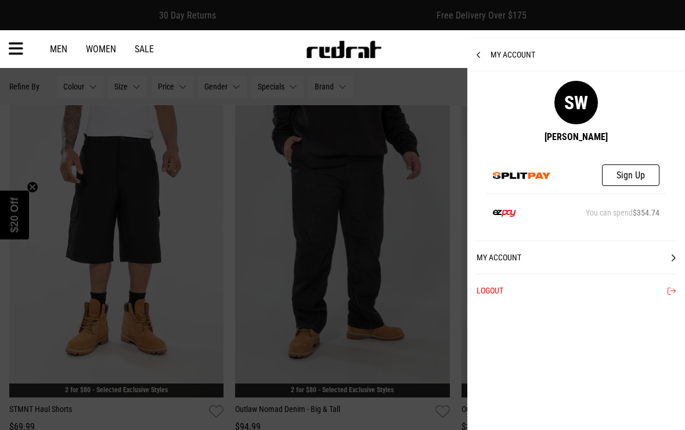
click at [477, 60] on div "My Account" at bounding box center [577, 54] width 218 height 33
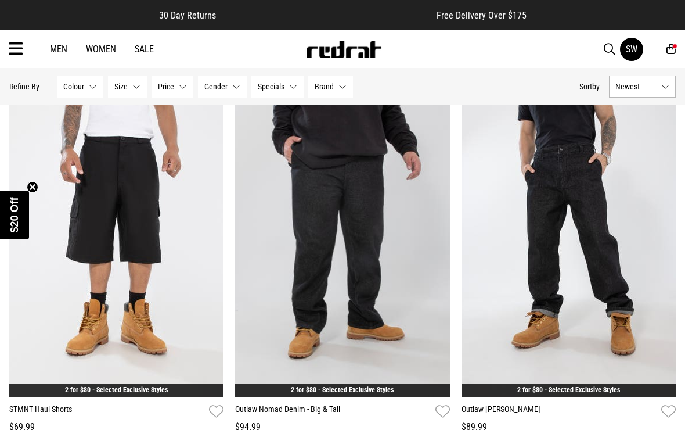
click at [666, 49] on div "SW" at bounding box center [643, 49] width 46 height 23
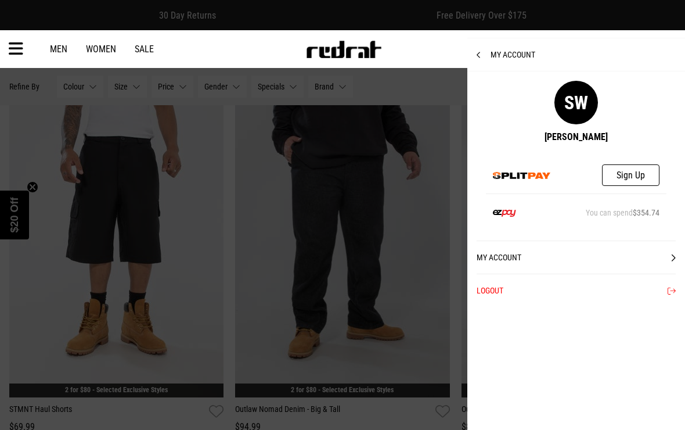
click at [480, 53] on icon at bounding box center [484, 55] width 14 height 8
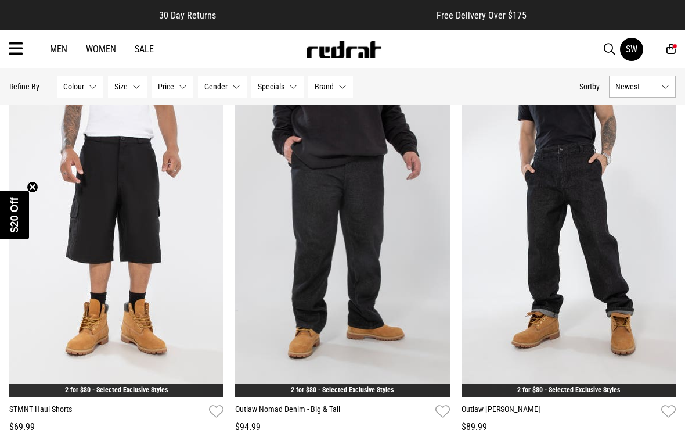
click at [673, 50] on icon at bounding box center [671, 49] width 9 height 12
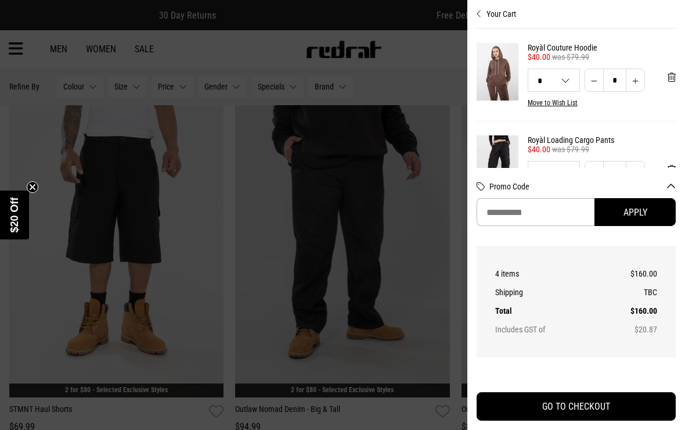
click at [394, 67] on div at bounding box center [342, 215] width 685 height 430
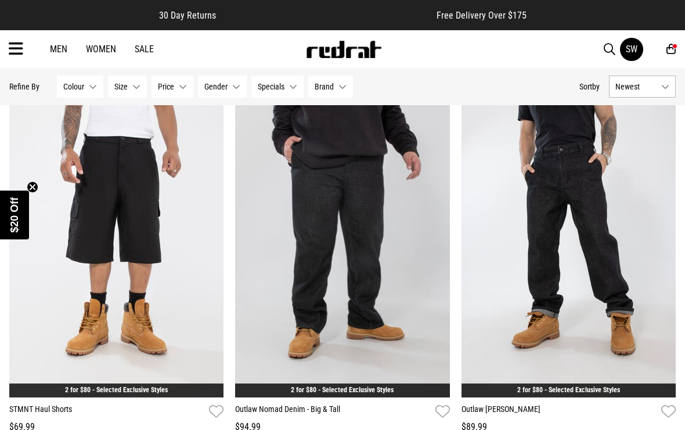
click at [16, 51] on icon at bounding box center [16, 48] width 15 height 19
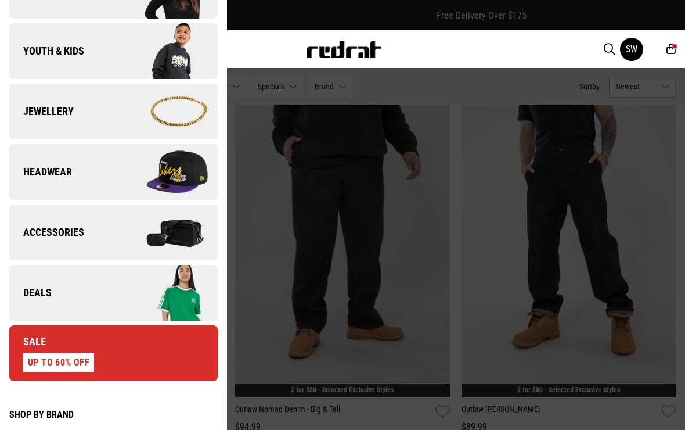
scroll to position [296, 0]
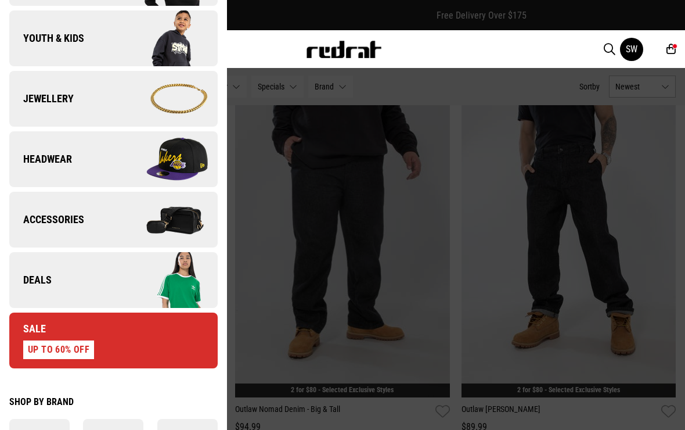
click at [49, 281] on span "Deals" at bounding box center [30, 280] width 42 height 14
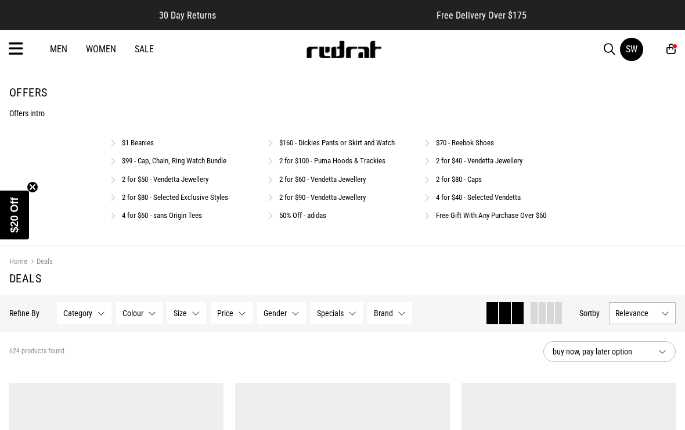
click at [324, 161] on link "2 for $100 - Puma Hoods & Trackies" at bounding box center [332, 160] width 106 height 9
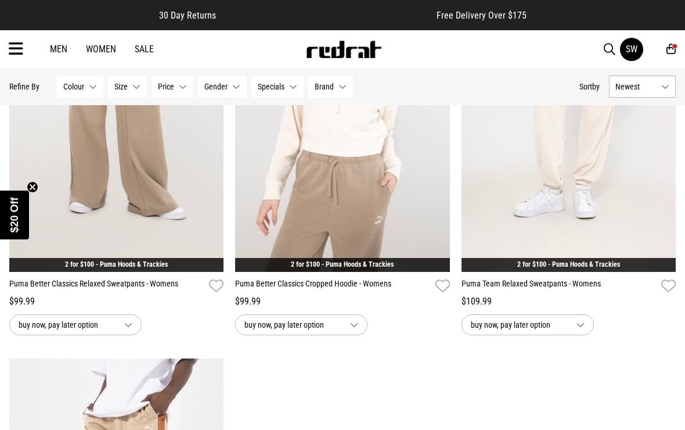
scroll to position [2536, 0]
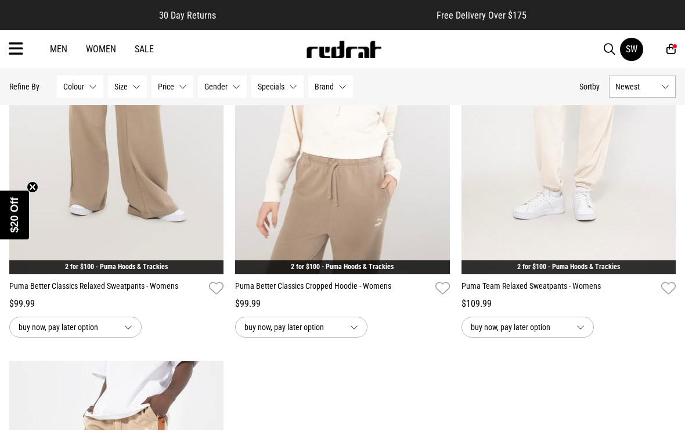
click at [303, 334] on span "buy now, pay later option" at bounding box center [293, 327] width 96 height 14
click at [356, 337] on button "buy now, pay later option" at bounding box center [301, 327] width 132 height 21
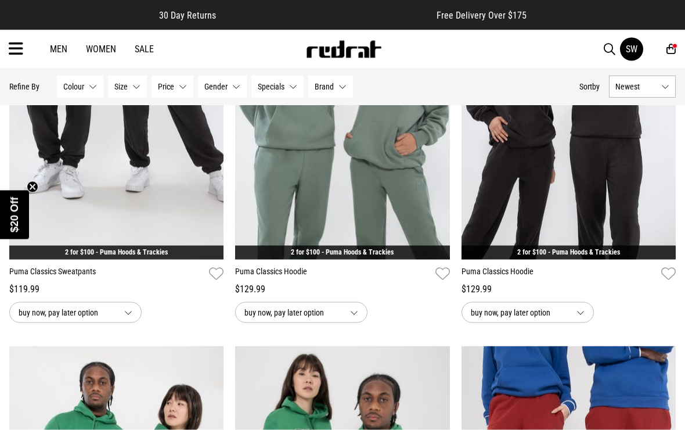
scroll to position [1778, 0]
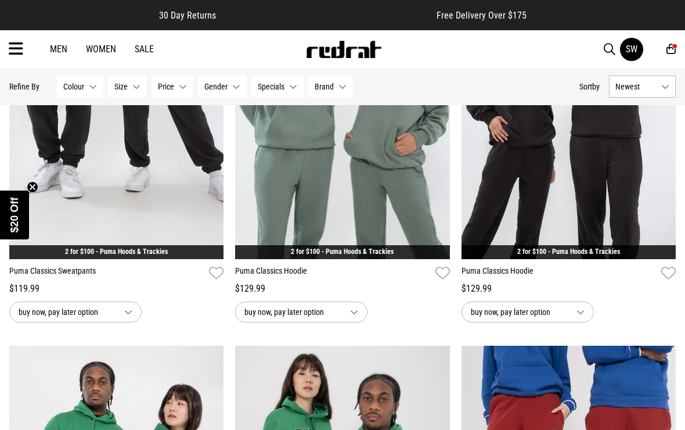
click at [537, 199] on img at bounding box center [569, 109] width 214 height 300
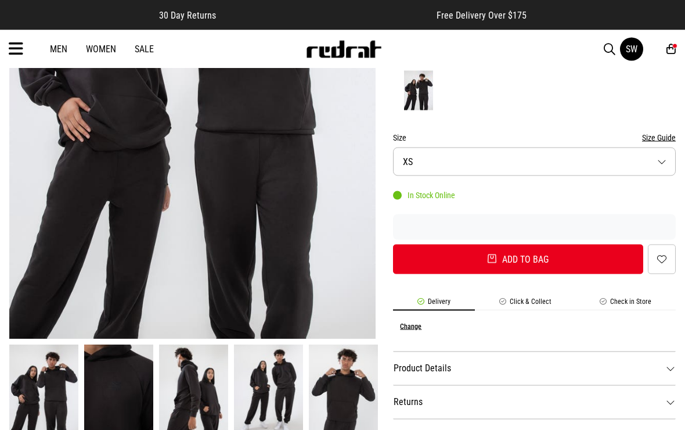
scroll to position [282, 0]
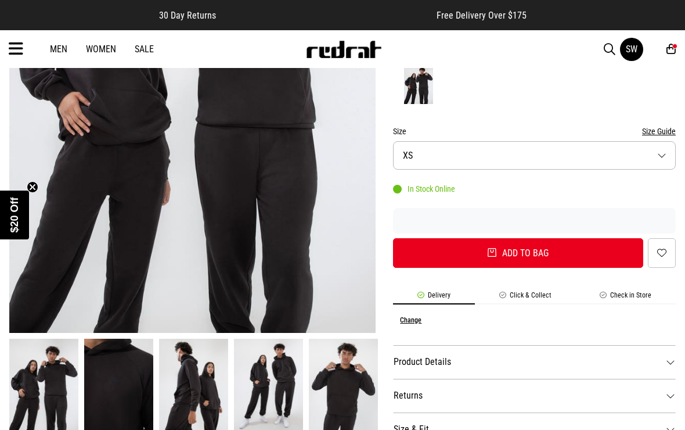
click at [423, 163] on button "Size XS" at bounding box center [534, 155] width 283 height 28
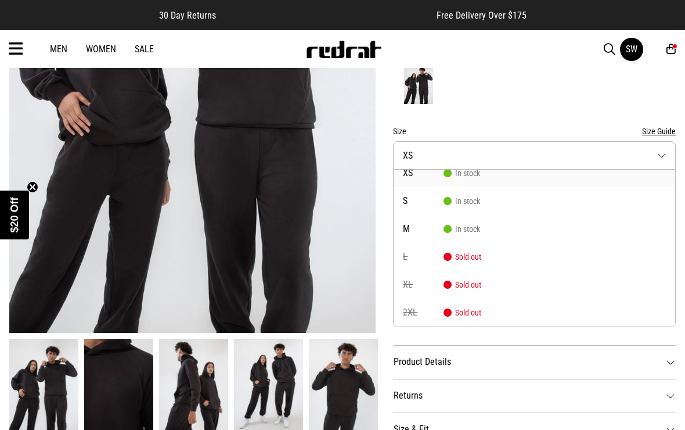
scroll to position [0, 0]
click at [424, 156] on button "Size XS" at bounding box center [534, 155] width 283 height 28
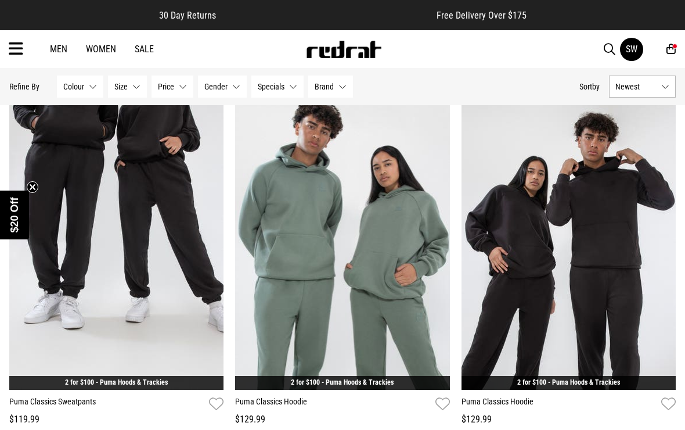
click at [292, 294] on img at bounding box center [342, 239] width 214 height 300
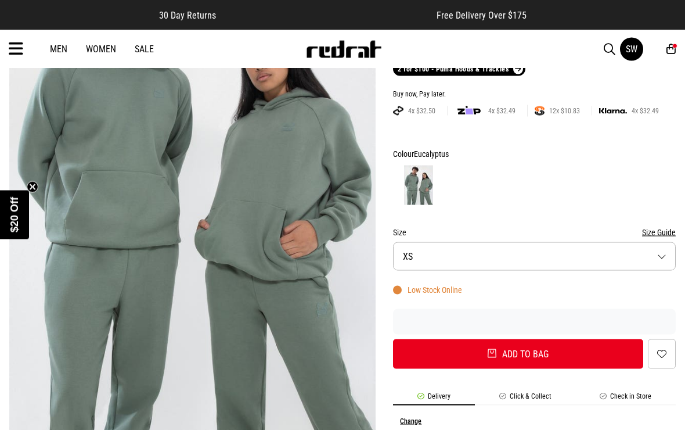
scroll to position [181, 0]
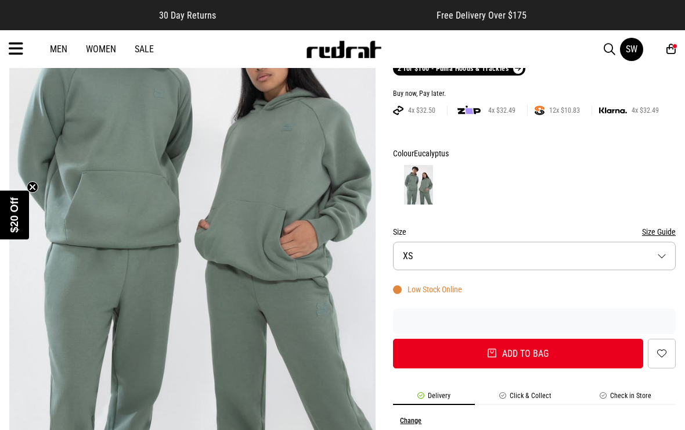
click at [422, 253] on button "Size XS" at bounding box center [534, 256] width 283 height 28
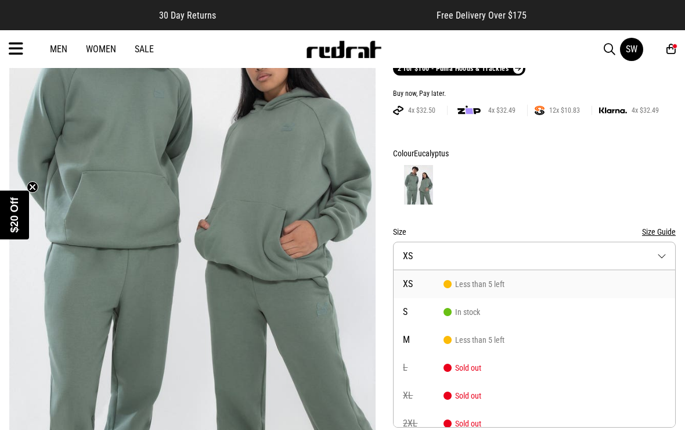
click at [415, 250] on button "Size XS" at bounding box center [534, 256] width 283 height 28
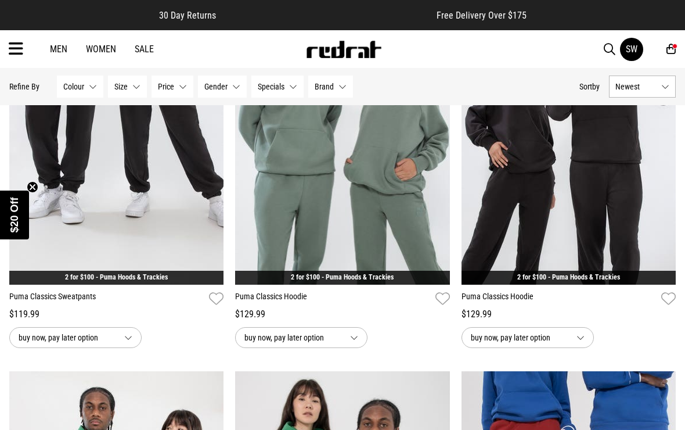
scroll to position [1770, 0]
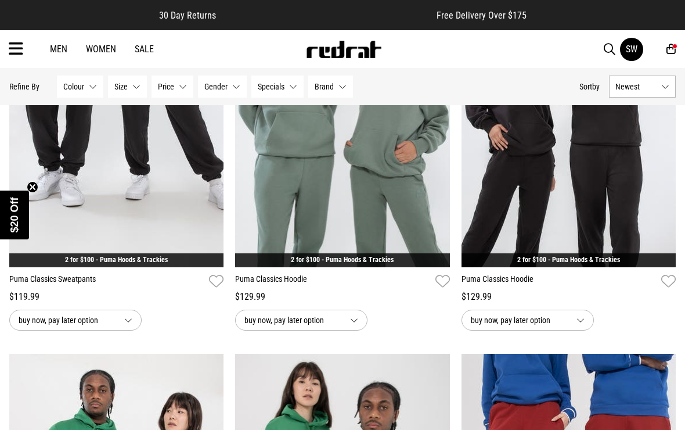
click at [62, 182] on img at bounding box center [116, 117] width 214 height 300
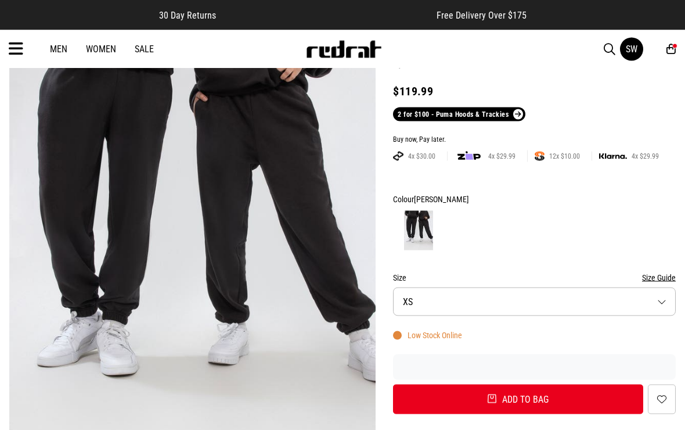
scroll to position [159, 0]
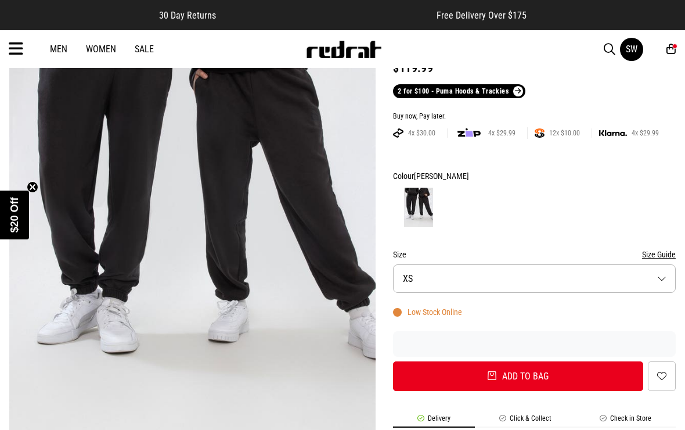
click at [415, 283] on button "Size XS" at bounding box center [534, 278] width 283 height 28
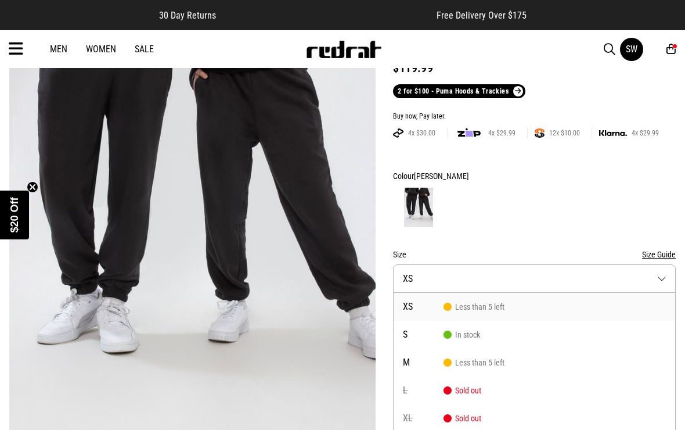
scroll to position [0, 0]
click at [419, 271] on button "Size XS" at bounding box center [534, 278] width 283 height 28
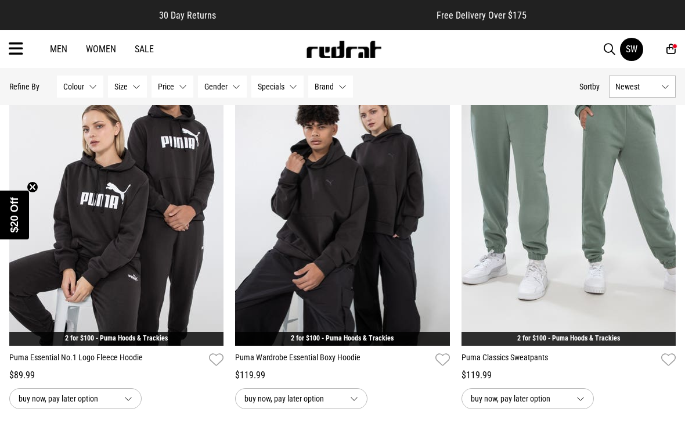
scroll to position [1306, 0]
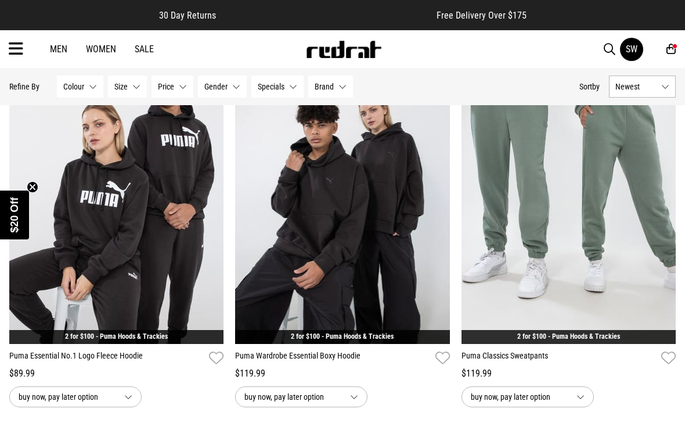
click at [297, 290] on img at bounding box center [342, 194] width 214 height 300
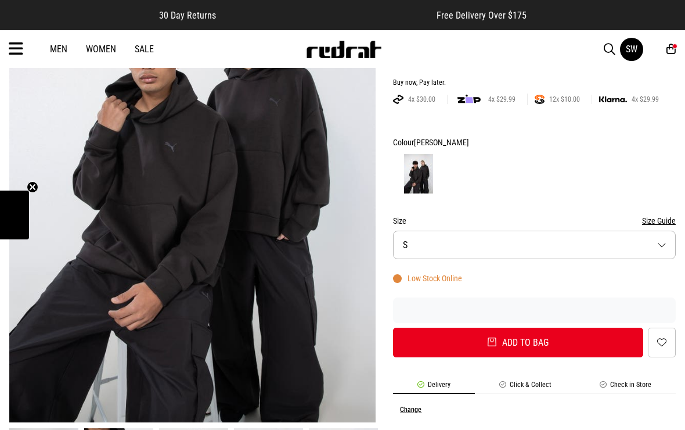
scroll to position [193, 0]
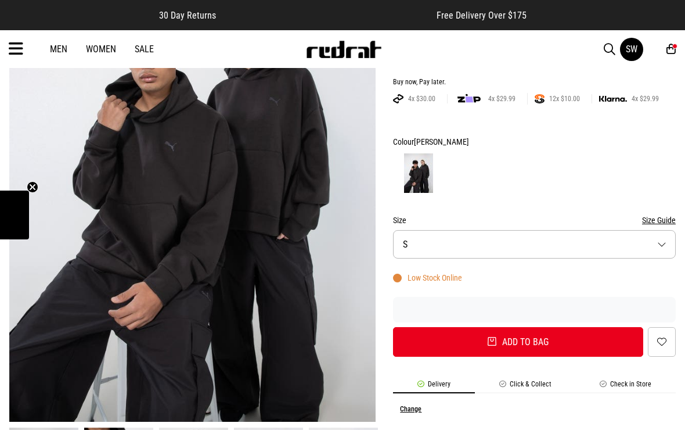
click at [409, 244] on button "Size S" at bounding box center [534, 244] width 283 height 28
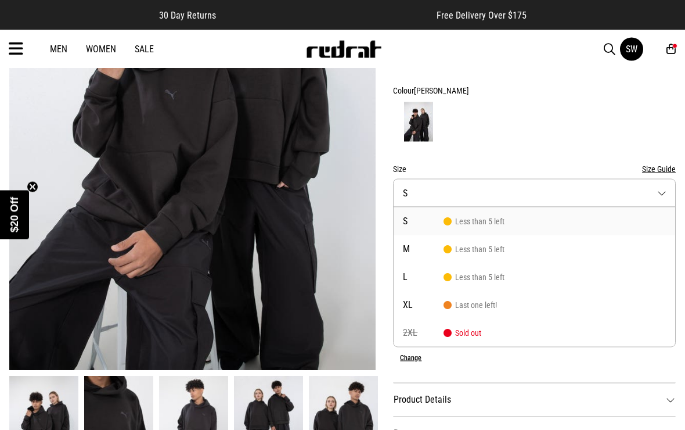
scroll to position [244, 0]
click at [422, 281] on li "L Less than 5 left" at bounding box center [535, 277] width 282 height 28
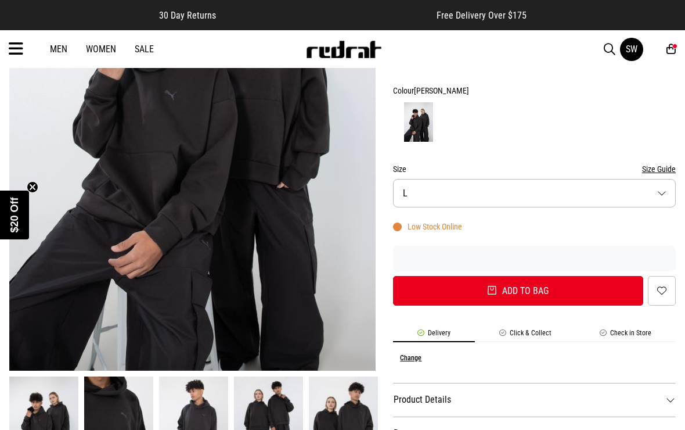
click at [435, 292] on button "Add to bag" at bounding box center [518, 291] width 250 height 30
select select "*"
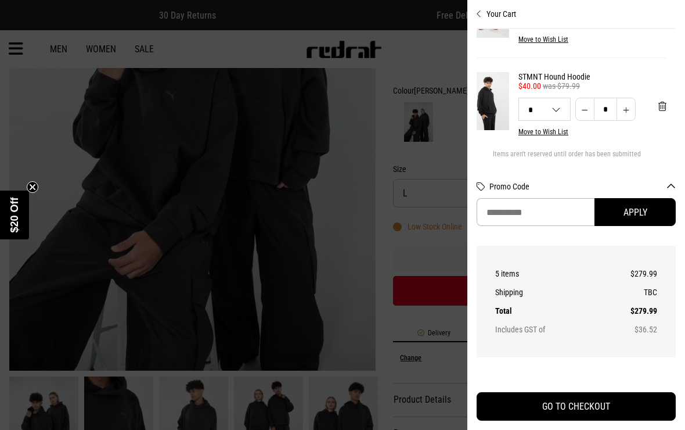
click at [382, 214] on div at bounding box center [342, 215] width 685 height 430
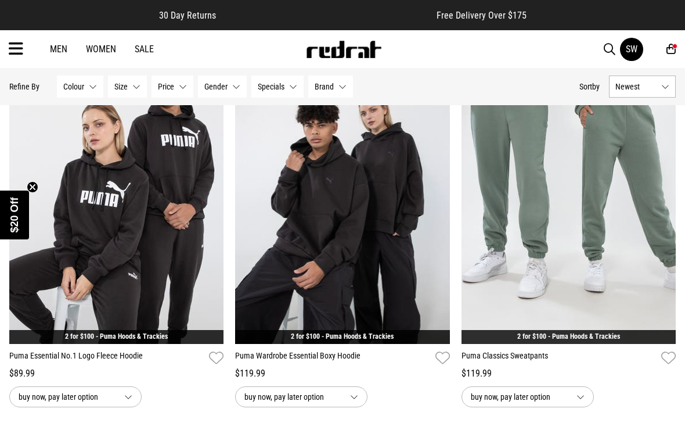
scroll to position [1332, 0]
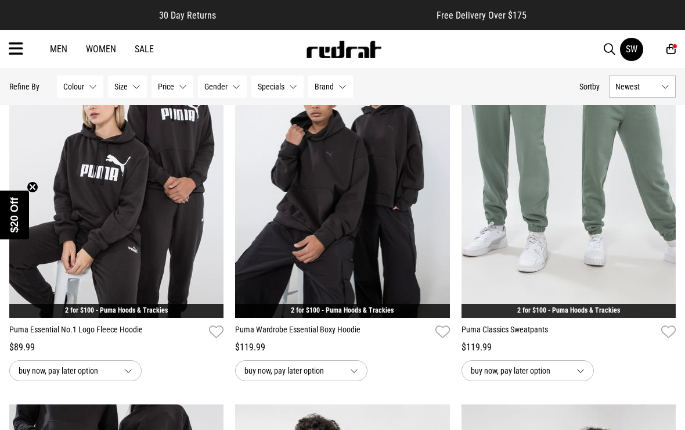
click at [483, 239] on img at bounding box center [569, 167] width 214 height 300
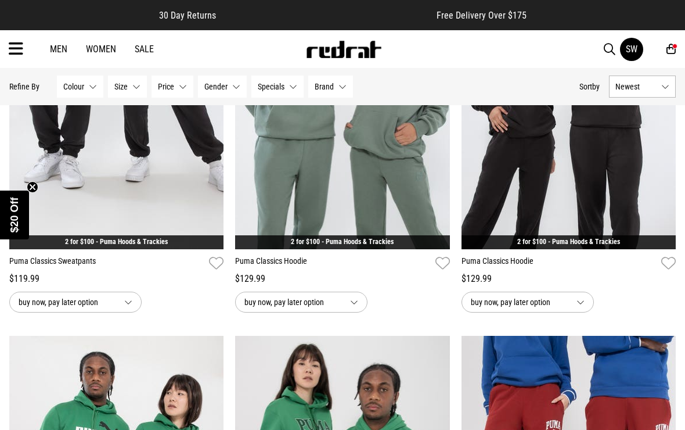
scroll to position [1792, 0]
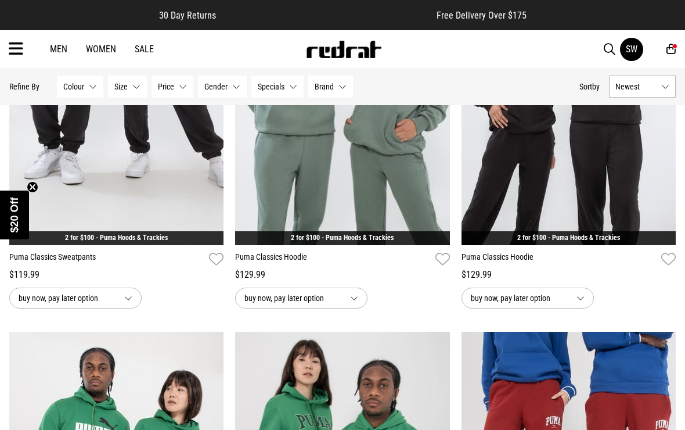
click at [114, 195] on img at bounding box center [116, 95] width 214 height 300
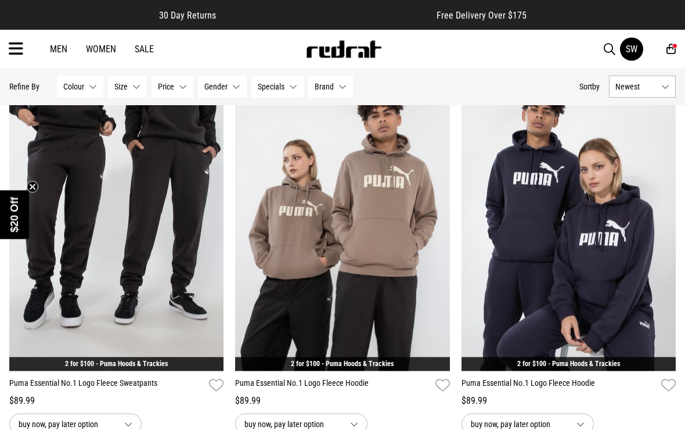
scroll to position [906, 0]
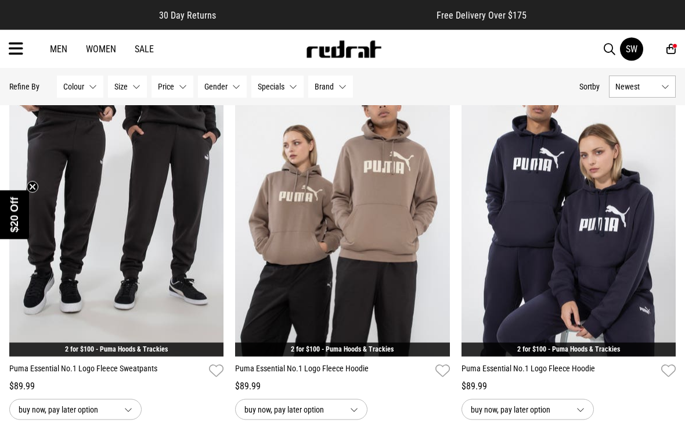
click at [98, 255] on img at bounding box center [116, 206] width 214 height 300
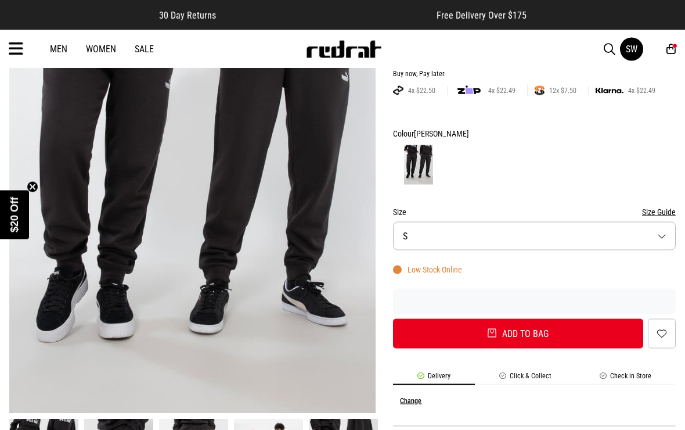
click at [419, 235] on button "Size S" at bounding box center [534, 236] width 283 height 28
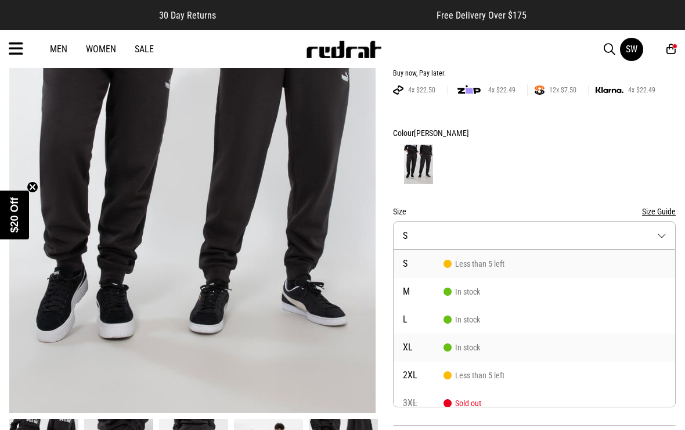
click at [414, 349] on span "XL" at bounding box center [423, 347] width 41 height 9
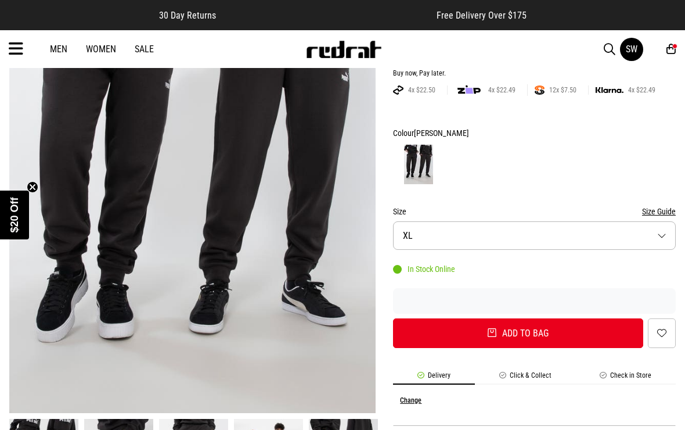
click at [434, 334] on button "Add to bag" at bounding box center [518, 333] width 250 height 30
select select "**"
select select "*"
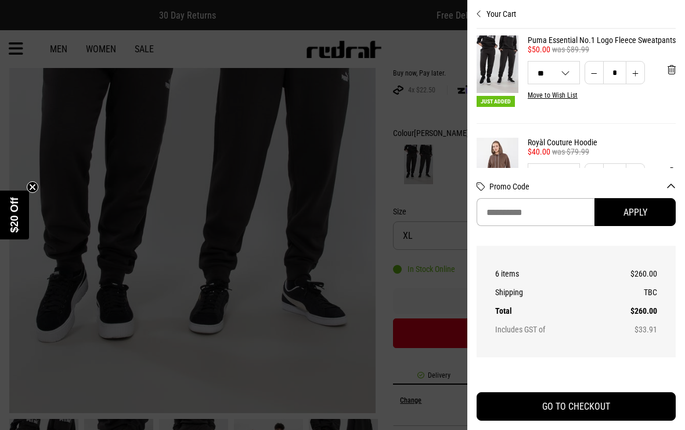
scroll to position [-4, 0]
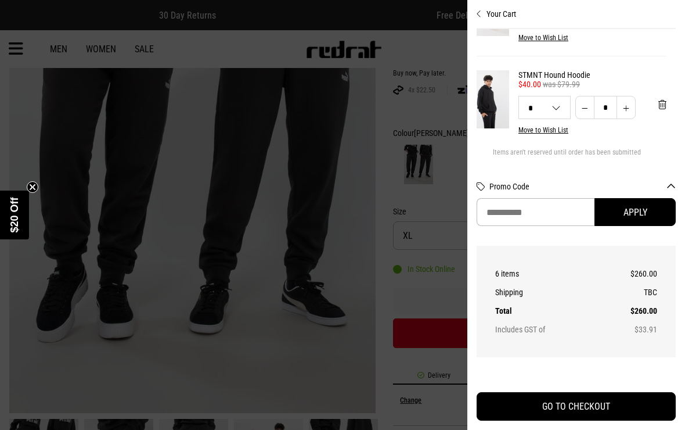
click at [434, 124] on div at bounding box center [342, 215] width 685 height 430
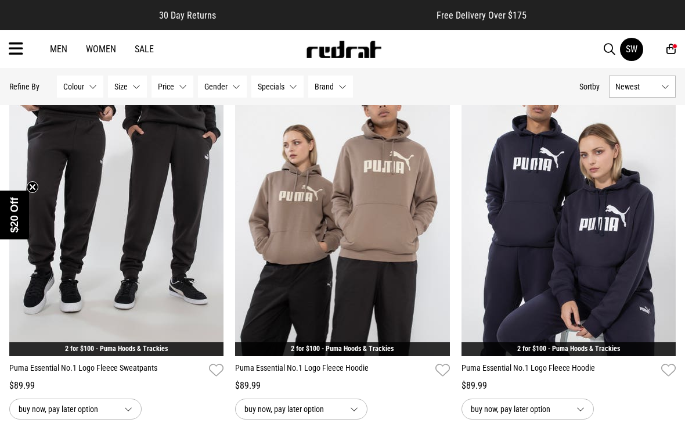
click at [670, 55] on icon at bounding box center [671, 49] width 9 height 12
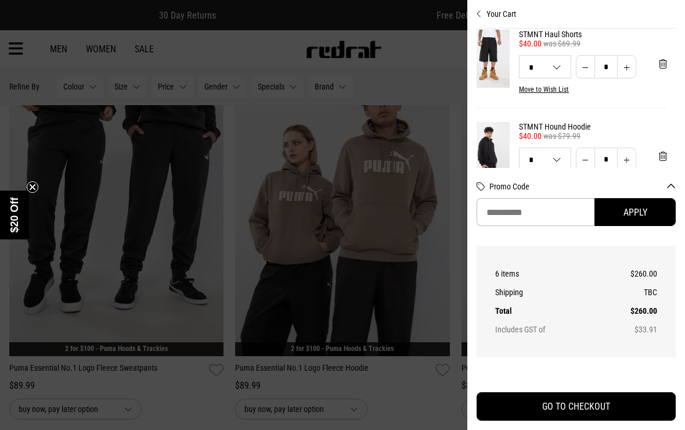
scroll to position [390, 9]
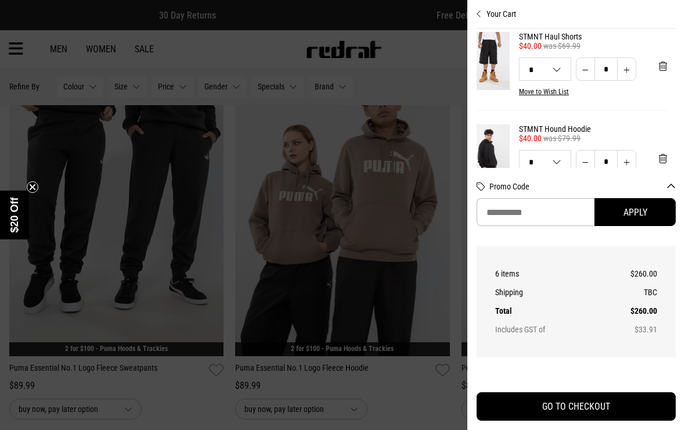
click at [444, 42] on div at bounding box center [342, 215] width 685 height 430
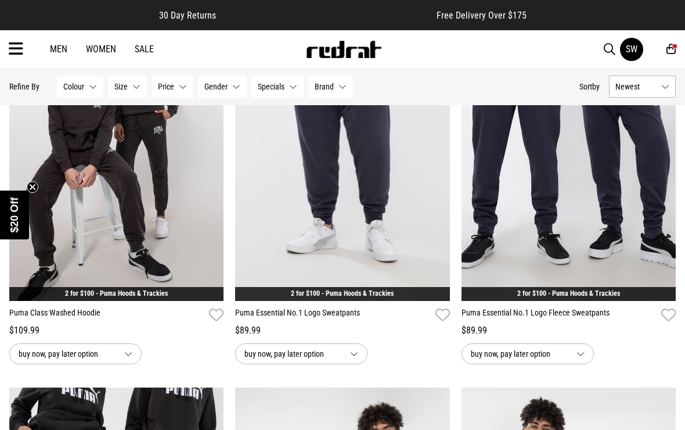
scroll to position [577, 0]
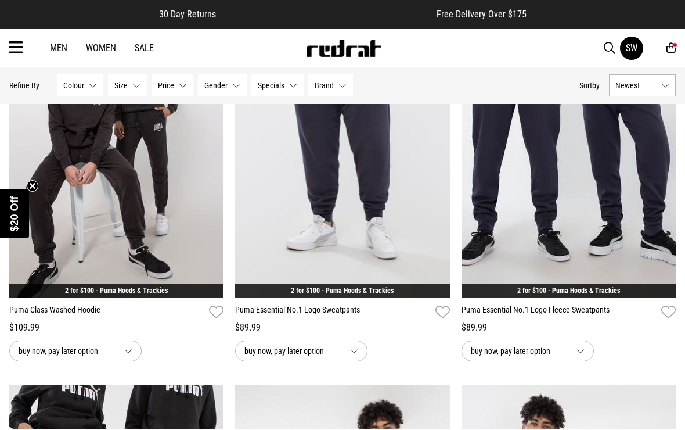
click at [498, 238] on img at bounding box center [569, 149] width 214 height 300
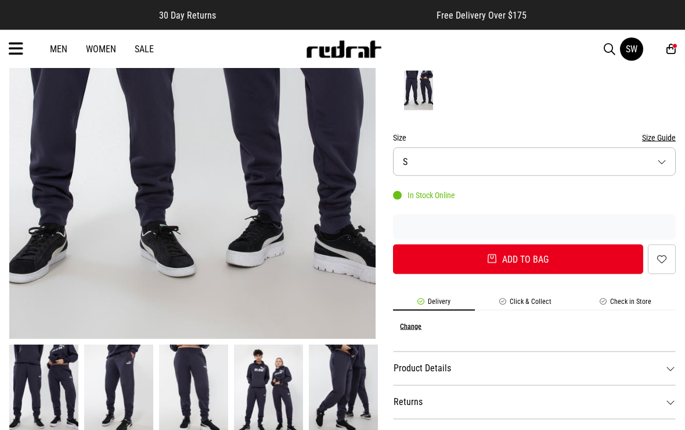
click at [415, 153] on button "Size S" at bounding box center [534, 162] width 283 height 28
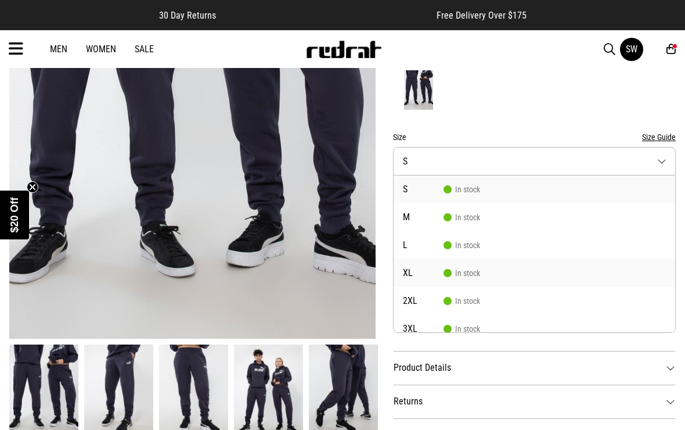
click at [456, 274] on span "In stock" at bounding box center [462, 272] width 37 height 9
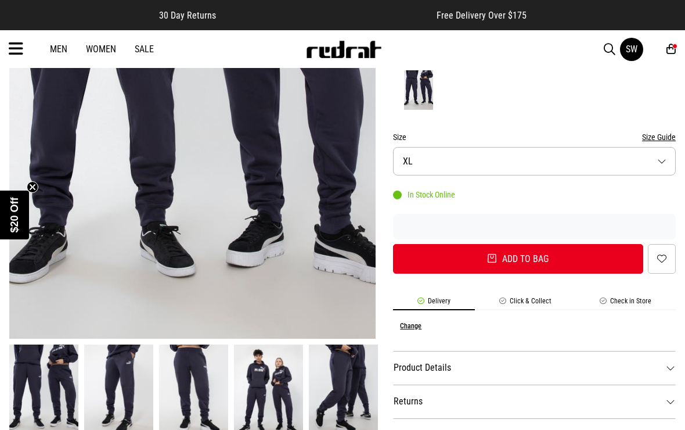
click at [450, 259] on button "Add to bag" at bounding box center [518, 259] width 250 height 30
select select "**"
select select "*"
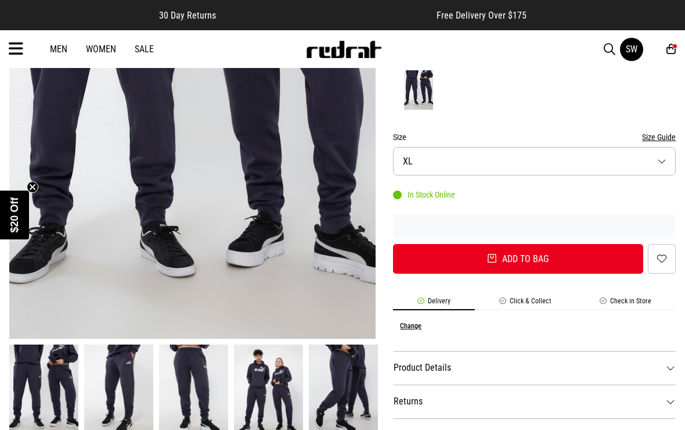
select select "**"
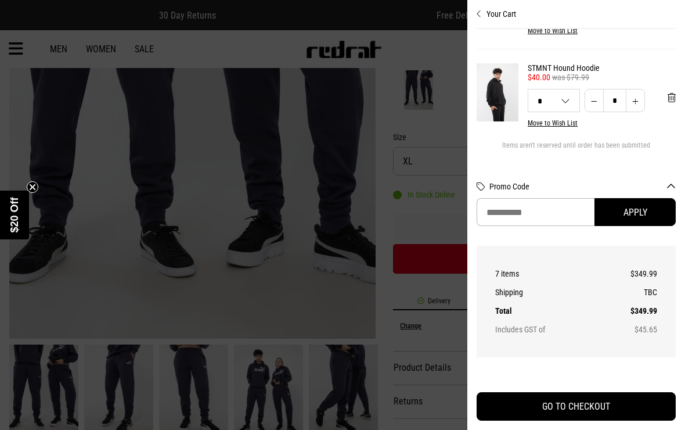
scroll to position [544, -1]
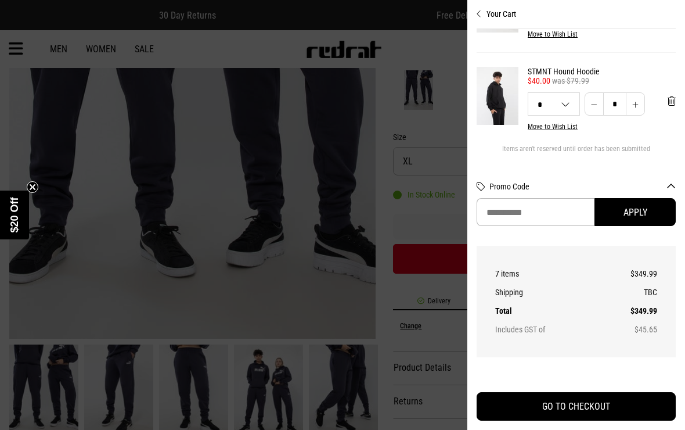
click at [430, 189] on div at bounding box center [342, 215] width 685 height 430
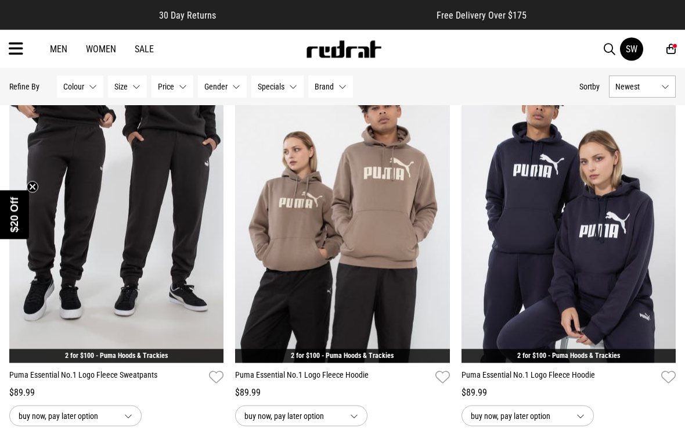
scroll to position [900, 0]
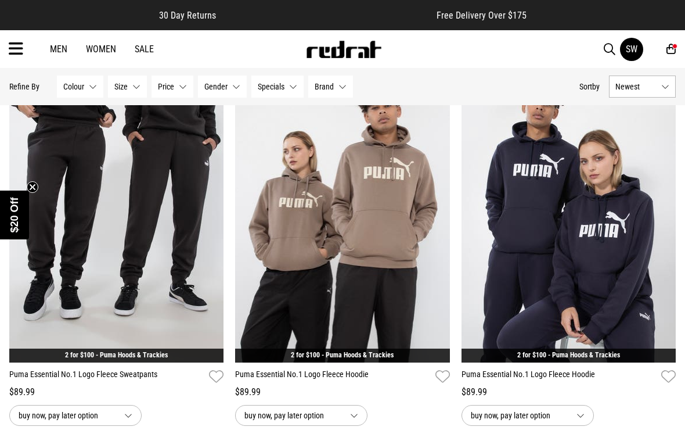
click at [510, 285] on img at bounding box center [569, 212] width 214 height 300
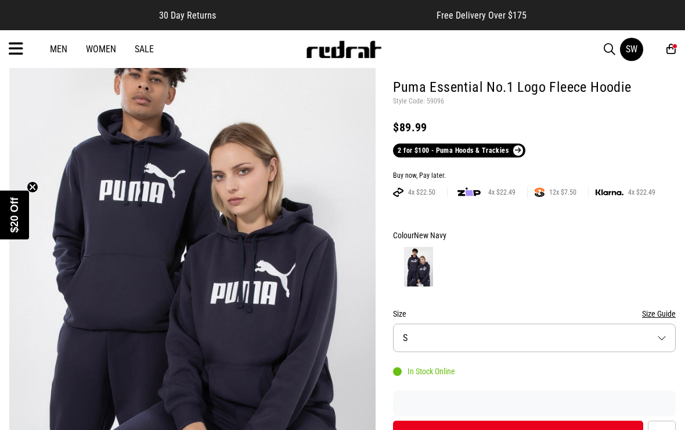
click at [425, 337] on button "Size S" at bounding box center [534, 337] width 283 height 28
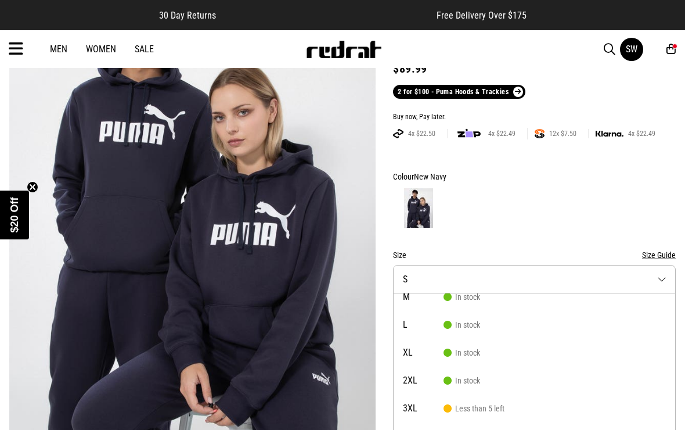
scroll to position [38, 0]
click at [422, 322] on span "L" at bounding box center [423, 324] width 41 height 9
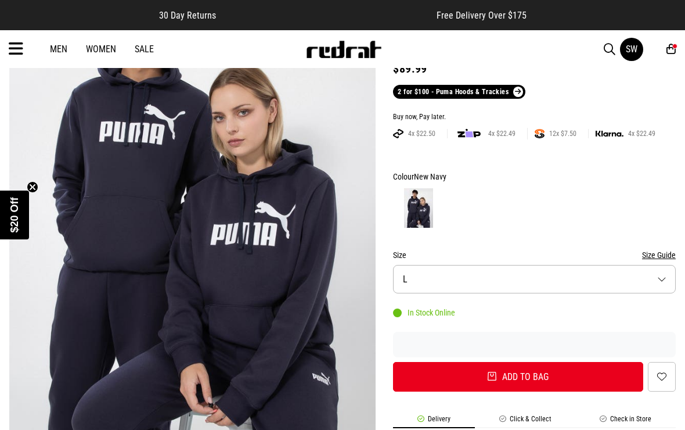
click at [430, 377] on button "Add to bag" at bounding box center [518, 377] width 250 height 30
select select "*"
select select "**"
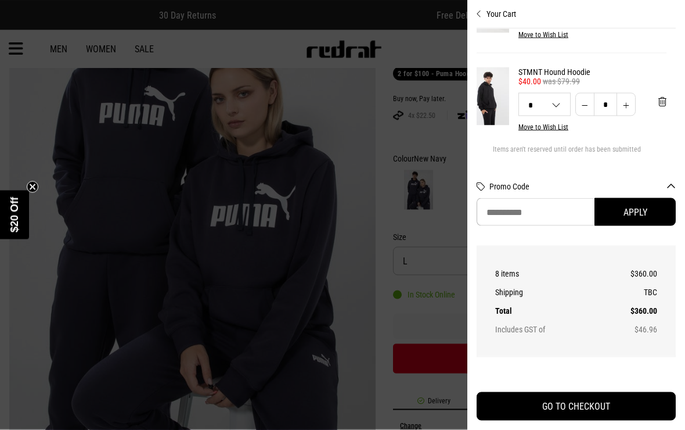
scroll to position [177, 0]
click at [14, 55] on div at bounding box center [342, 215] width 685 height 430
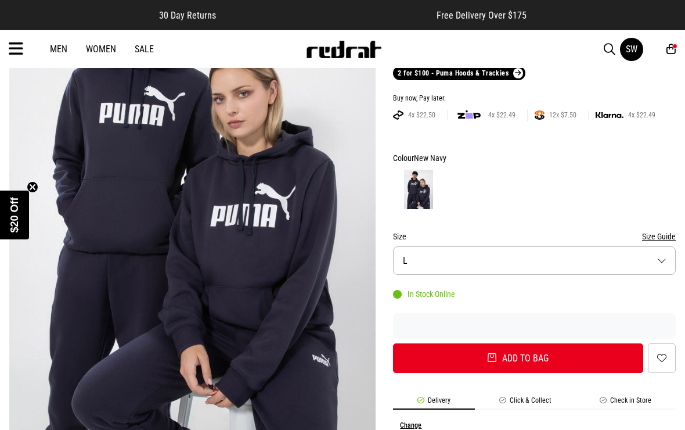
click at [20, 48] on icon at bounding box center [16, 48] width 15 height 19
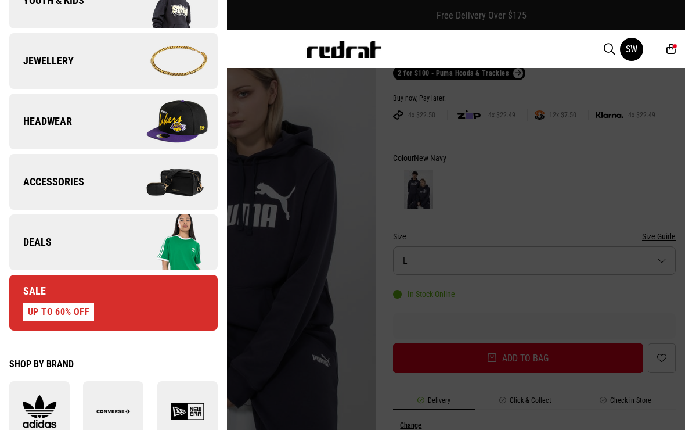
scroll to position [336, 0]
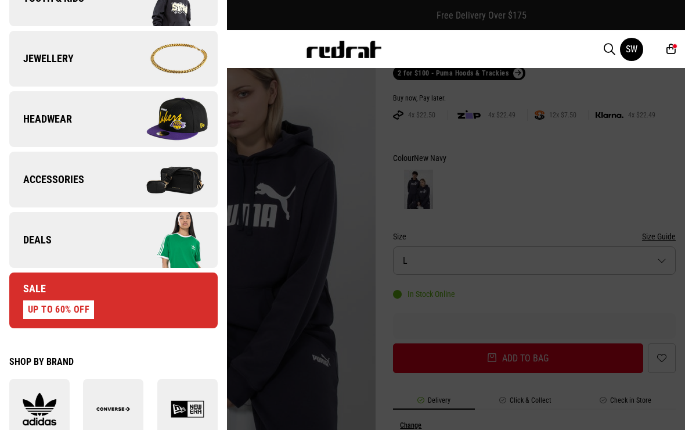
click at [79, 238] on link "Deals" at bounding box center [113, 240] width 208 height 56
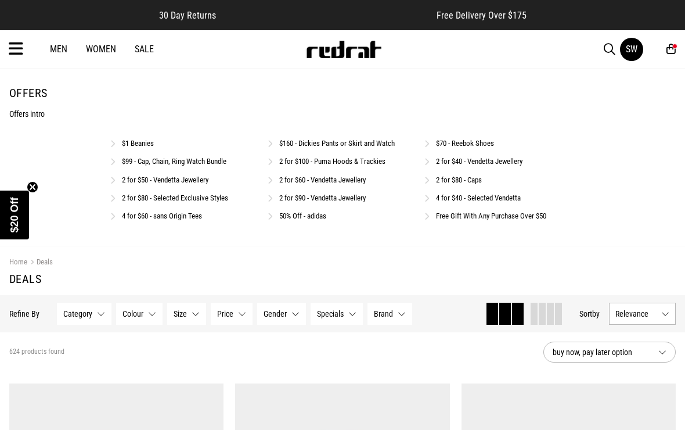
click at [23, 116] on p "Offers intro" at bounding box center [342, 113] width 667 height 9
click at [31, 185] on icon "Close teaser" at bounding box center [32, 187] width 5 height 5
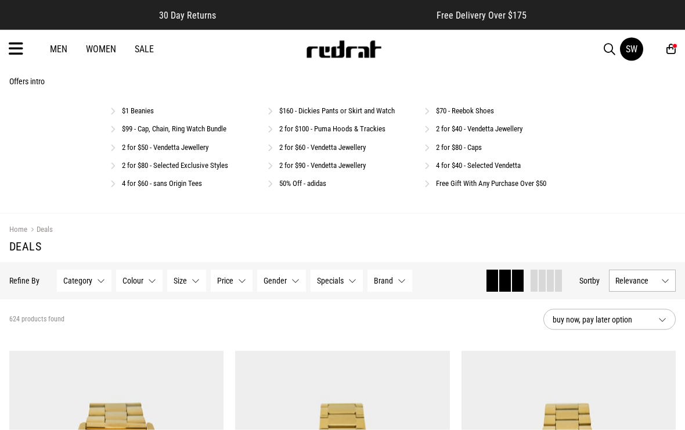
scroll to position [33, 0]
click at [317, 125] on link "2 for $100 - Puma Hoods & Trackies" at bounding box center [332, 128] width 106 height 9
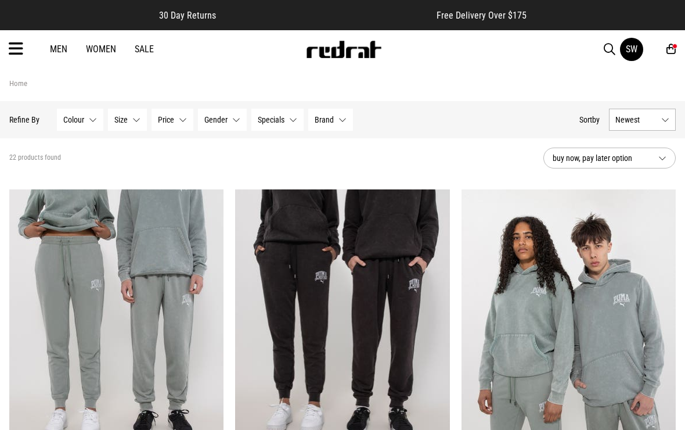
click at [671, 55] on icon at bounding box center [671, 49] width 9 height 12
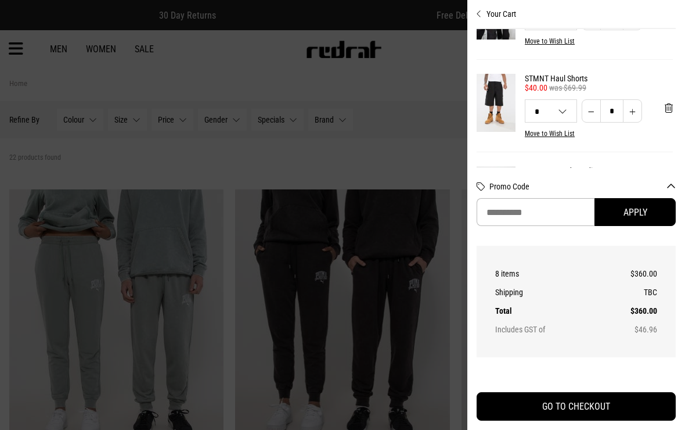
scroll to position [531, 3]
click at [668, 124] on button "'Remove from cart" at bounding box center [668, 109] width 27 height 29
select select "*"
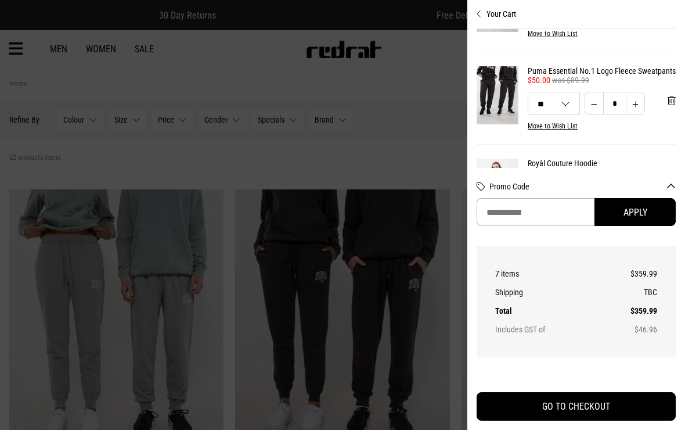
scroll to position [171, 0]
click at [673, 103] on span "'Remove from cart" at bounding box center [672, 100] width 8 height 11
select select "*"
select select "**"
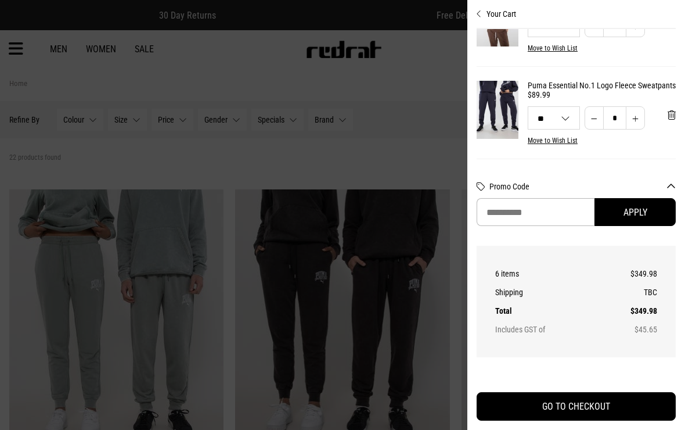
scroll to position [0, 0]
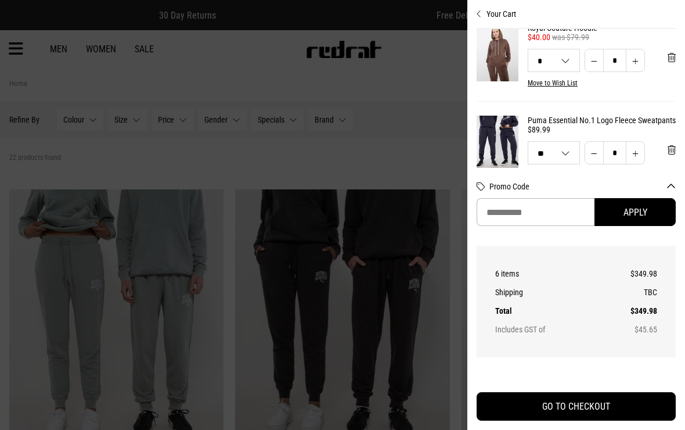
click at [535, 122] on link "Puma Essential No.1 Logo Fleece Sweatpants" at bounding box center [602, 120] width 148 height 9
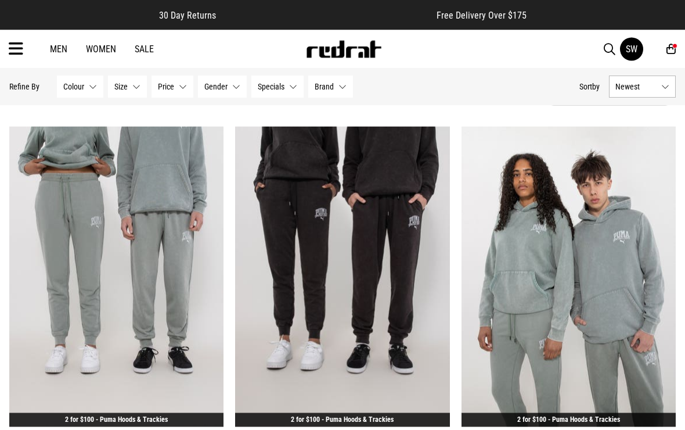
click at [671, 48] on icon at bounding box center [671, 49] width 9 height 12
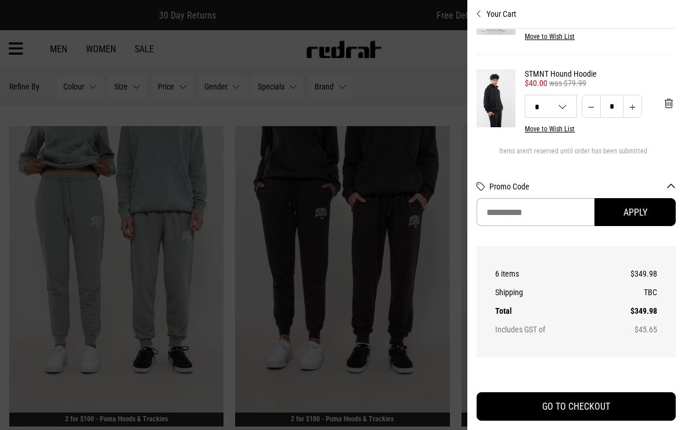
scroll to position [444, 4]
click at [352, 188] on div at bounding box center [342, 215] width 685 height 430
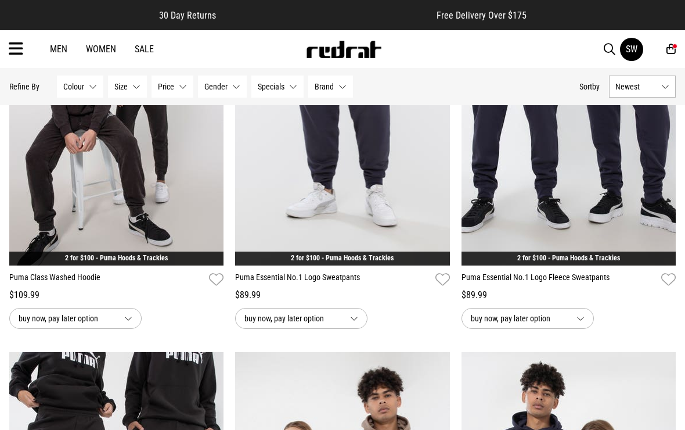
scroll to position [611, 0]
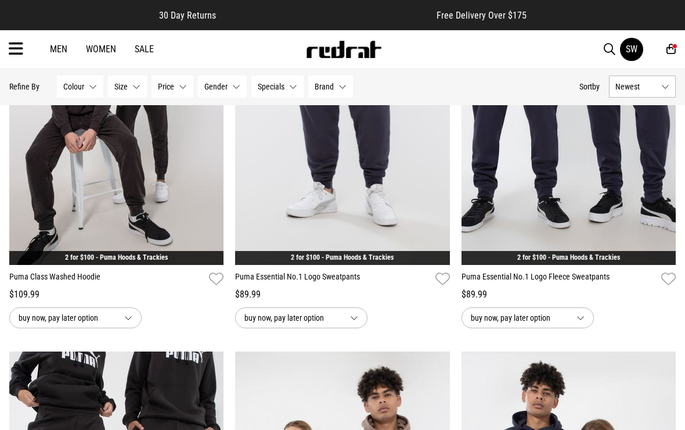
click at [83, 195] on img at bounding box center [116, 115] width 214 height 300
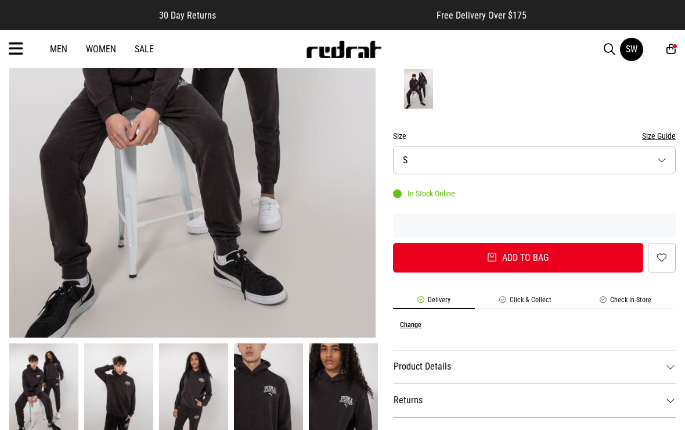
click at [646, 135] on button "Size Guide" at bounding box center [659, 136] width 34 height 14
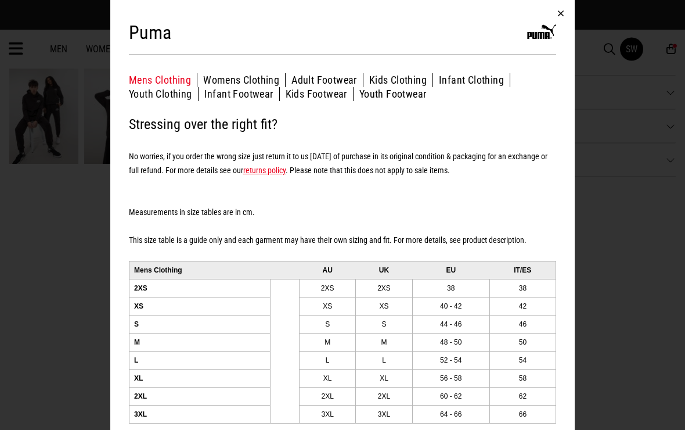
scroll to position [548, 0]
click at [81, 192] on div "Puma Mens Clothing Womens Clothing Adult Footwear Kids Clothing Infant Clothing…" at bounding box center [342, 215] width 685 height 430
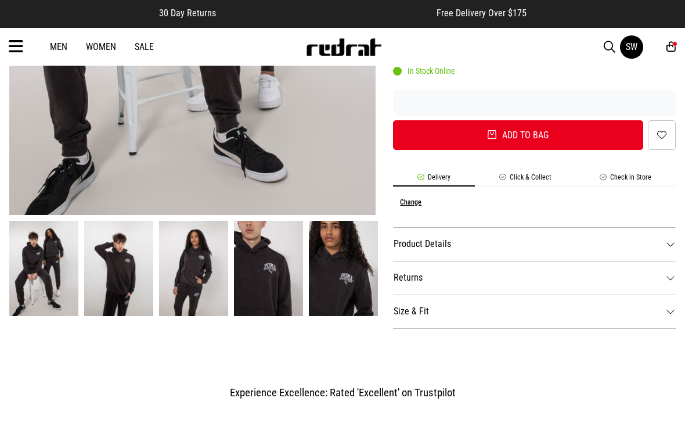
click at [405, 249] on dt "Product Details" at bounding box center [534, 246] width 283 height 34
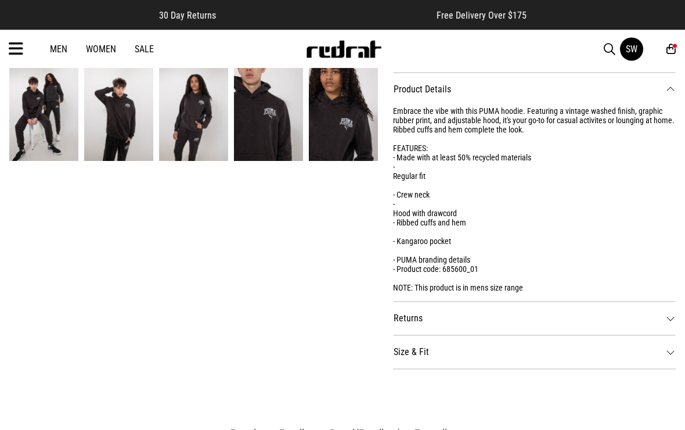
scroll to position [555, 0]
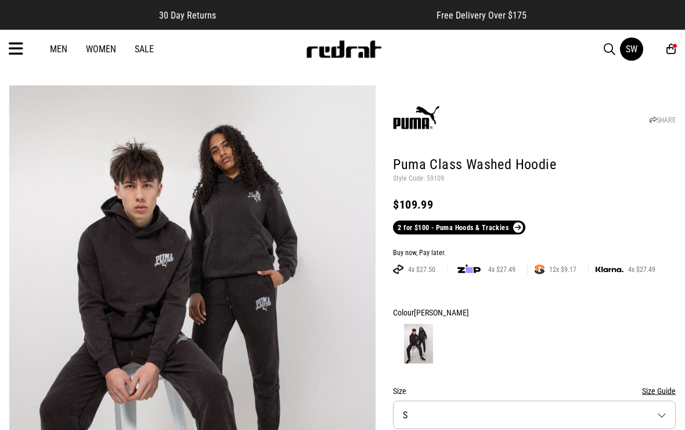
click at [666, 46] on div "SW" at bounding box center [643, 49] width 46 height 23
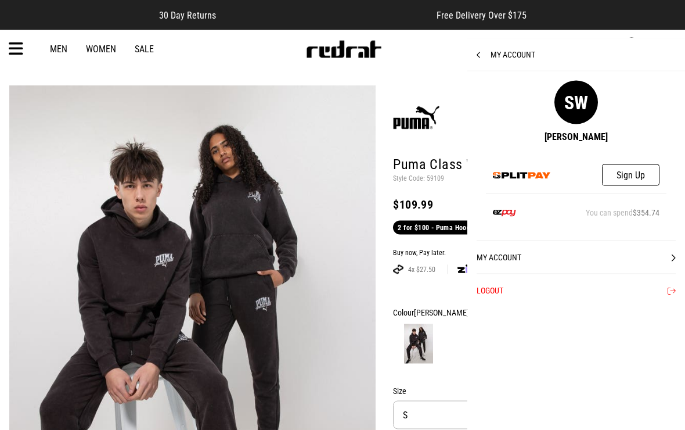
scroll to position [23, 0]
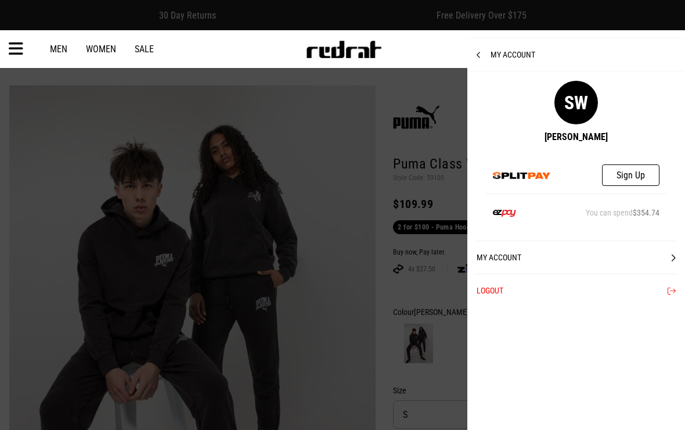
click at [485, 59] on div "My Account" at bounding box center [577, 54] width 218 height 33
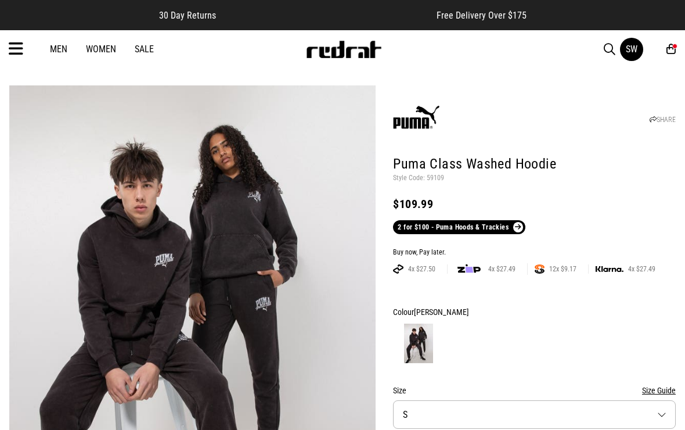
click at [675, 51] on icon at bounding box center [671, 49] width 9 height 12
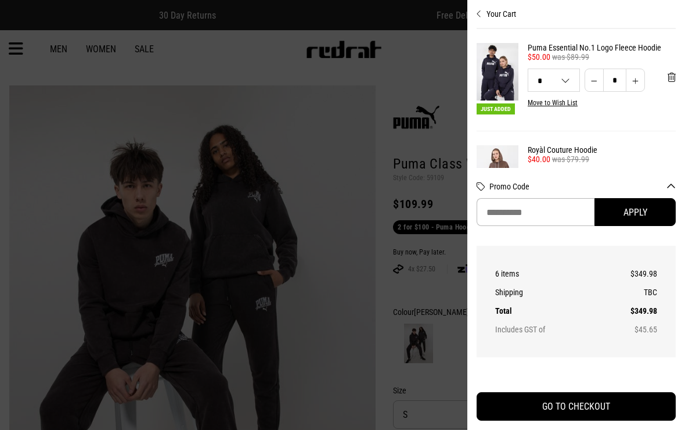
scroll to position [-1, 0]
click at [477, 17] on icon "Close cart preview" at bounding box center [479, 13] width 5 height 9
